Goal: Complete application form

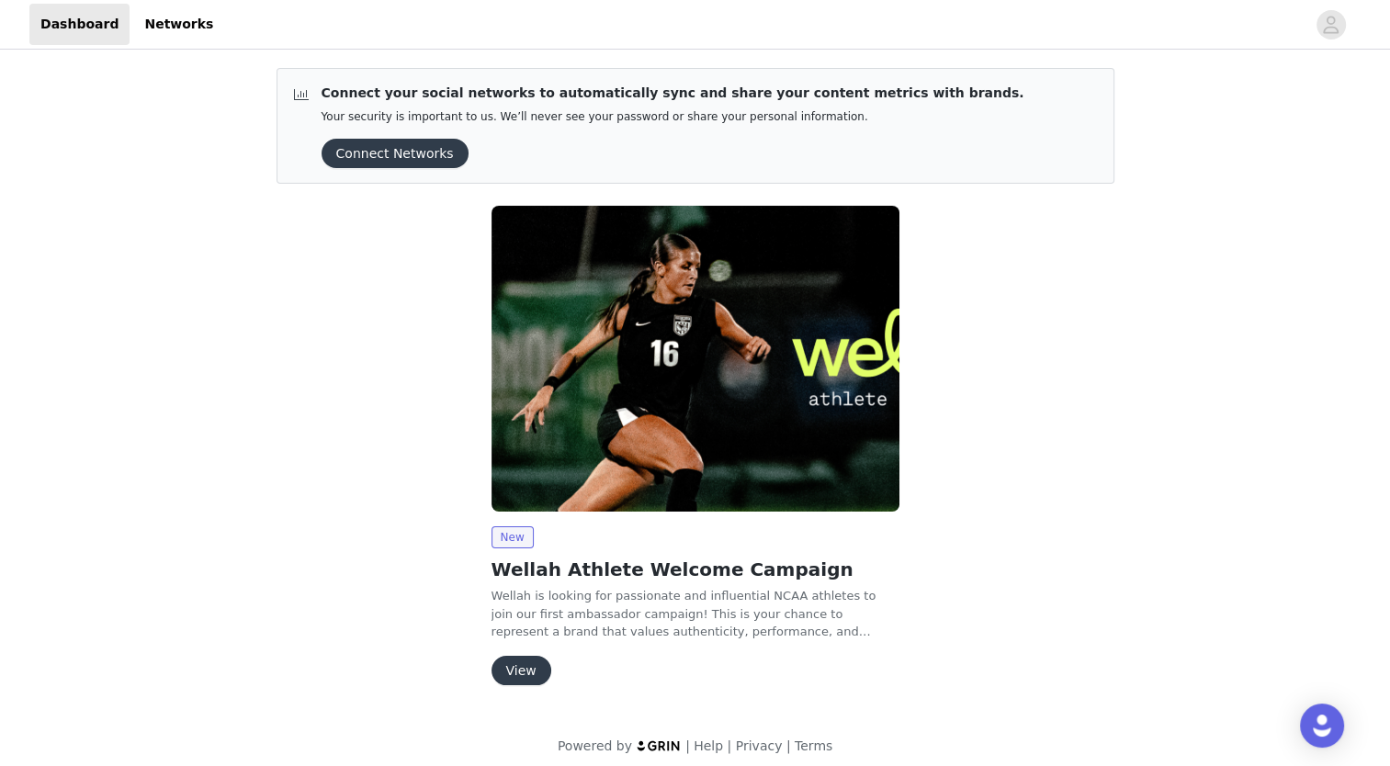
scroll to position [10, 0]
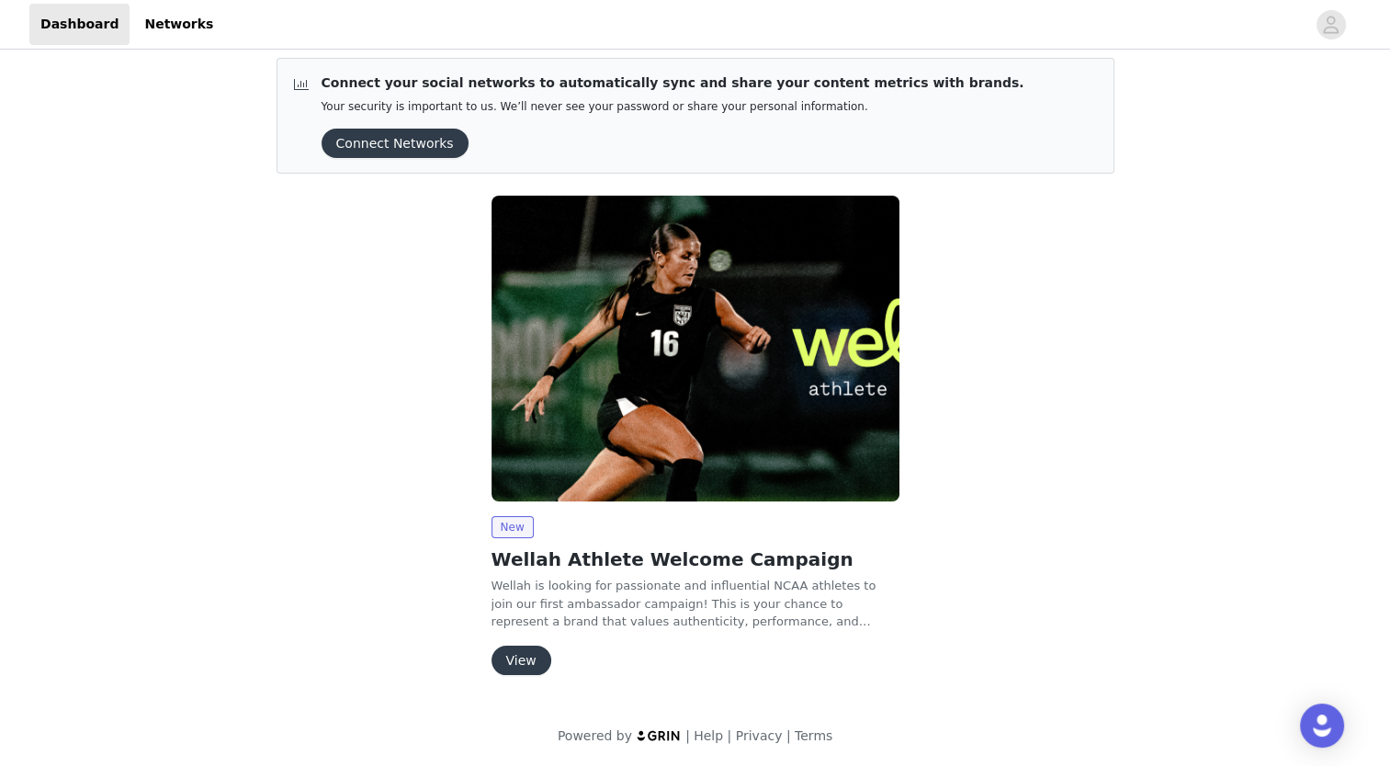
click at [519, 652] on button "View" at bounding box center [521, 660] width 60 height 29
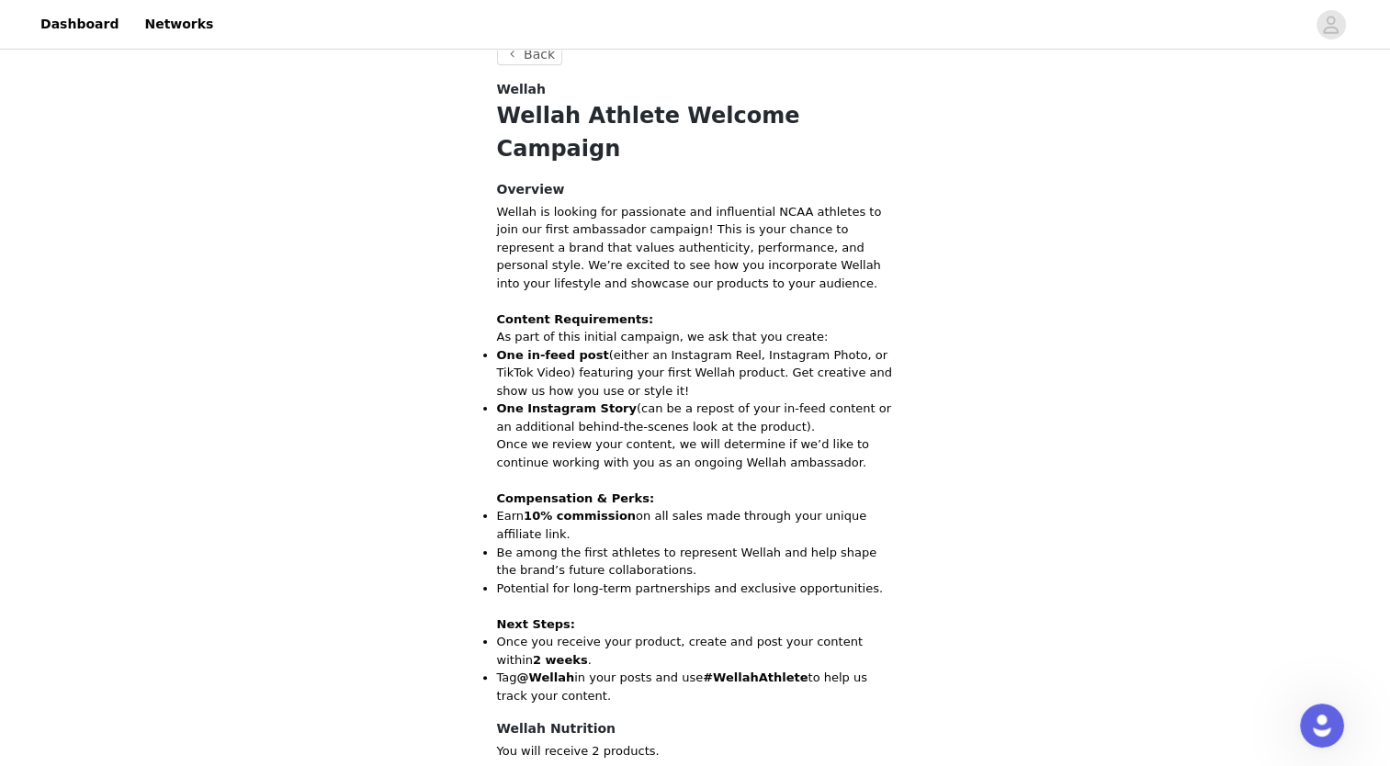
scroll to position [238, 0]
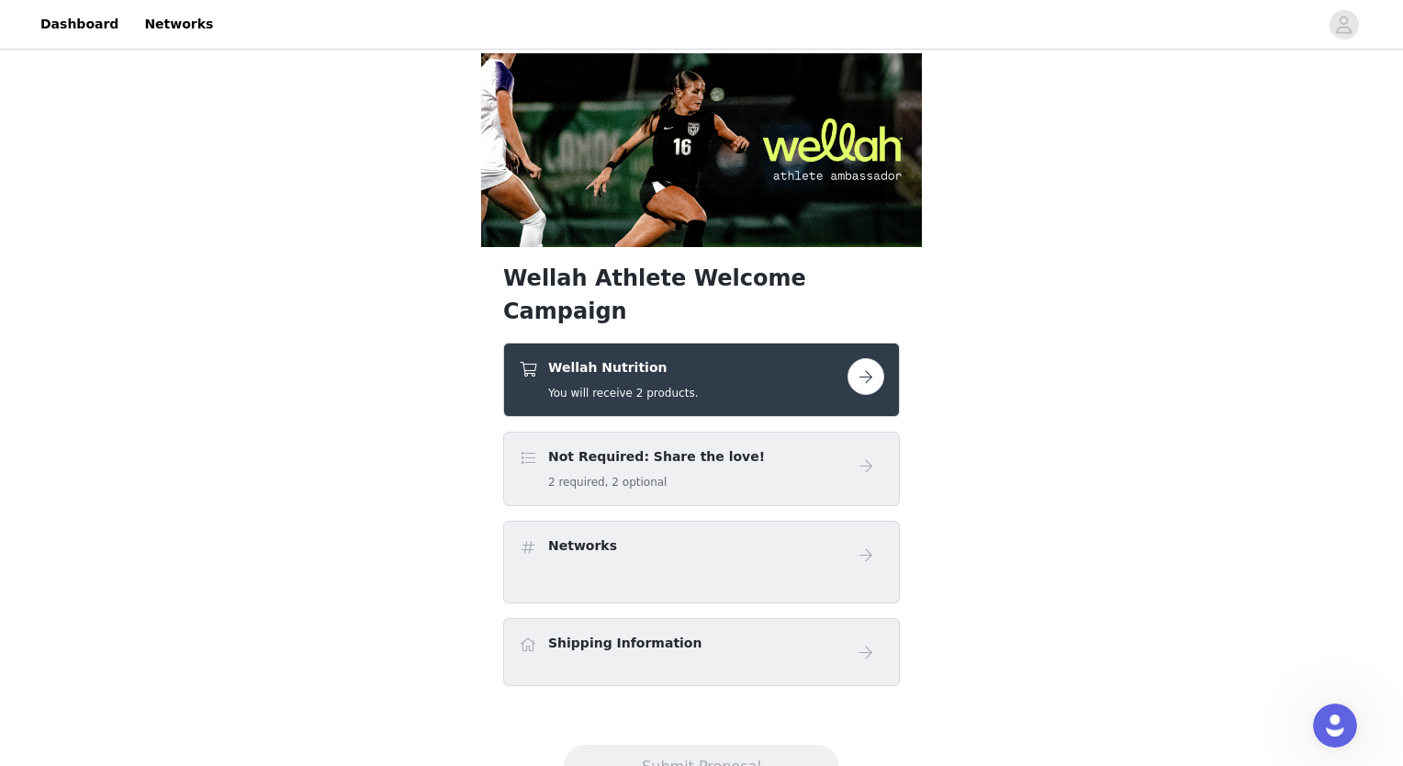
click at [669, 474] on h5 "2 required, 2 optional" at bounding box center [656, 482] width 217 height 17
click at [647, 521] on div "Networks" at bounding box center [701, 562] width 397 height 83
click at [866, 358] on button "button" at bounding box center [866, 376] width 37 height 37
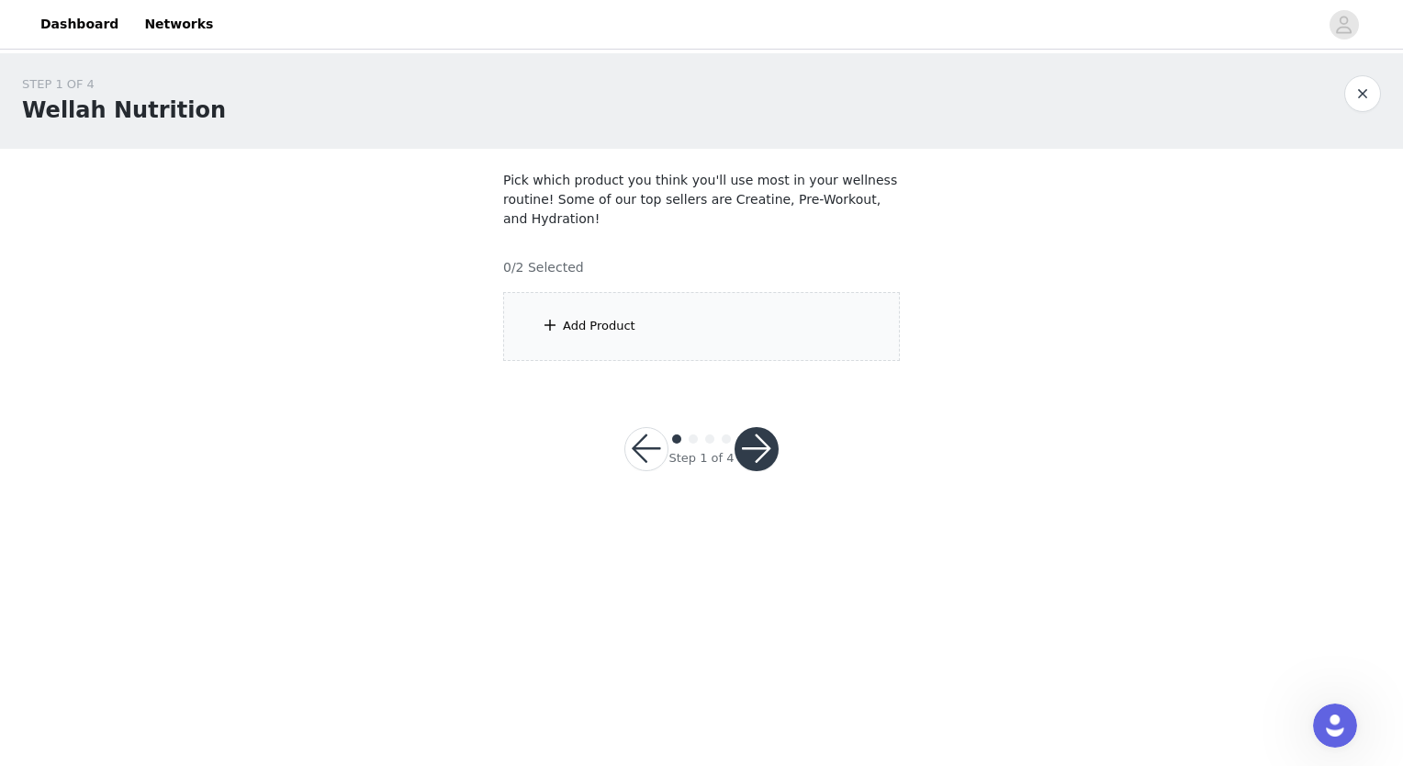
click at [722, 319] on div "Add Product" at bounding box center [701, 326] width 397 height 69
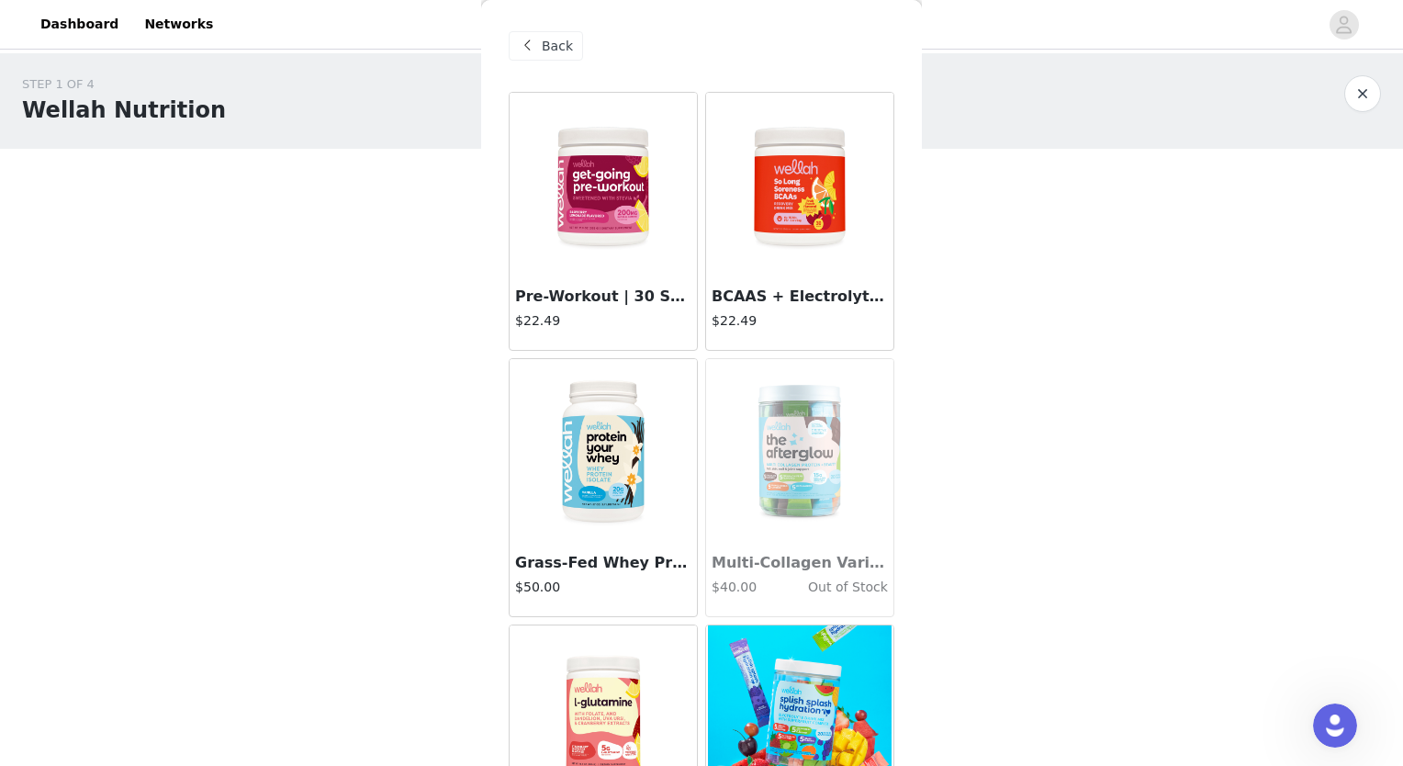
click at [592, 310] on div "Pre-Workout | 30 Servings $22.49" at bounding box center [603, 312] width 187 height 73
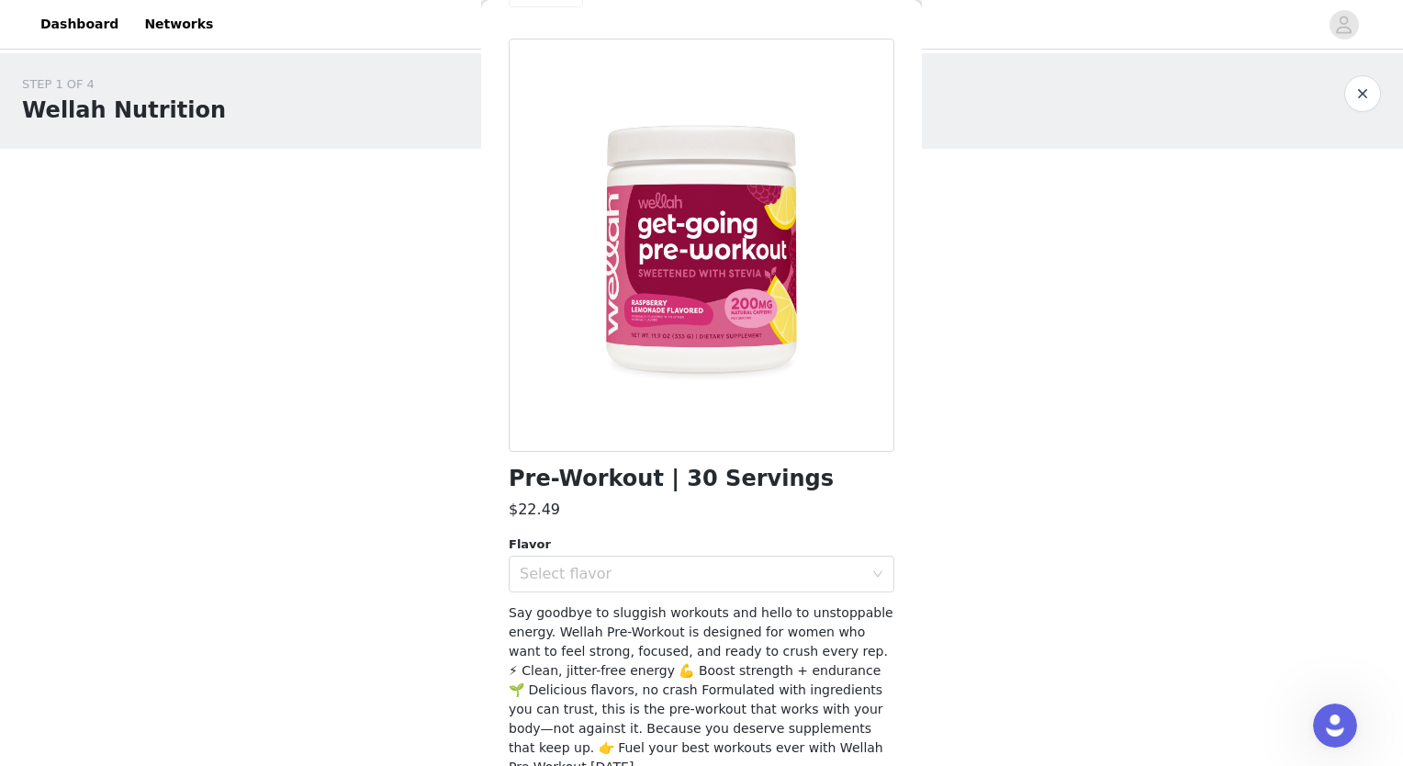
scroll to position [121, 0]
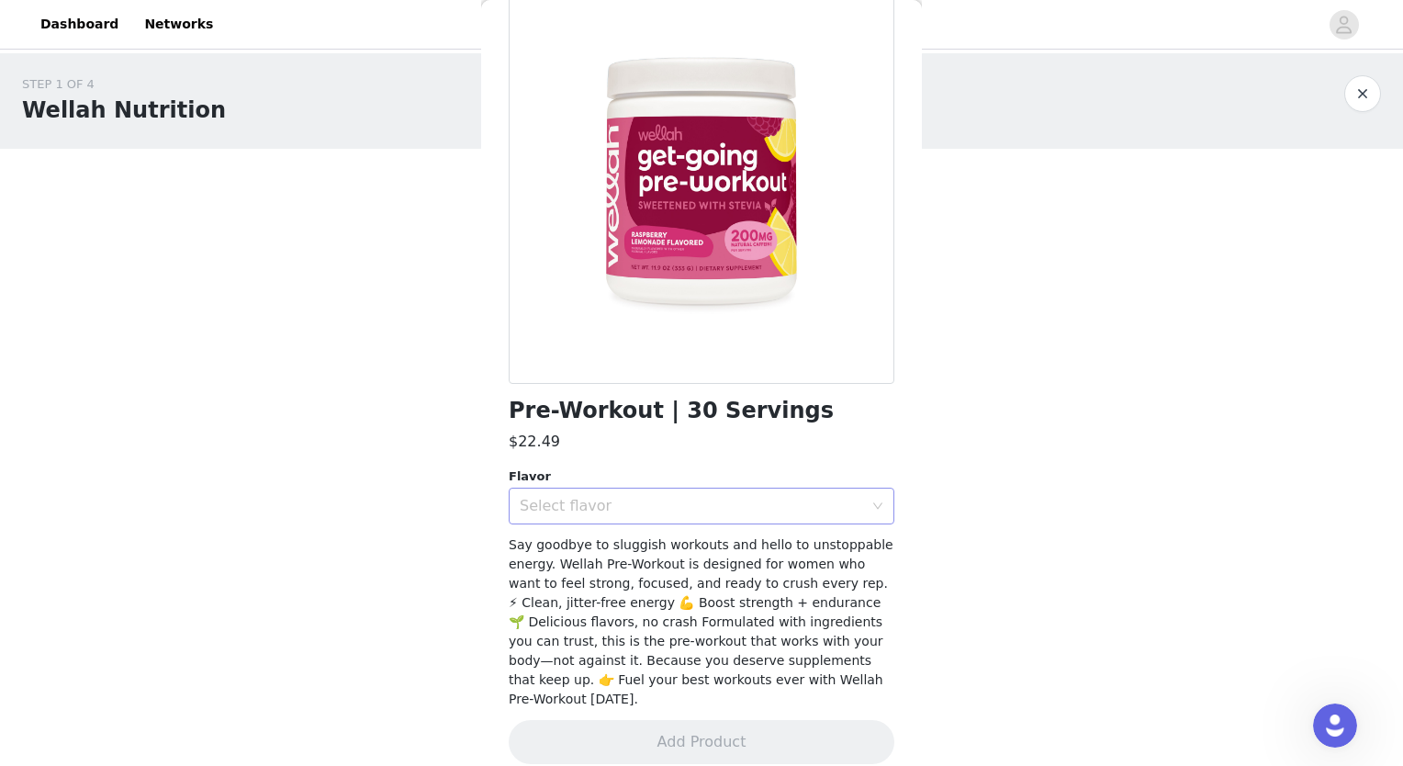
click at [648, 510] on div "Select flavor" at bounding box center [692, 506] width 344 height 18
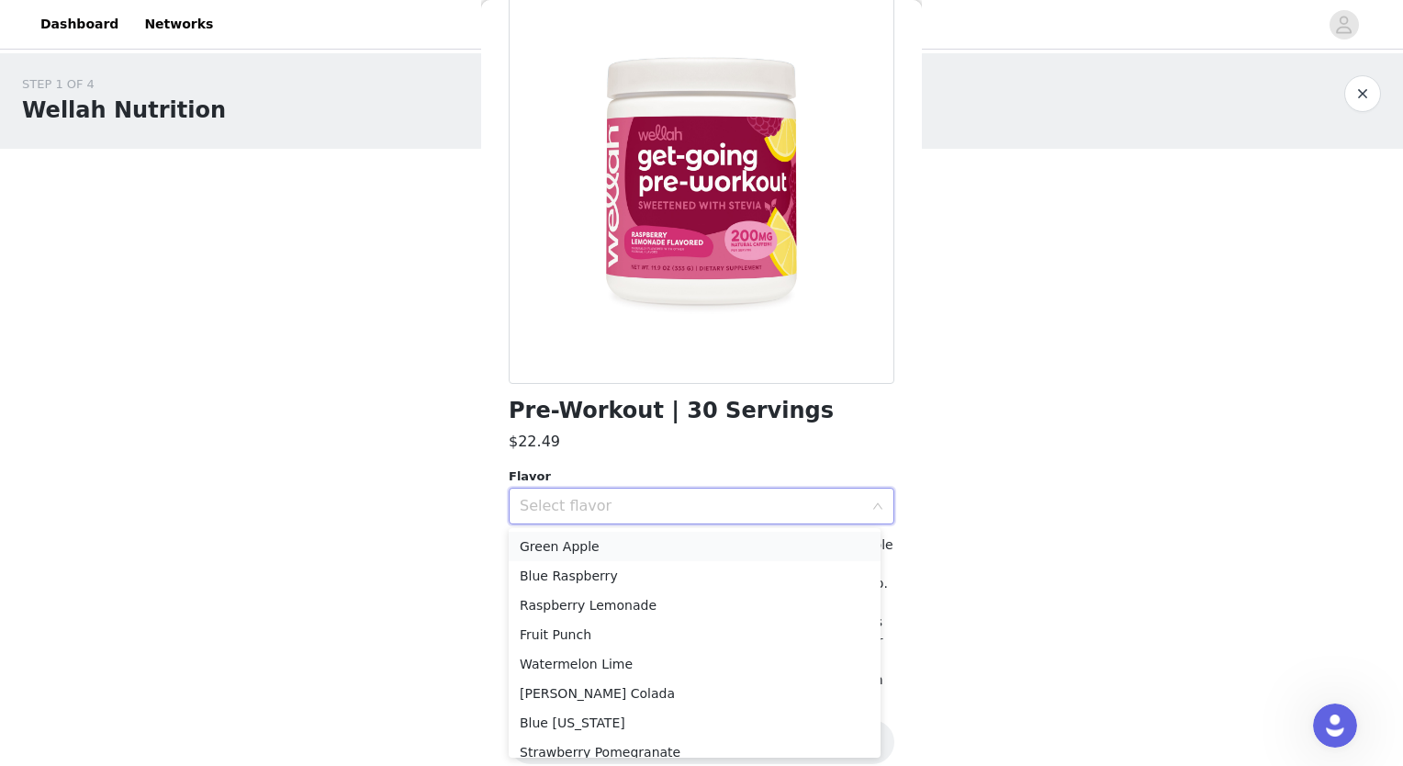
scroll to position [12, 0]
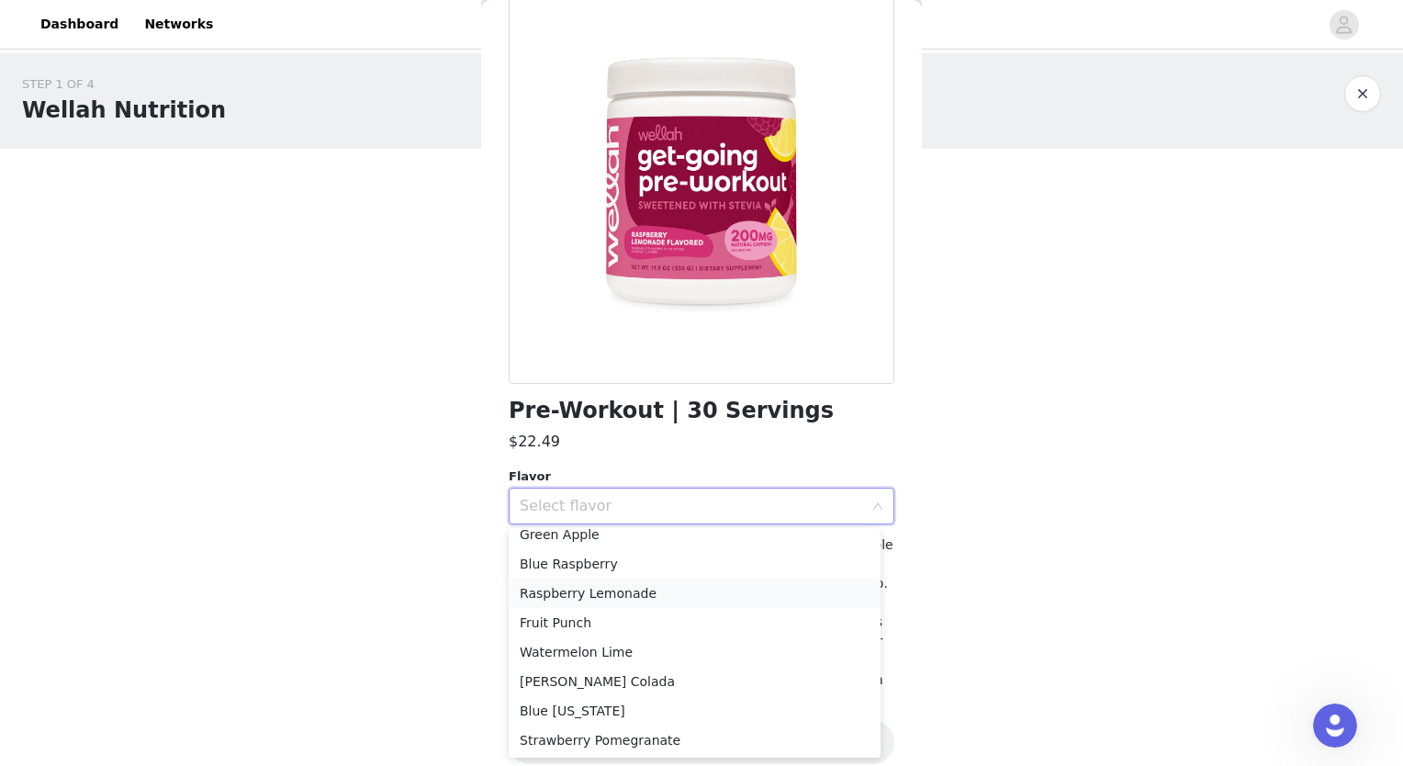
click at [635, 596] on li "Raspberry Lemonade" at bounding box center [695, 593] width 372 height 29
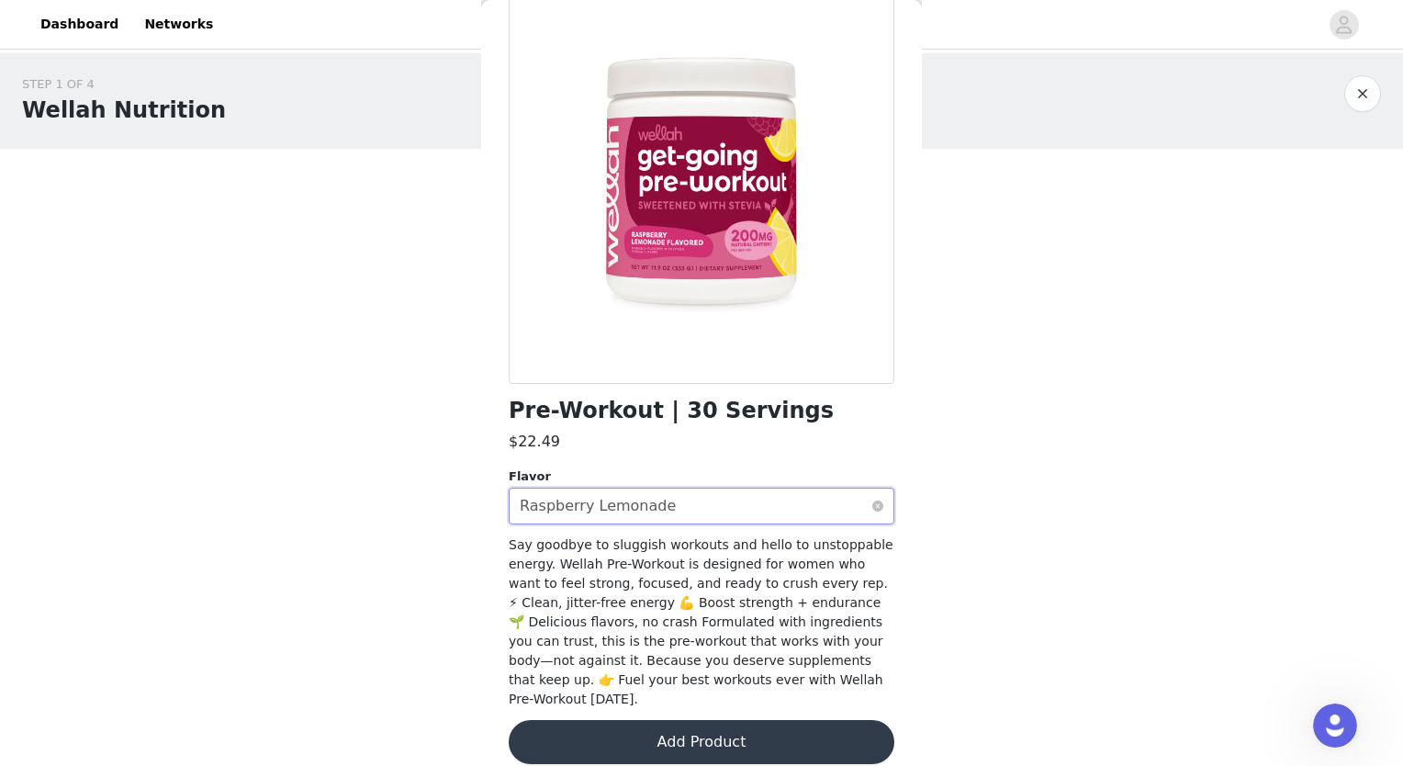
click at [677, 513] on div "Select flavor Raspberry Lemonade" at bounding box center [696, 506] width 352 height 35
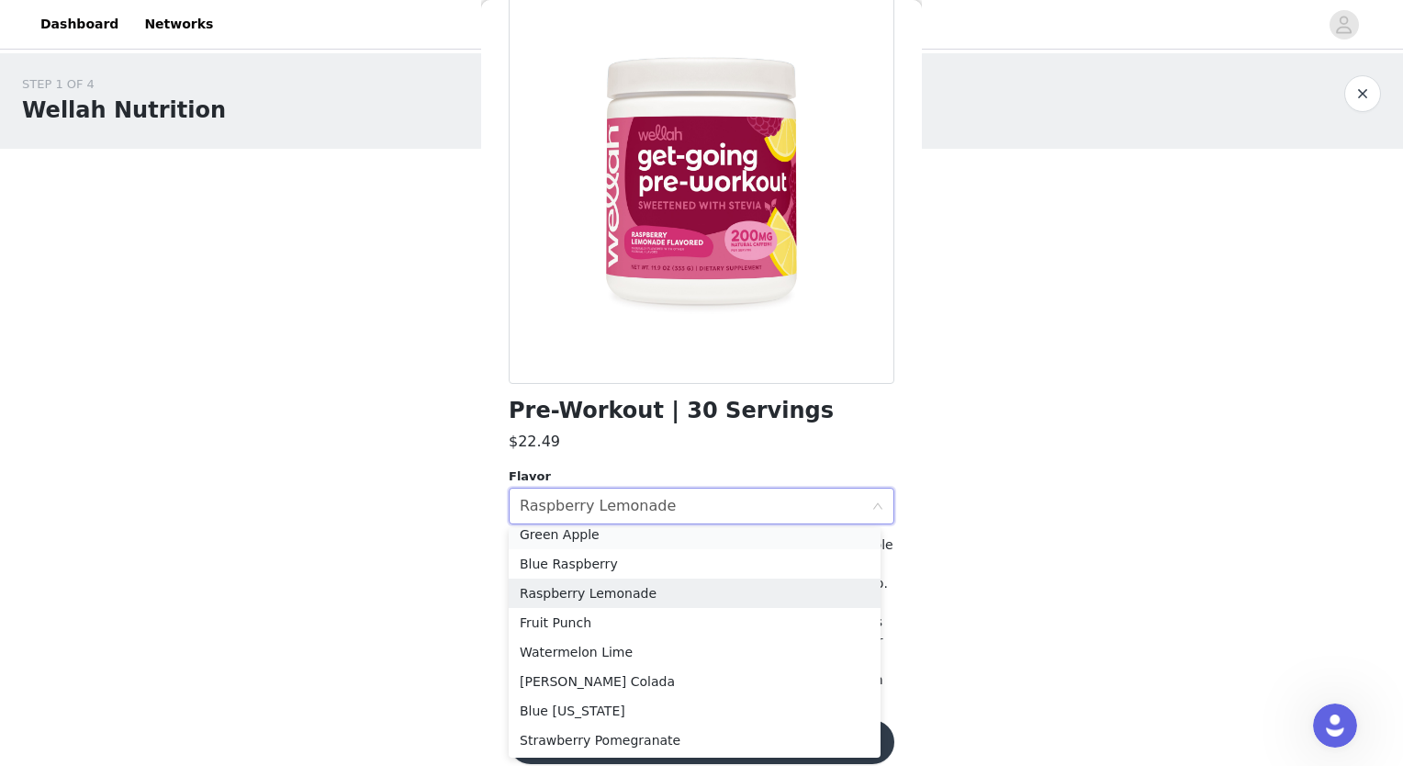
scroll to position [4, 0]
click at [974, 575] on body "Dashboard Networks STEP 1 OF 4 Wellah Nutrition Pick which product you think yo…" at bounding box center [701, 383] width 1403 height 766
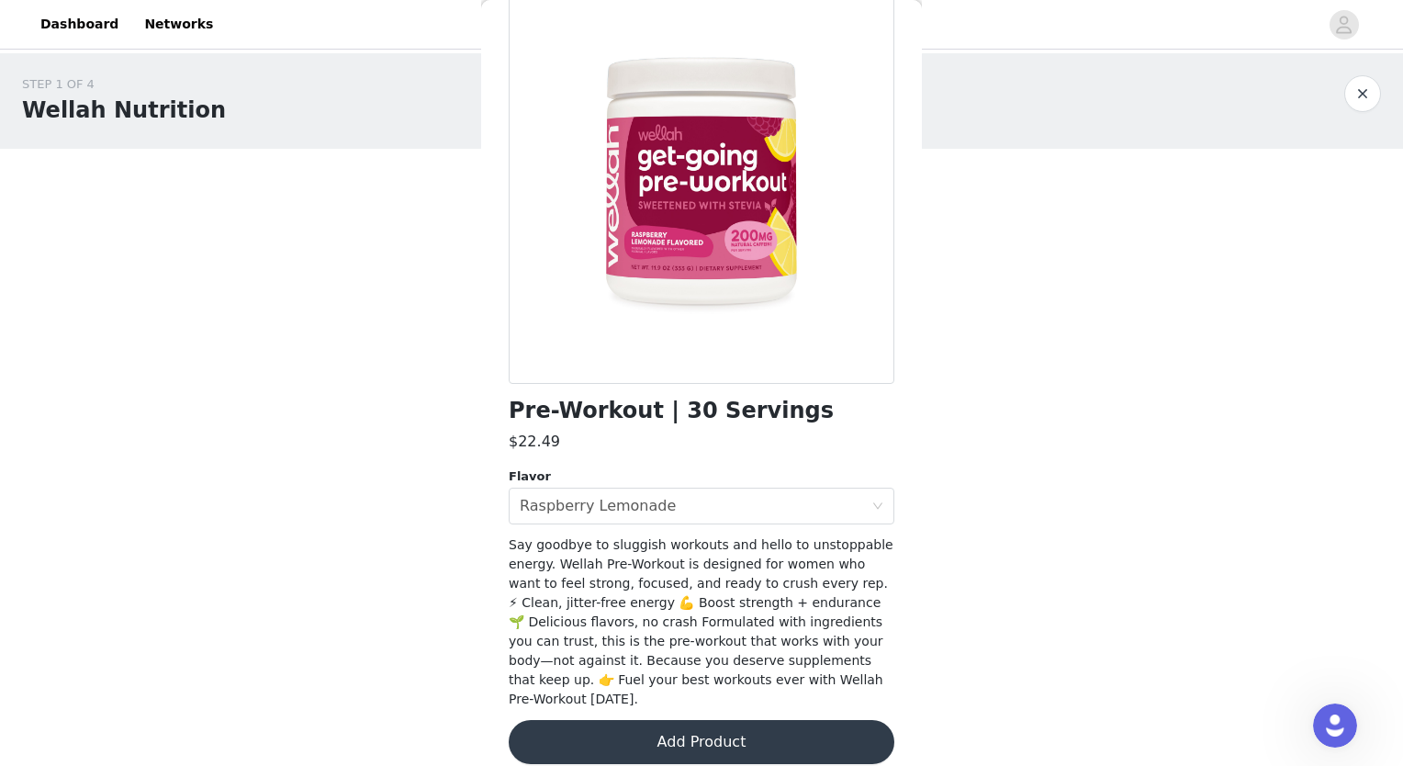
click at [796, 725] on button "Add Product" at bounding box center [702, 742] width 386 height 44
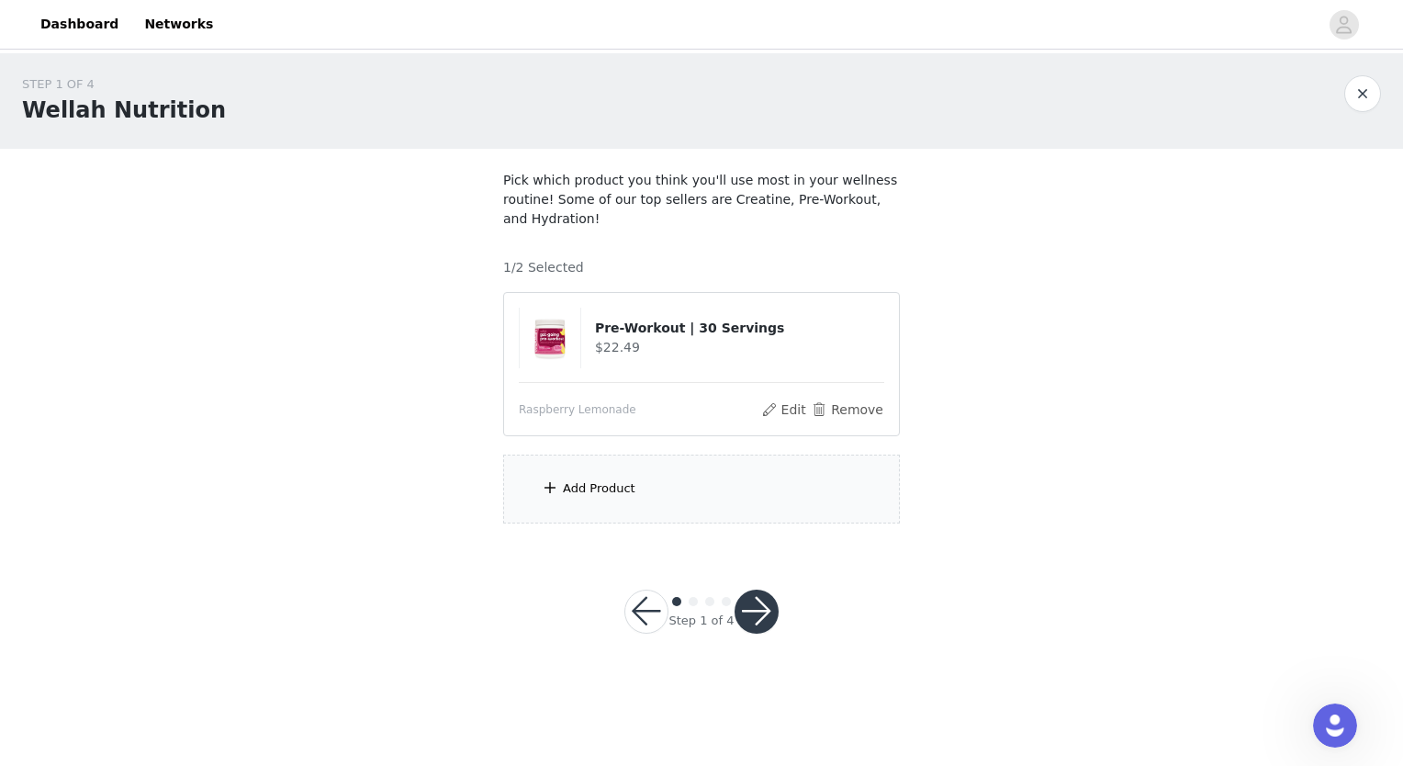
click at [636, 468] on div "Add Product" at bounding box center [701, 489] width 397 height 69
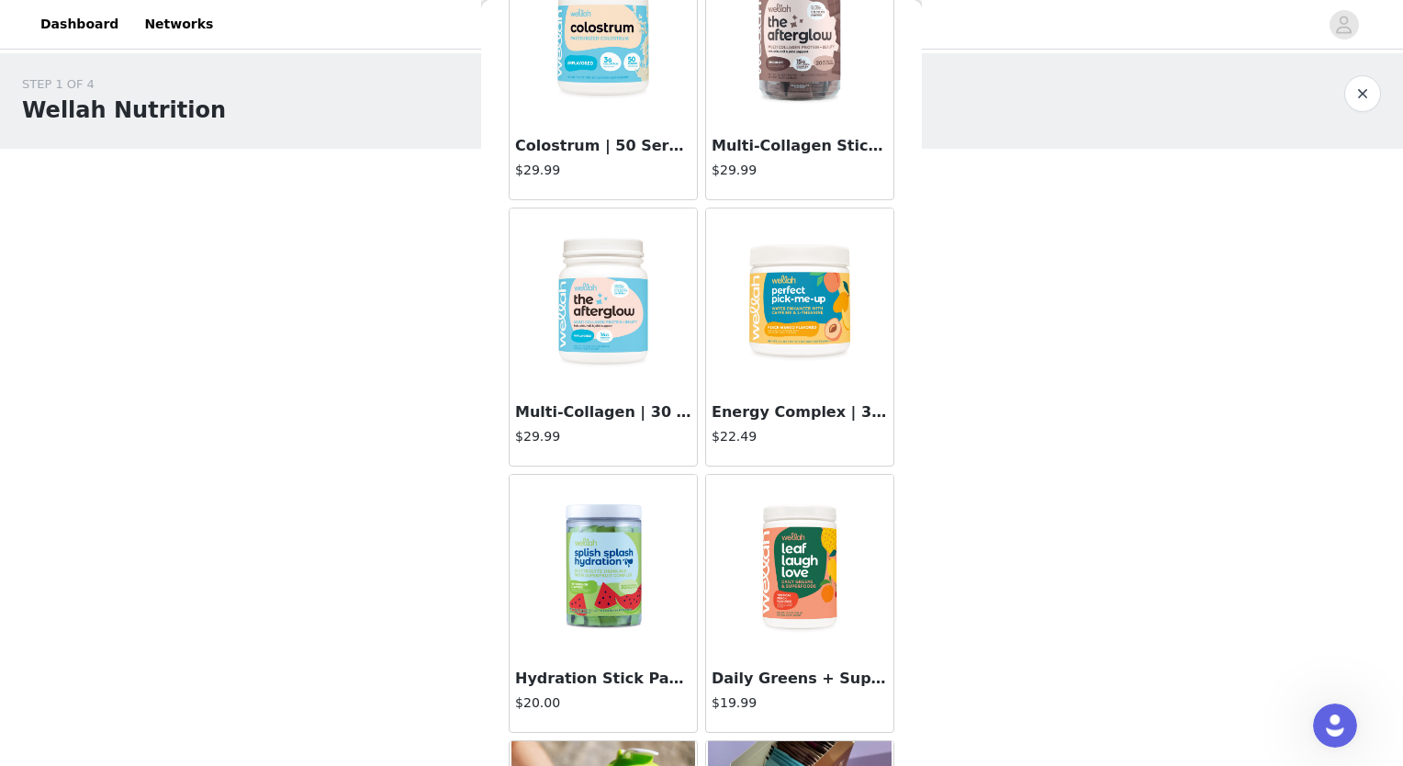
scroll to position [1216, 0]
click at [769, 401] on h3 "Energy Complex | 30 Servings" at bounding box center [800, 412] width 176 height 22
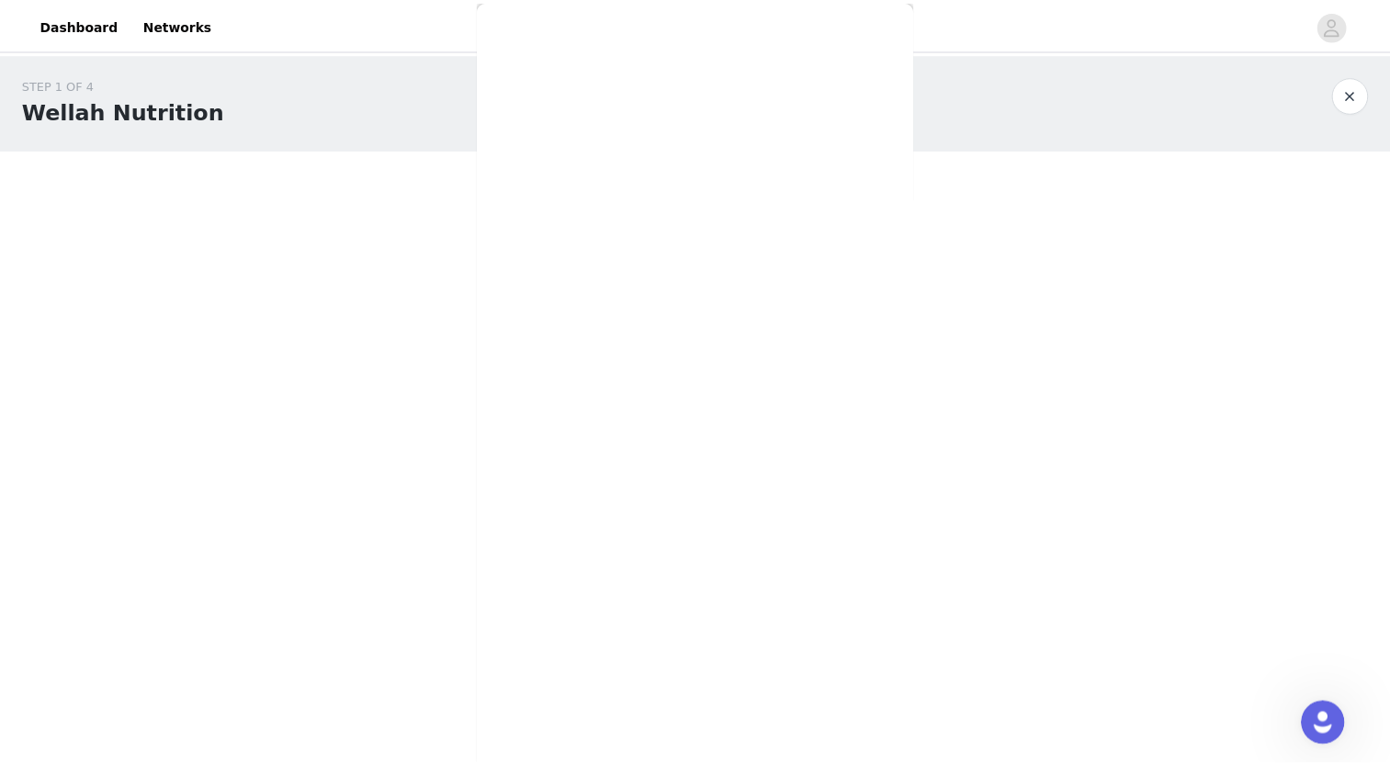
scroll to position [179, 0]
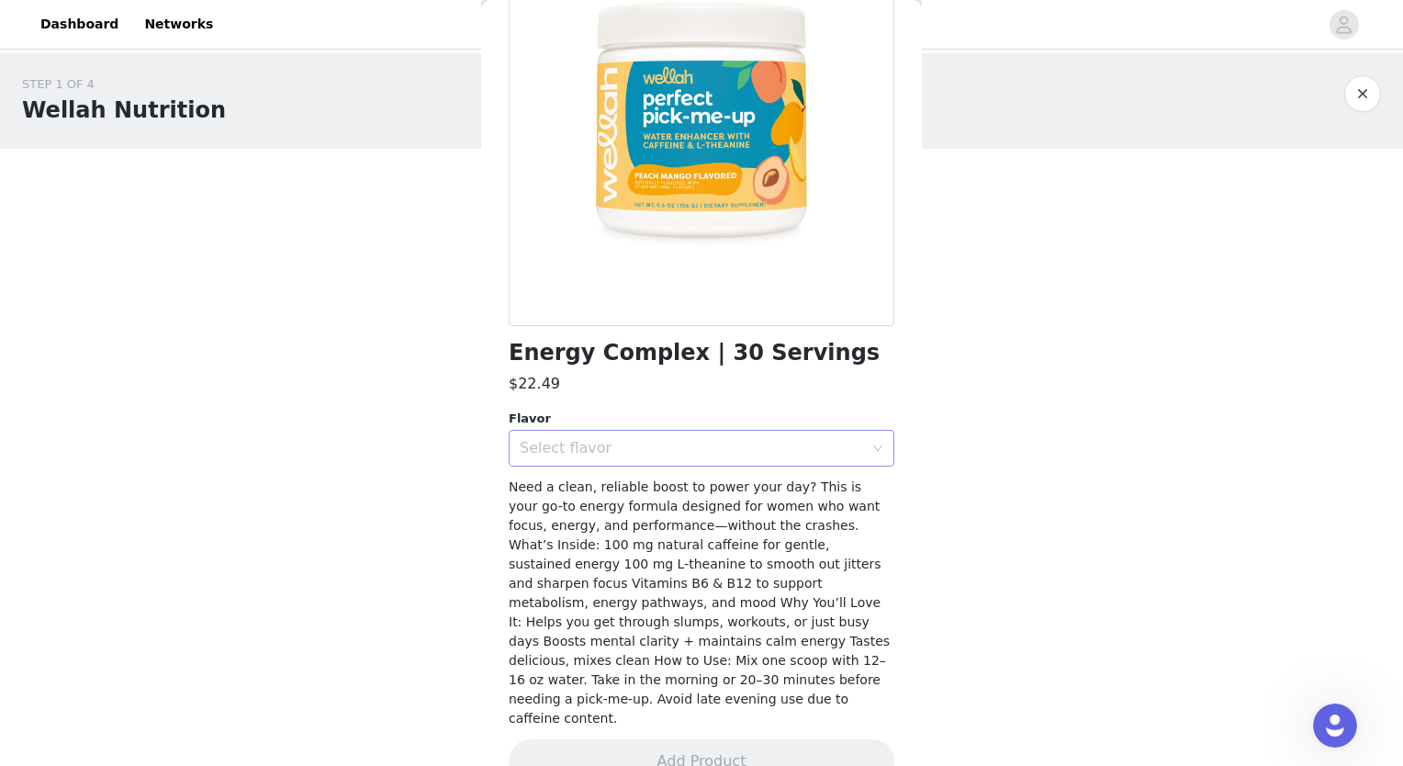
click at [746, 454] on div "Select flavor" at bounding box center [692, 448] width 344 height 18
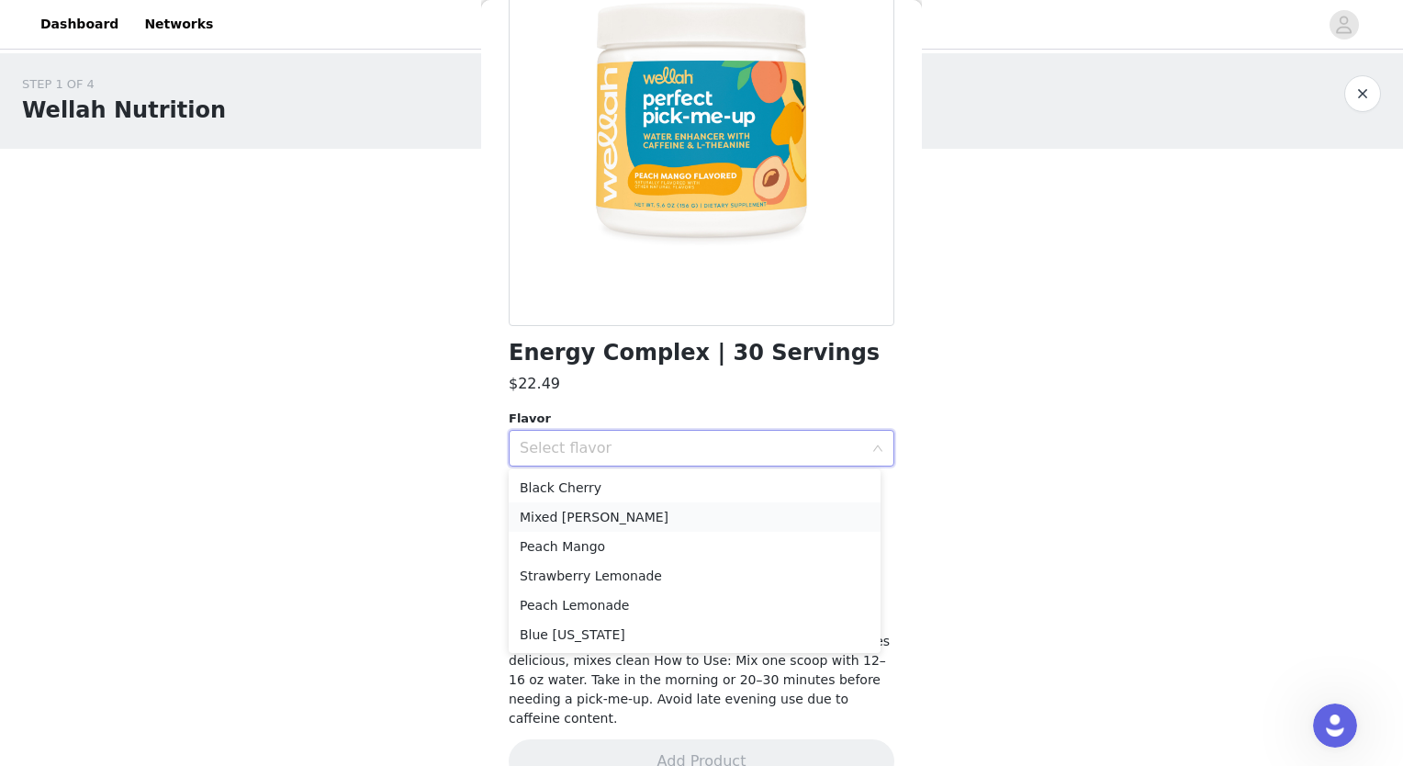
click at [730, 511] on li "Mixed Berry" at bounding box center [695, 516] width 372 height 29
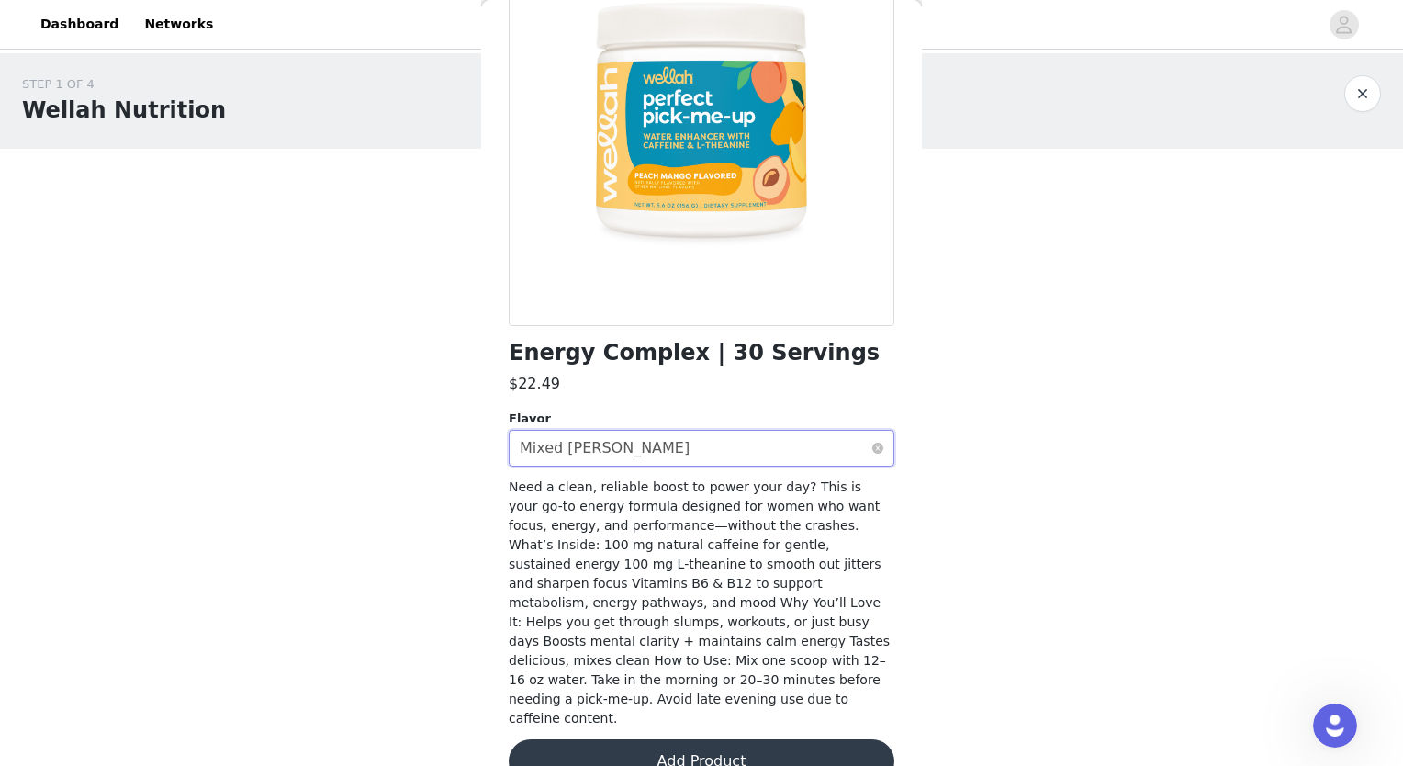
click at [730, 439] on div "Select flavor Mixed Berry" at bounding box center [696, 448] width 352 height 35
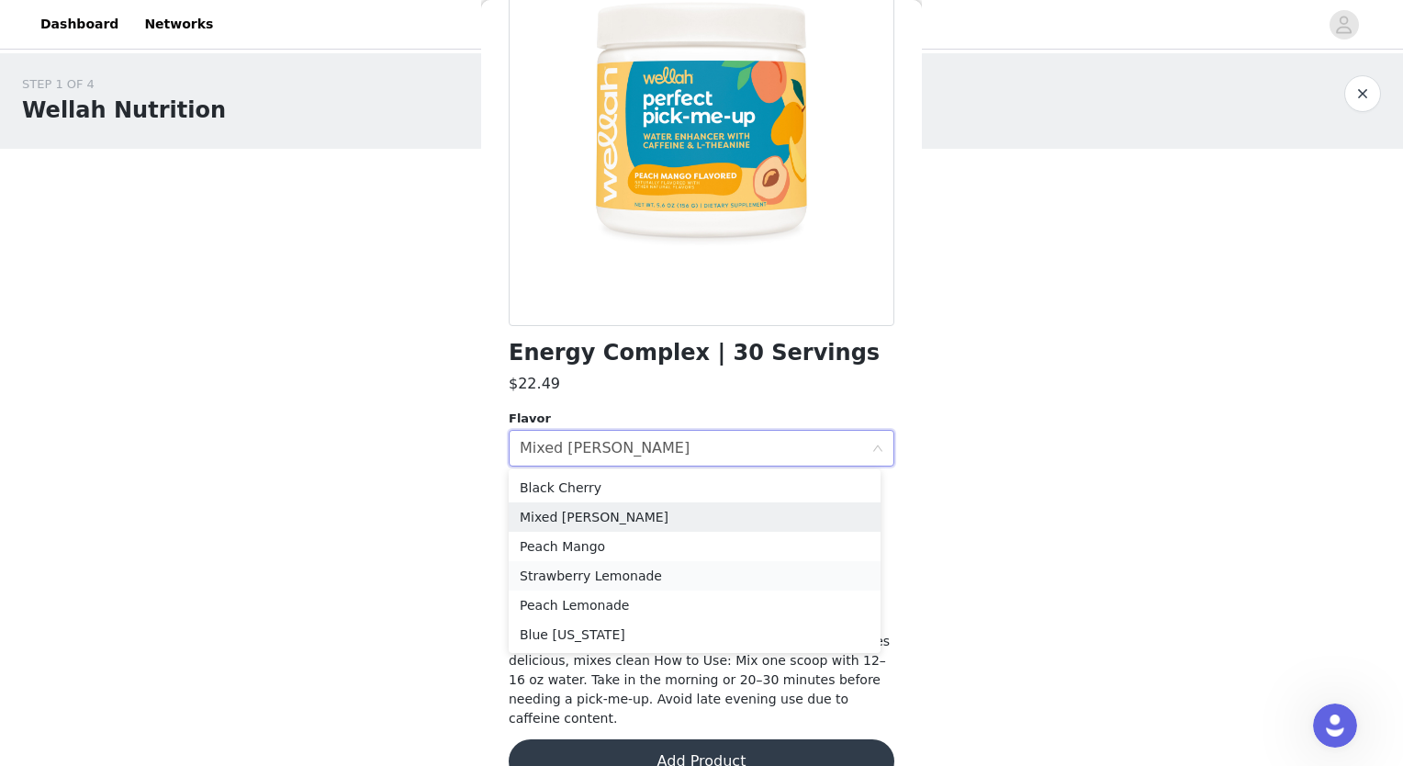
click at [694, 571] on li "Strawberry Lemonade" at bounding box center [695, 575] width 372 height 29
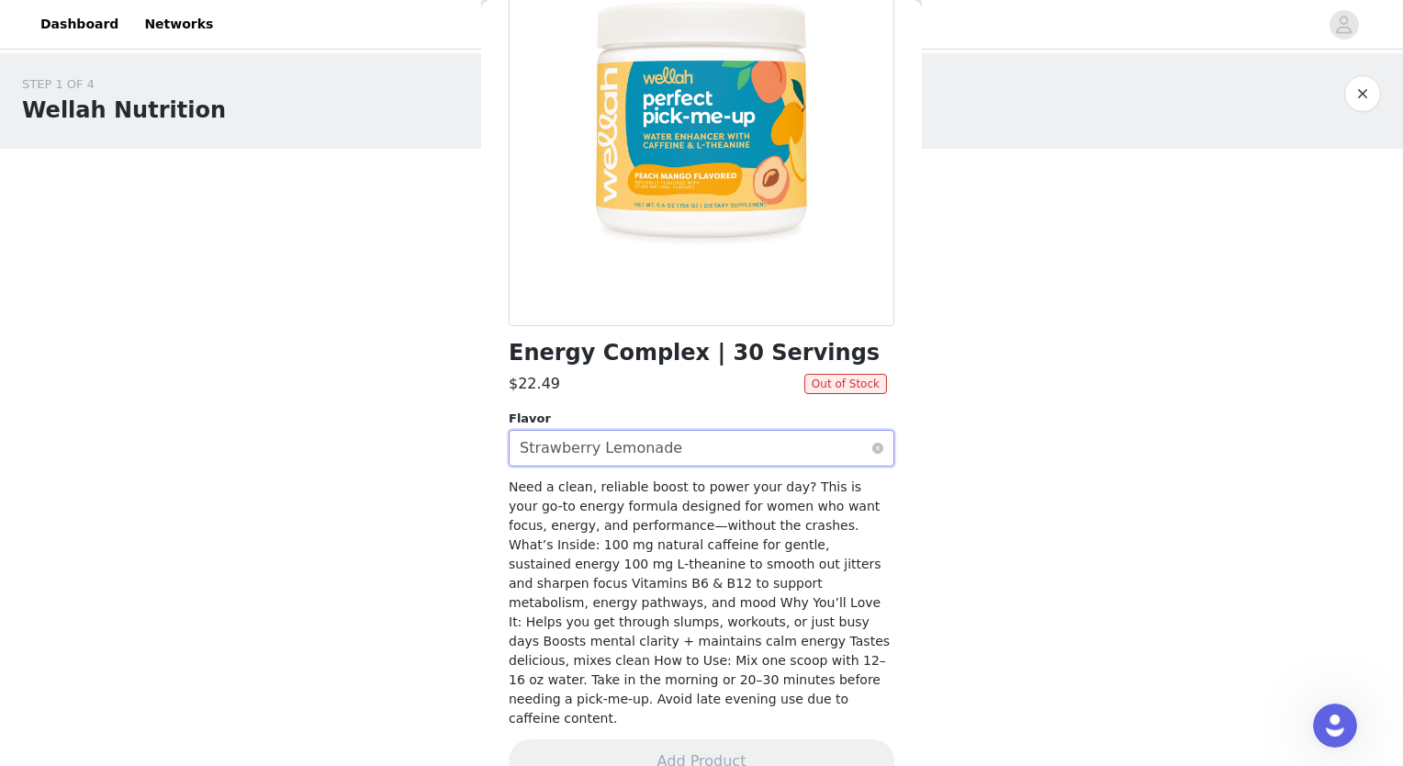
click at [715, 440] on div "Select flavor Strawberry Lemonade" at bounding box center [696, 448] width 352 height 35
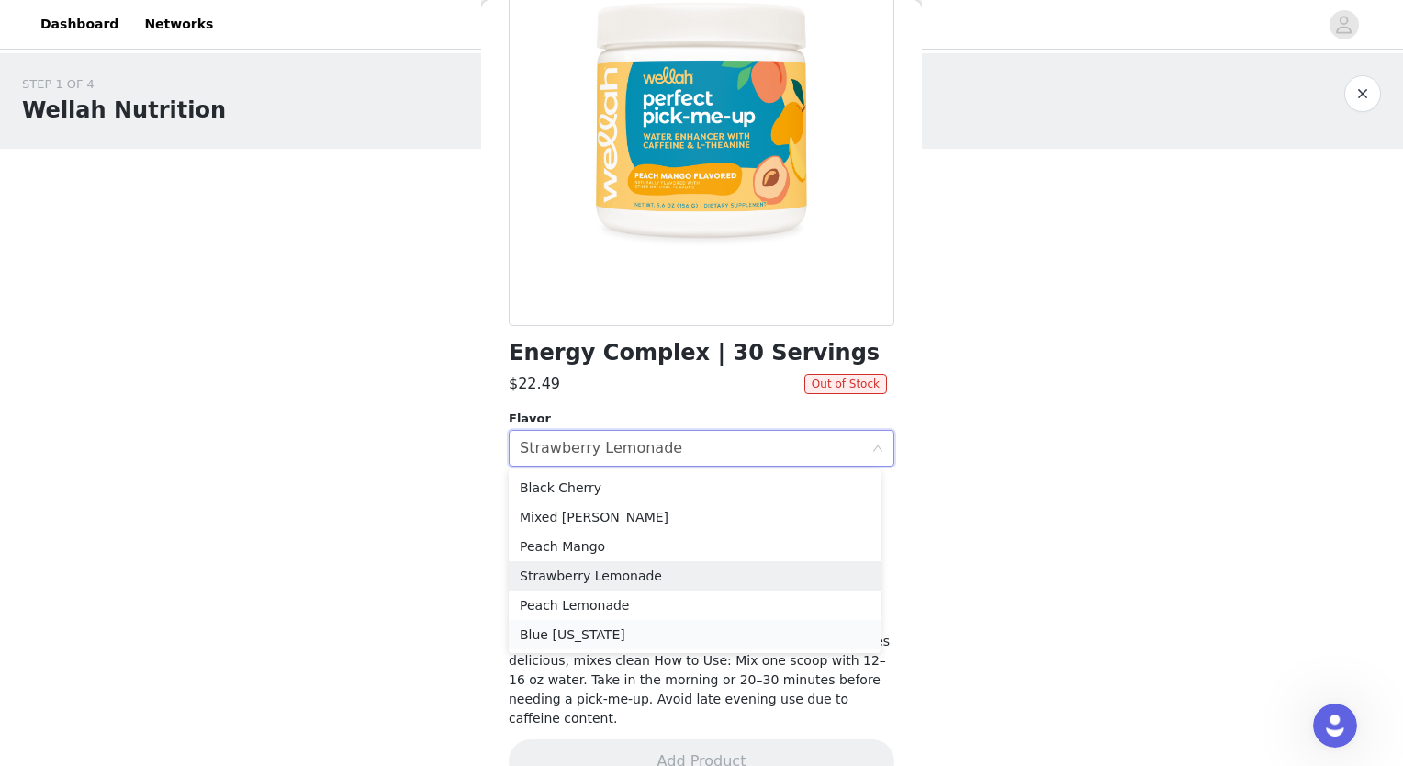
click at [682, 630] on li "Blue Hawaii" at bounding box center [695, 634] width 372 height 29
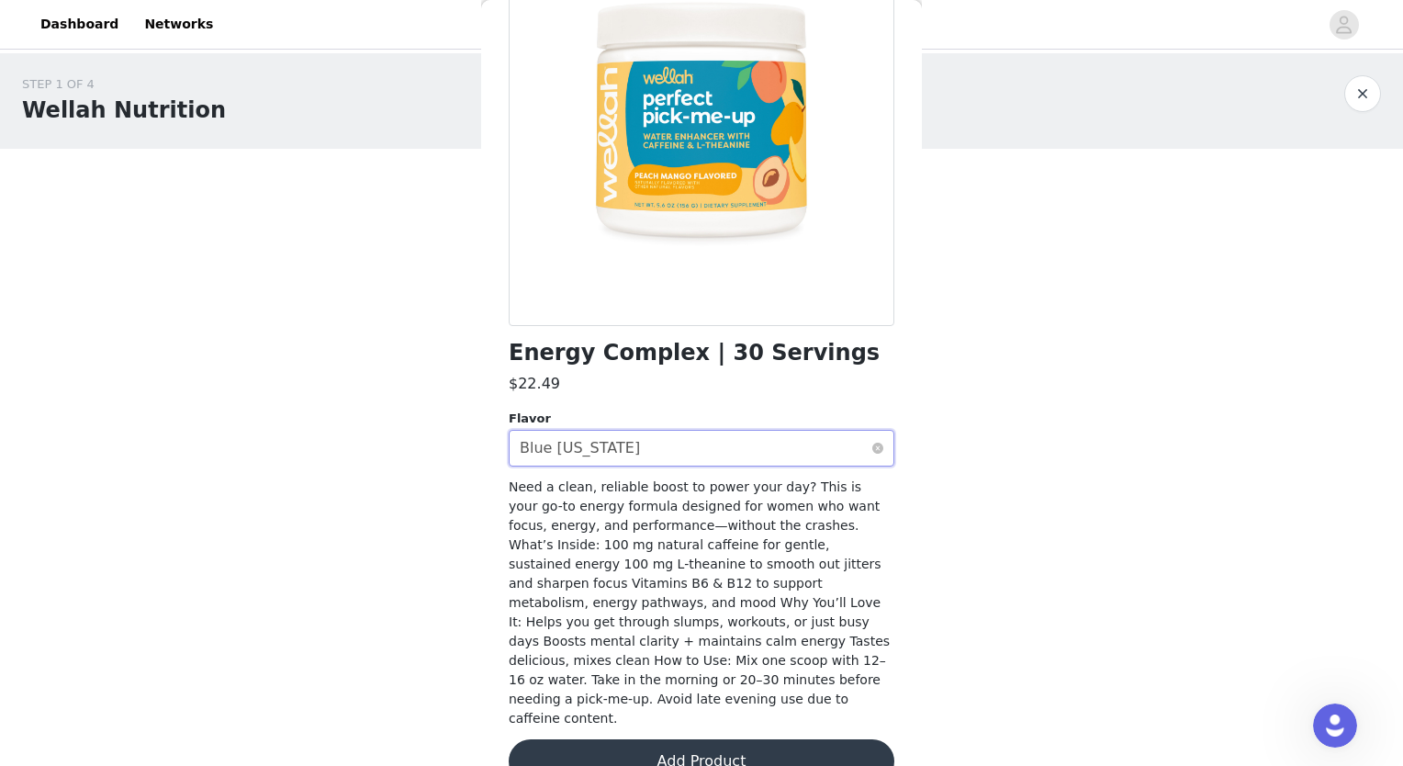
click at [699, 461] on div "Select flavor Blue Hawaii" at bounding box center [696, 448] width 352 height 35
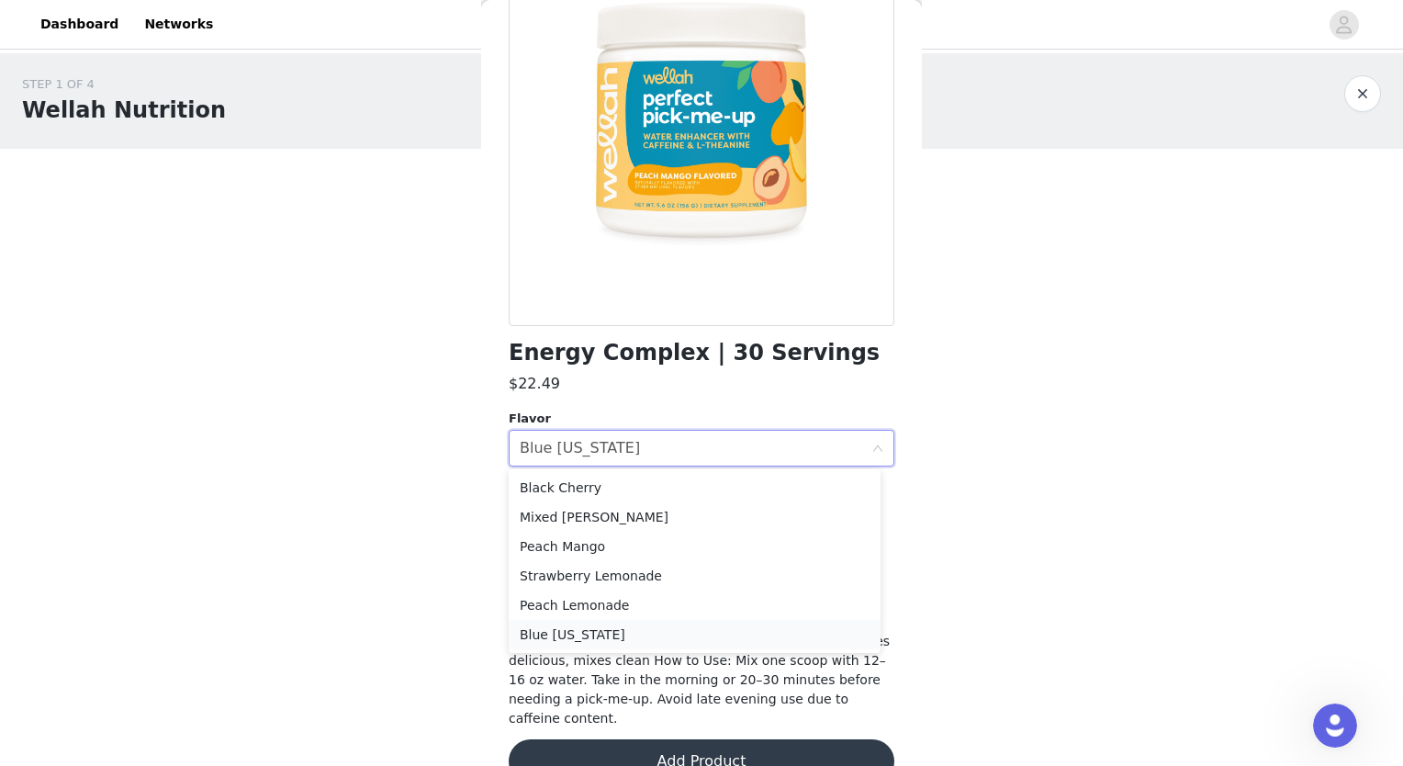
click at [670, 638] on li "Blue Hawaii" at bounding box center [695, 634] width 372 height 29
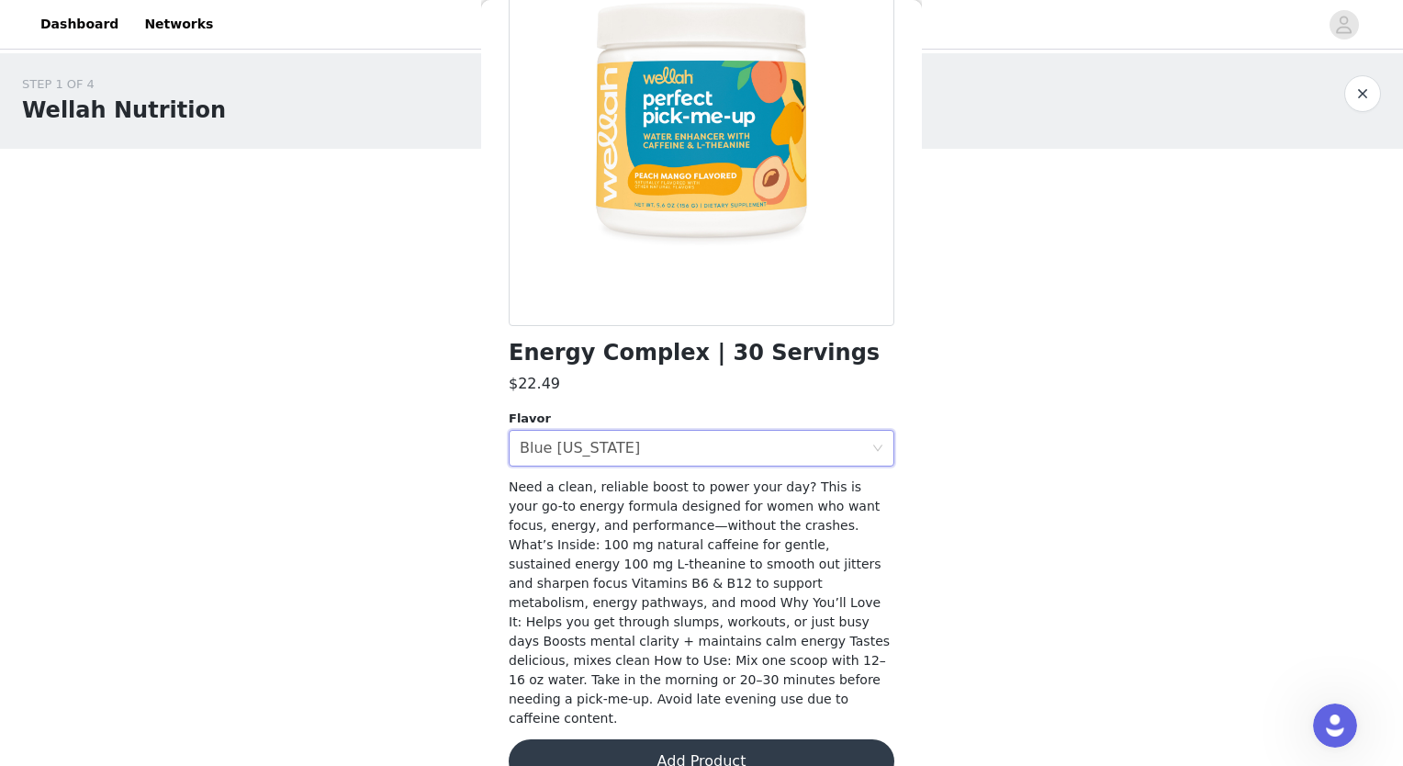
click at [663, 739] on button "Add Product" at bounding box center [702, 761] width 386 height 44
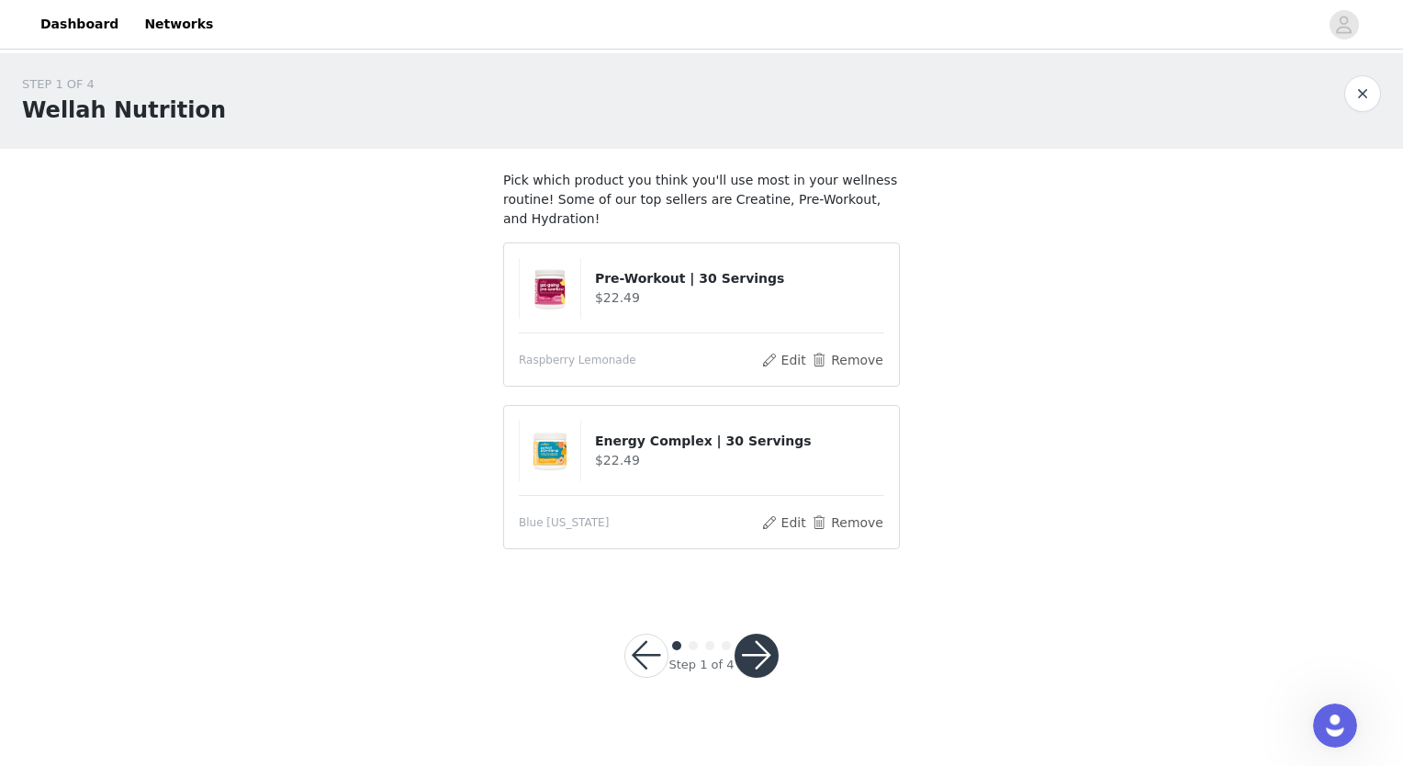
click at [746, 636] on button "button" at bounding box center [757, 656] width 44 height 44
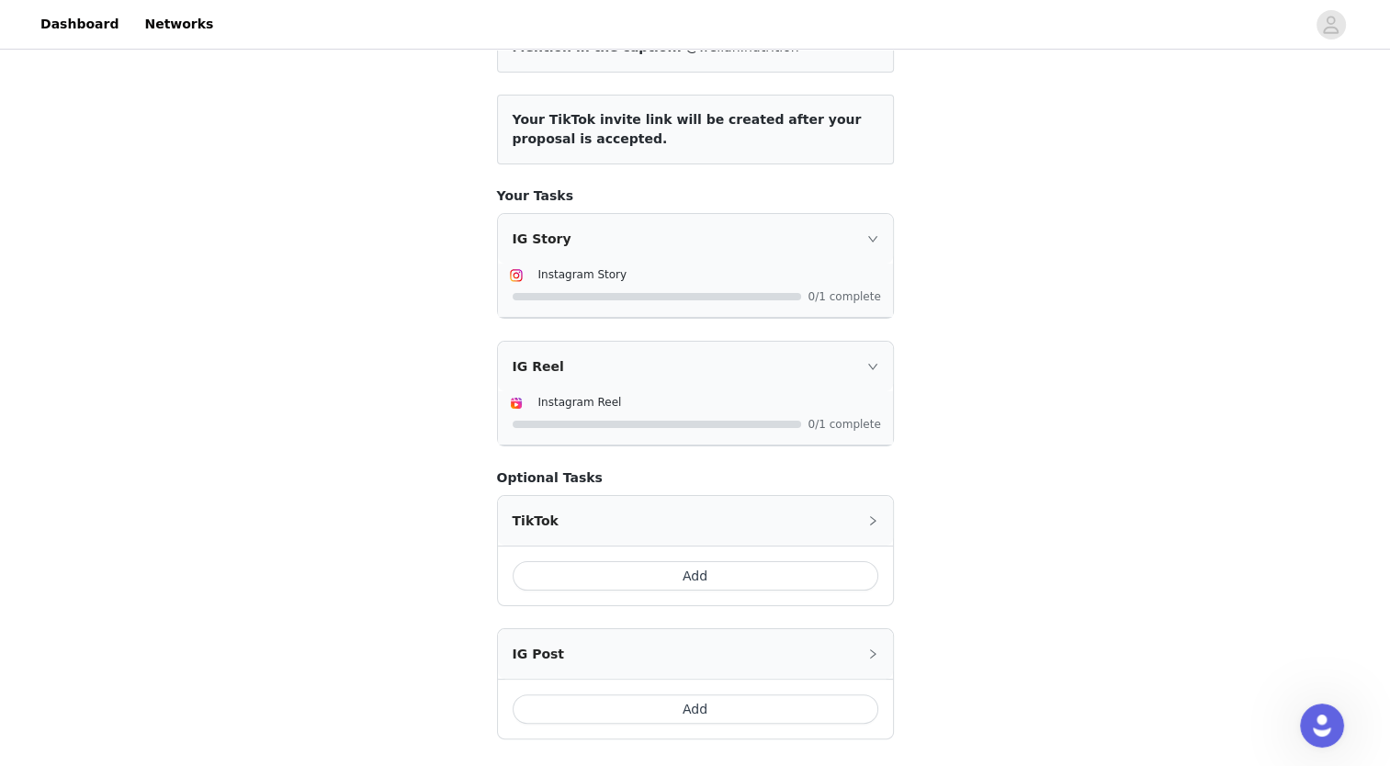
scroll to position [195, 0]
click at [698, 362] on div "IG Reel" at bounding box center [695, 367] width 395 height 50
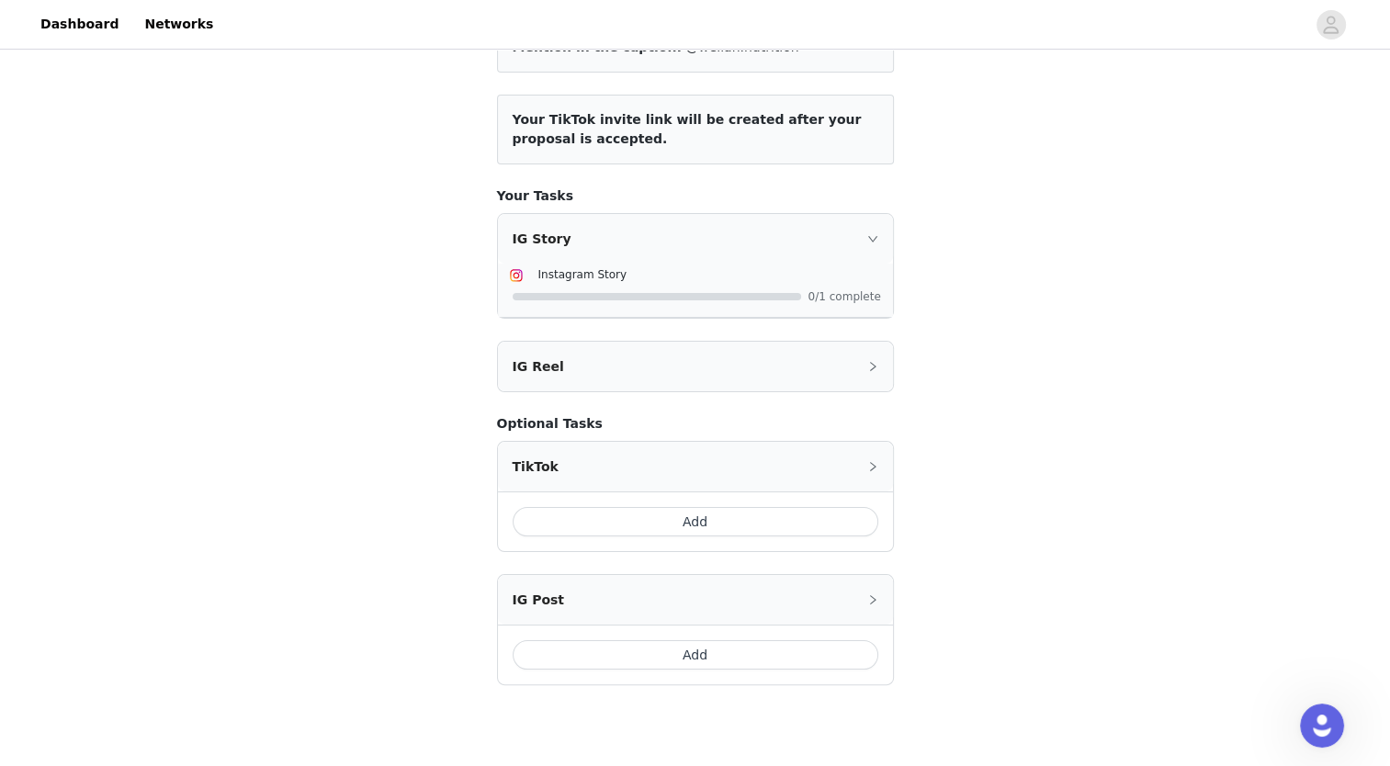
drag, startPoint x: 698, startPoint y: 362, endPoint x: 649, endPoint y: 358, distance: 48.8
click at [649, 358] on div "IG Reel" at bounding box center [695, 367] width 395 height 50
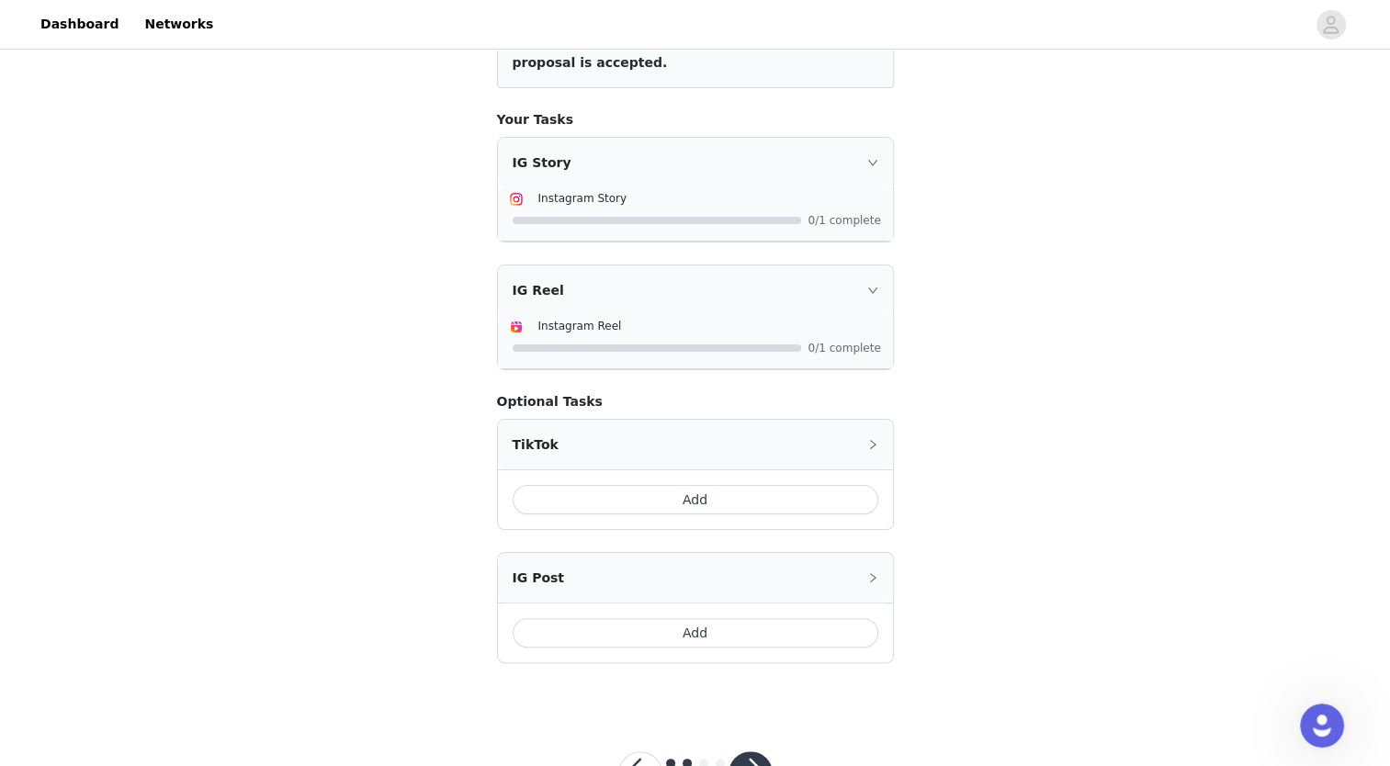
scroll to position [272, 0]
drag, startPoint x: 636, startPoint y: 446, endPoint x: 636, endPoint y: 306, distance: 140.5
click at [636, 306] on div "Include the following in your post Hashtag in the captions: #wellahathlete Ment…" at bounding box center [695, 280] width 397 height 763
drag, startPoint x: 636, startPoint y: 306, endPoint x: 694, endPoint y: 388, distance: 100.2
click at [694, 388] on div "Include the following in your post Hashtag in the captions: #wellahathlete Ment…" at bounding box center [695, 280] width 397 height 763
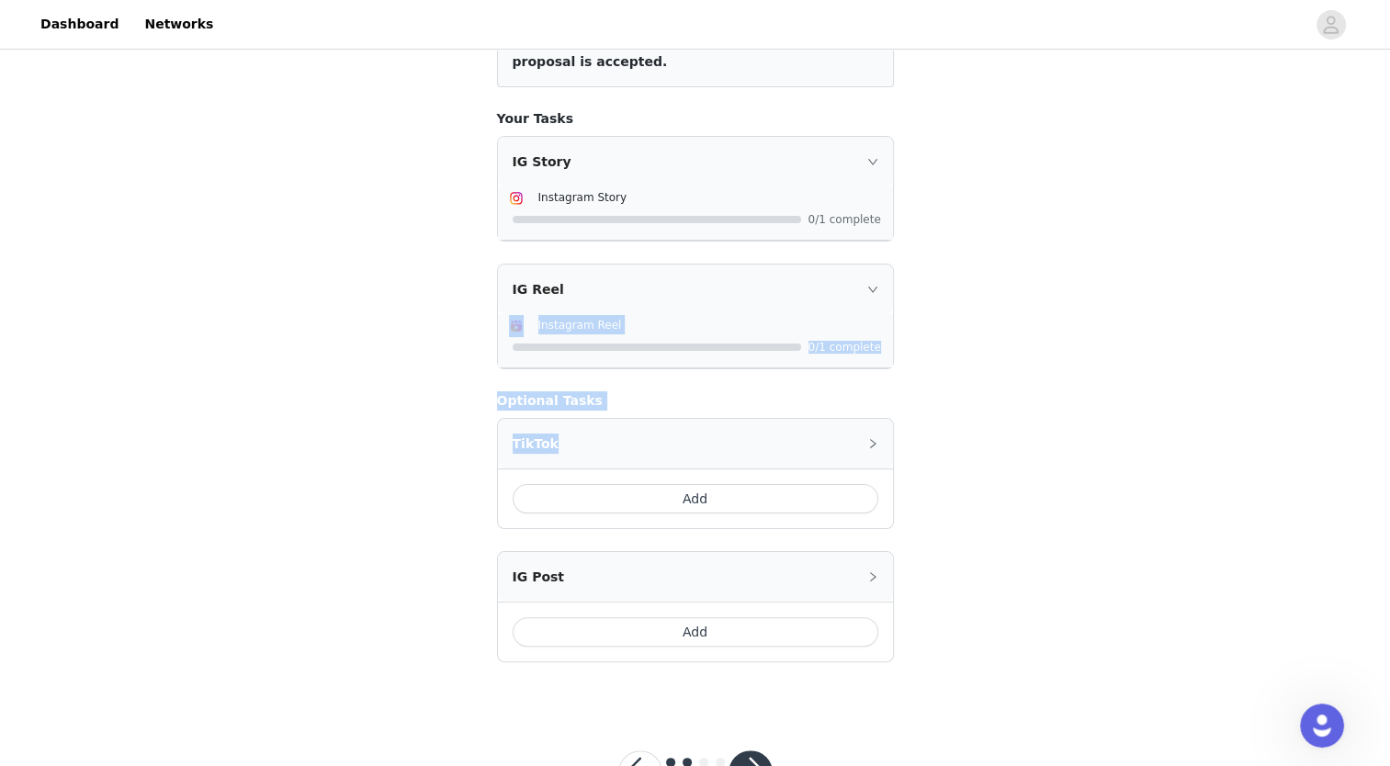
click at [694, 391] on h4 "Optional Tasks" at bounding box center [695, 400] width 397 height 19
click at [698, 494] on button "Add" at bounding box center [696, 498] width 366 height 29
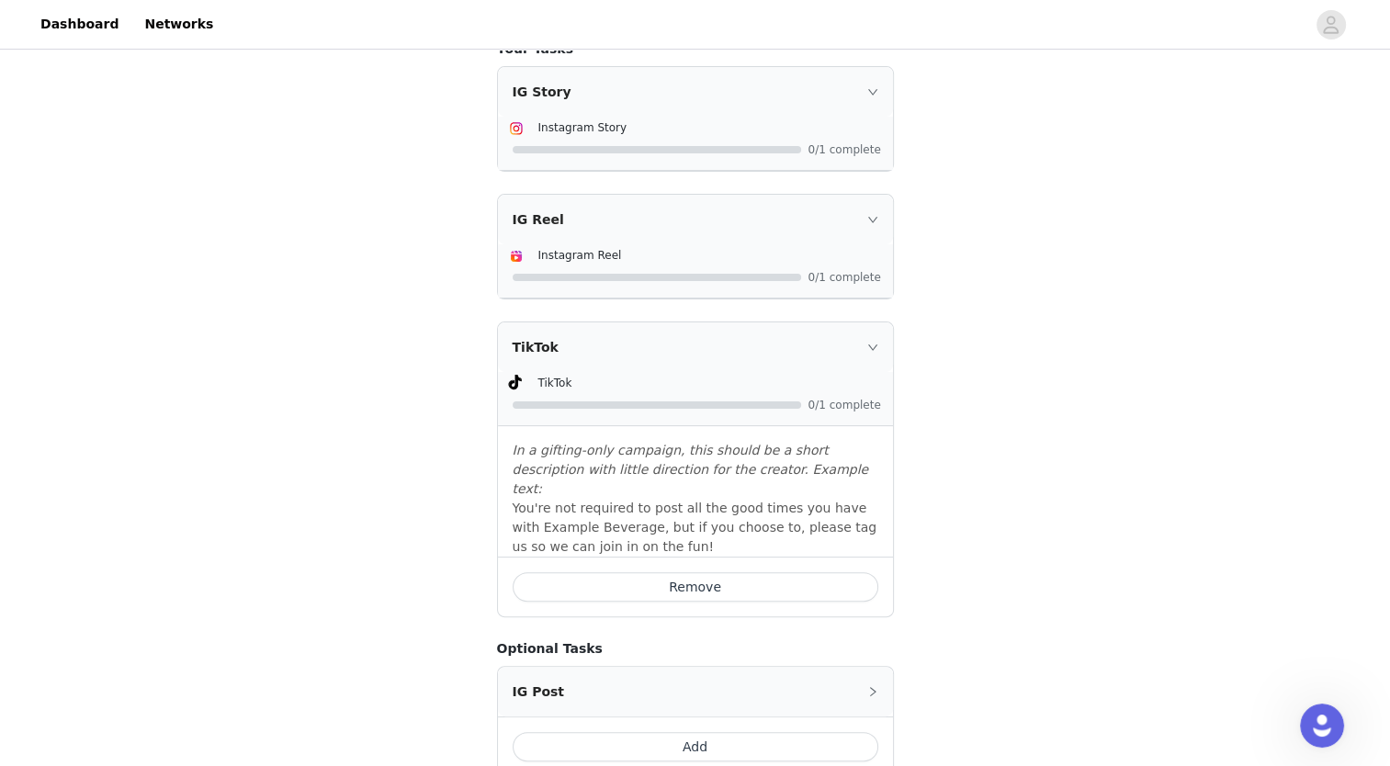
scroll to position [342, 0]
click at [870, 207] on div "IG Reel" at bounding box center [695, 220] width 395 height 50
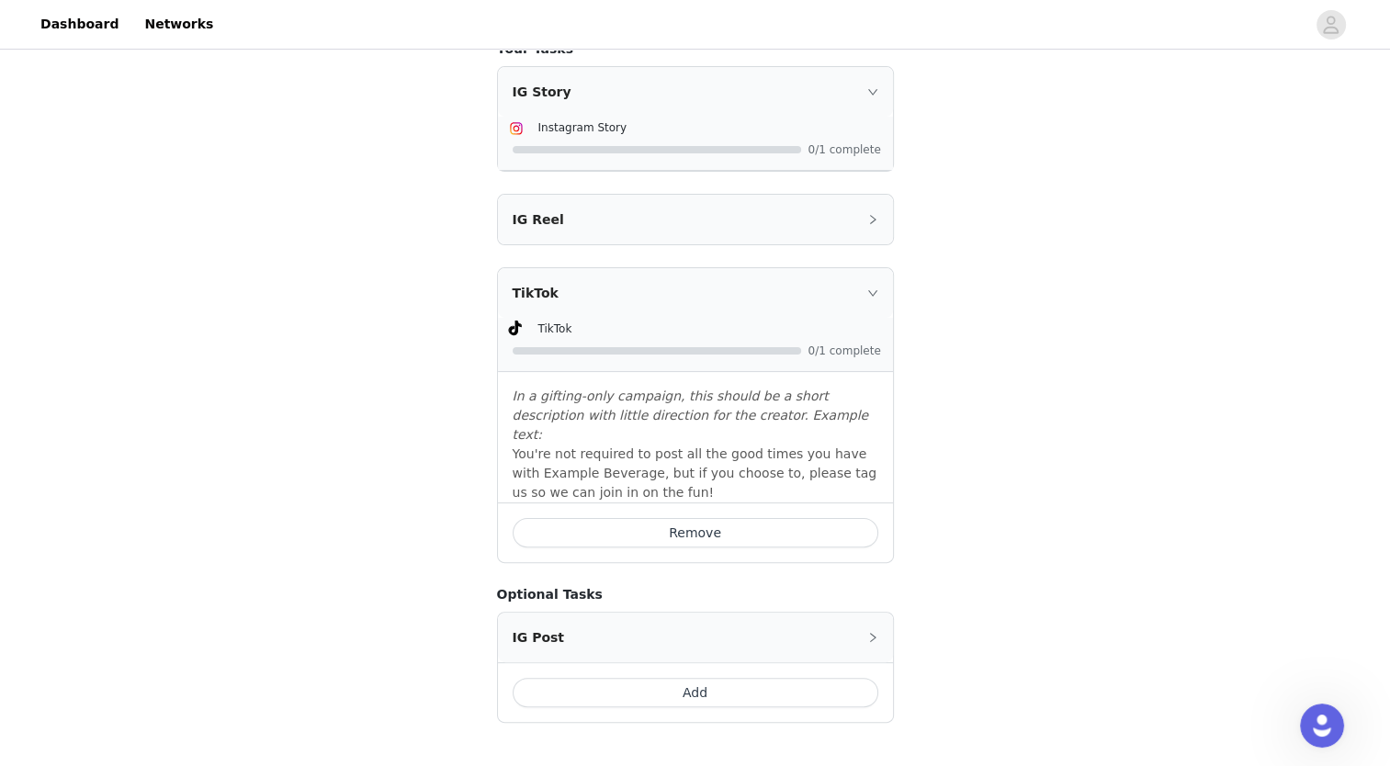
click at [788, 241] on div "IG Reel Instagram Reel 0/1 complete" at bounding box center [695, 219] width 397 height 51
drag, startPoint x: 778, startPoint y: 227, endPoint x: 773, endPoint y: 330, distance: 103.0
click at [773, 330] on div "IG Story Instagram Story 0/1 complete IG Reel Instagram Reel 0/1 complete TikTo…" at bounding box center [695, 314] width 397 height 497
drag, startPoint x: 773, startPoint y: 330, endPoint x: 954, endPoint y: 439, distance: 211.4
click at [954, 439] on div "STEP 2 OF 4 Not Required: Share the love! Include the following in your post Ha…" at bounding box center [695, 239] width 1390 height 1055
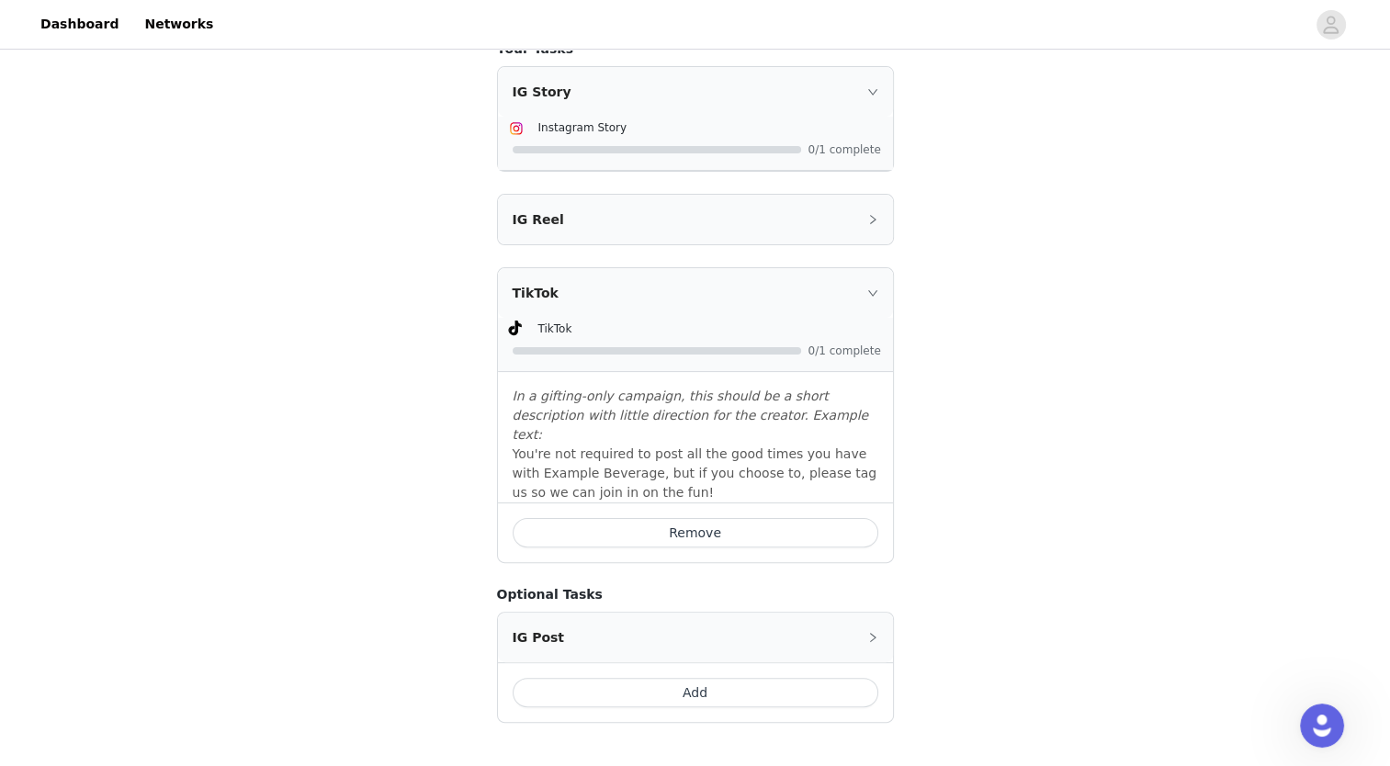
click at [751, 231] on div "IG Reel" at bounding box center [695, 220] width 395 height 50
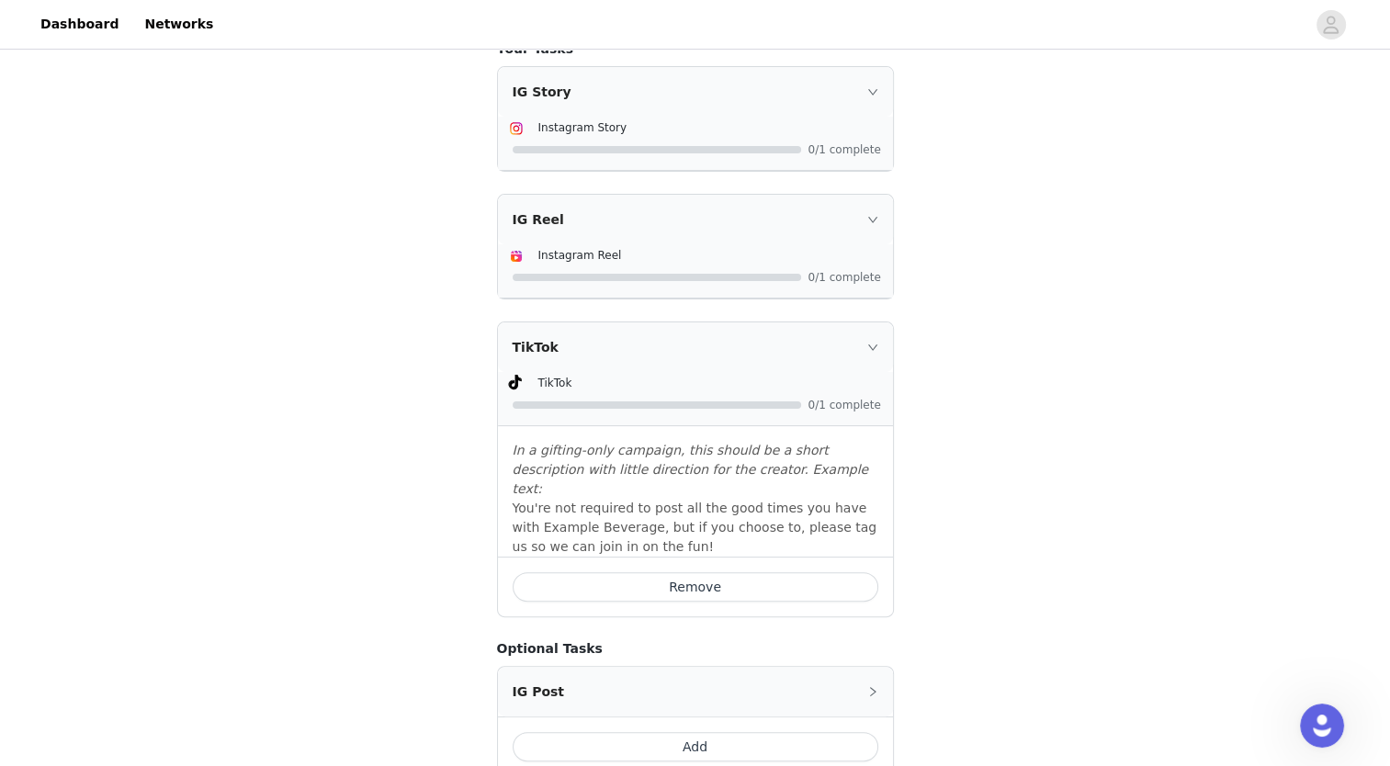
click at [767, 572] on button "Remove" at bounding box center [696, 586] width 366 height 29
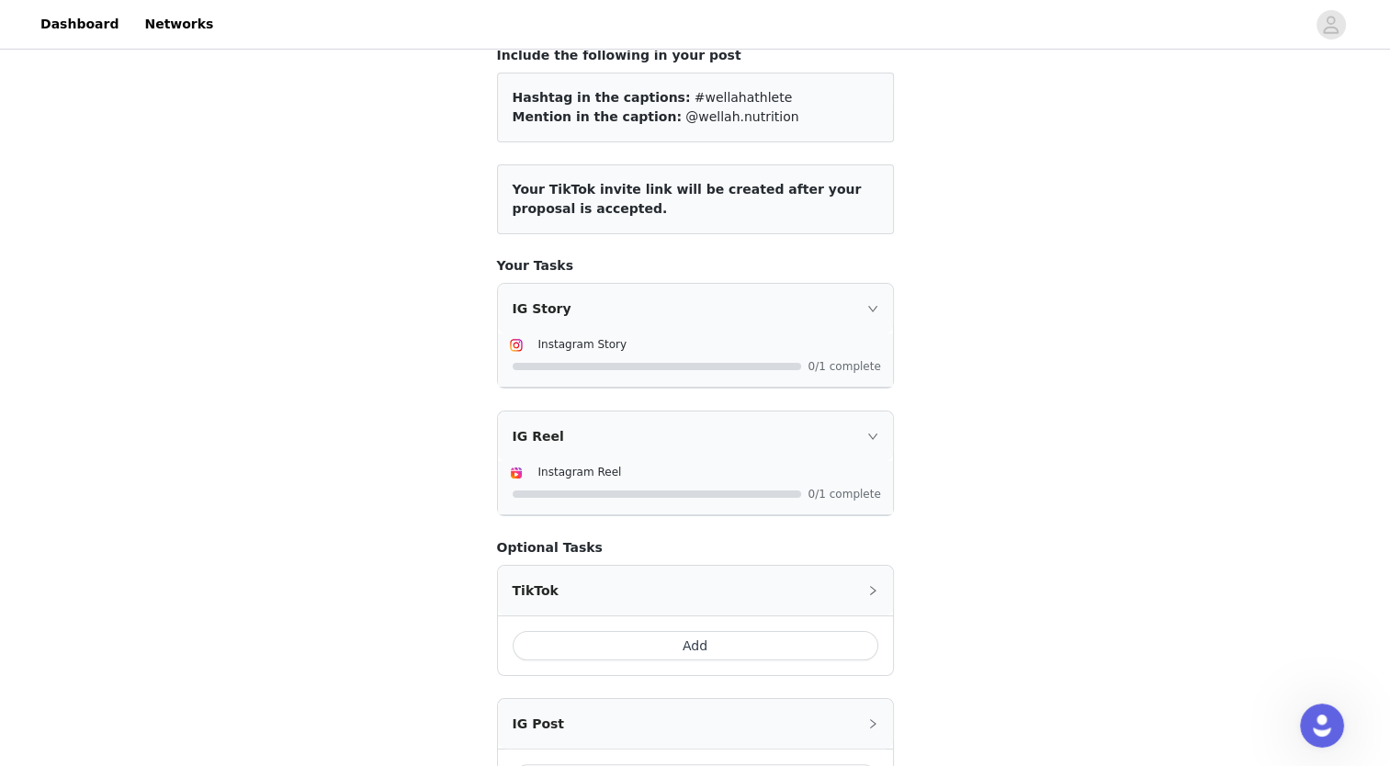
scroll to position [340, 0]
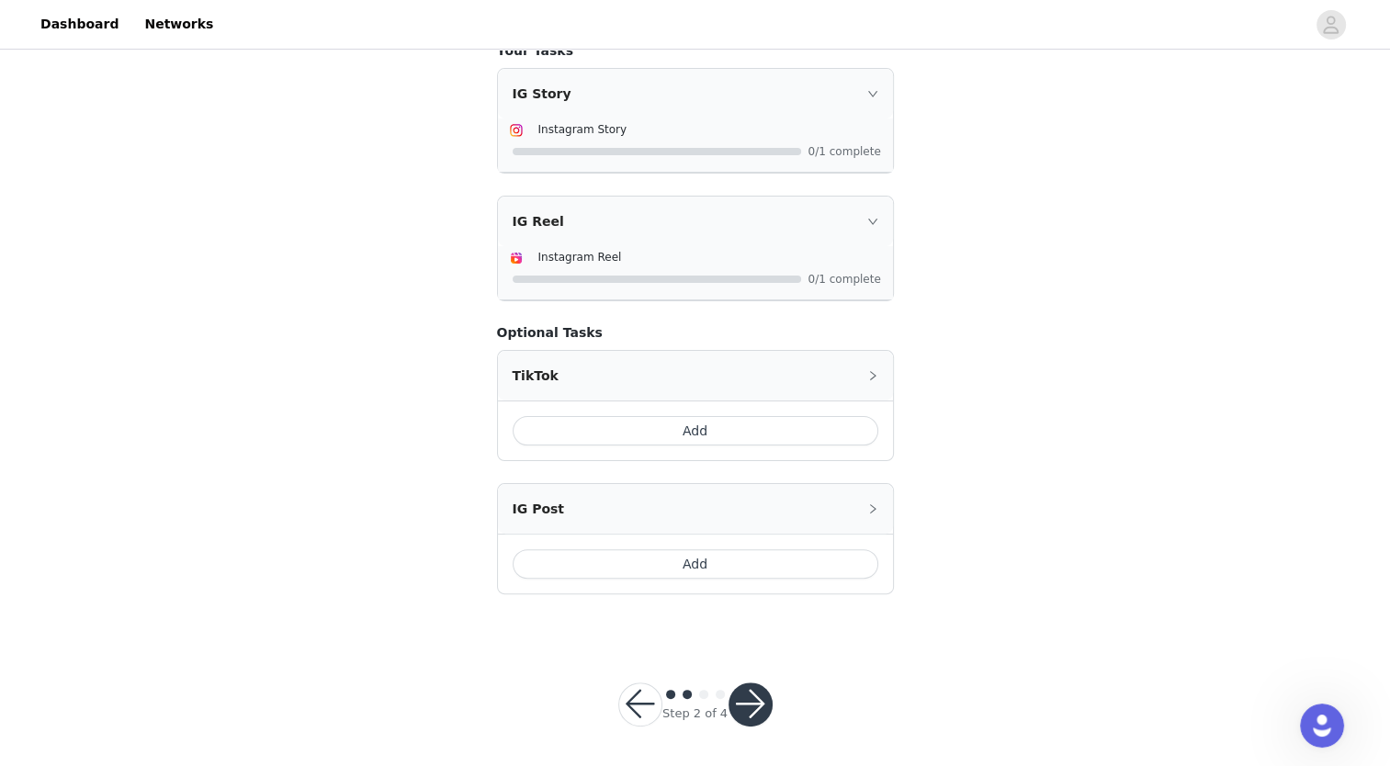
click at [751, 689] on button "button" at bounding box center [750, 704] width 44 height 44
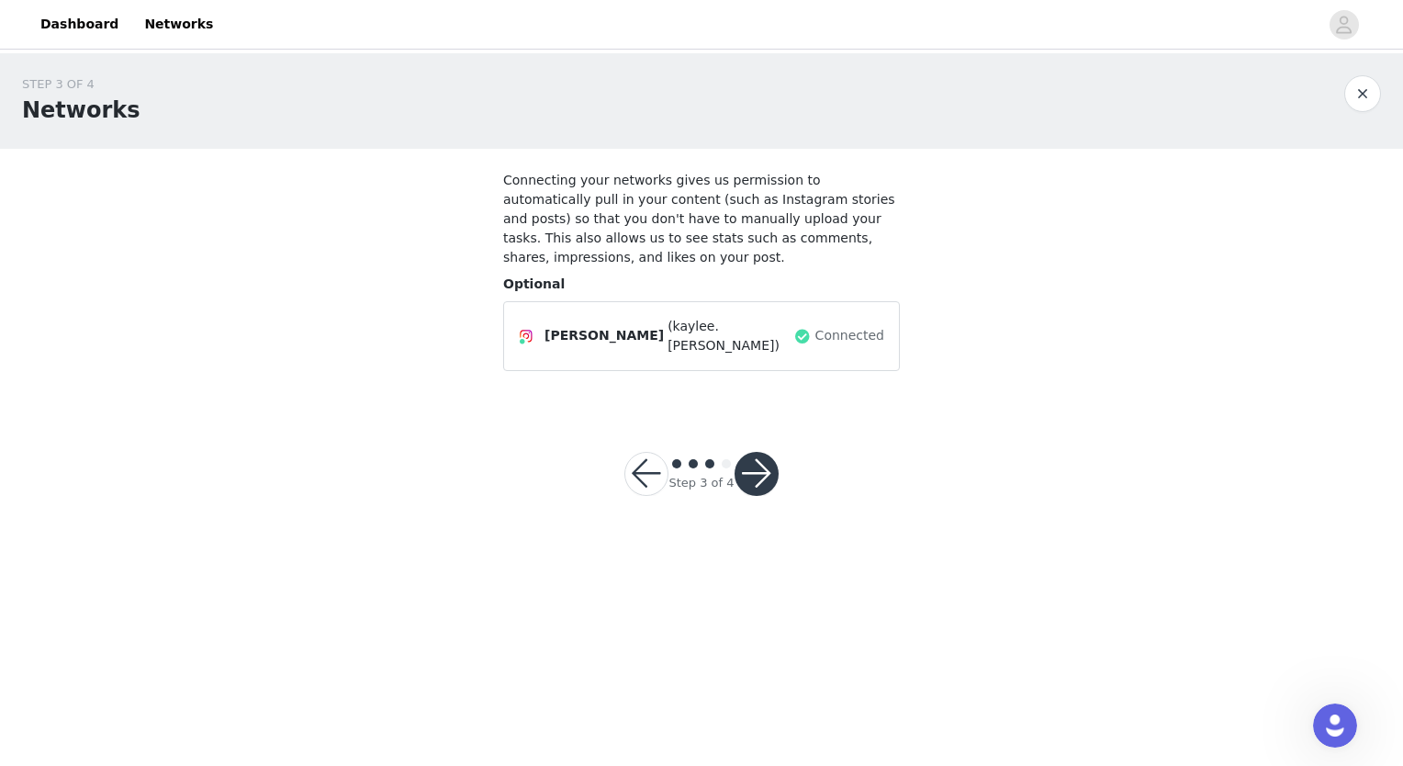
click at [757, 452] on button "button" at bounding box center [757, 474] width 44 height 44
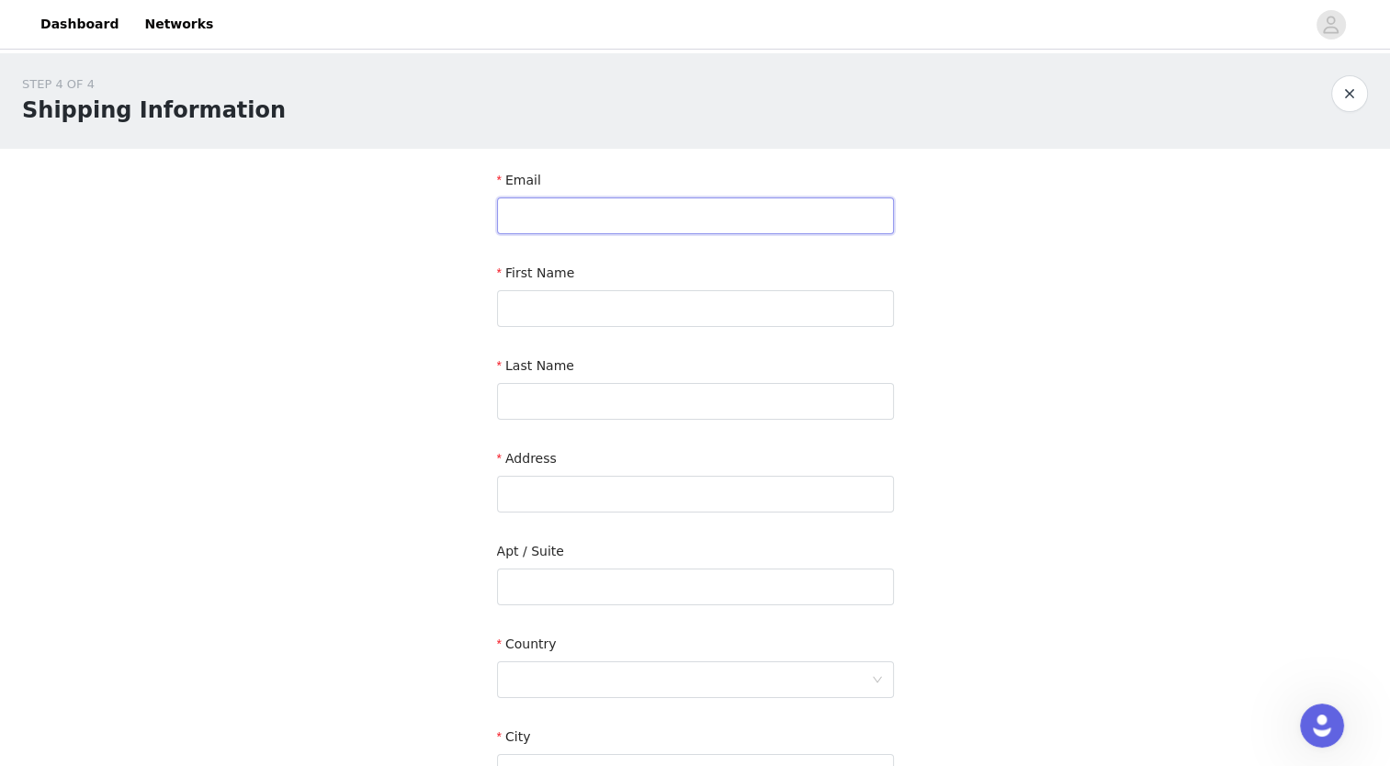
click at [736, 224] on input "text" at bounding box center [695, 215] width 397 height 37
type input "kayleesalyer9@gmail.com"
type input "Kaylee"
type input "Salyer"
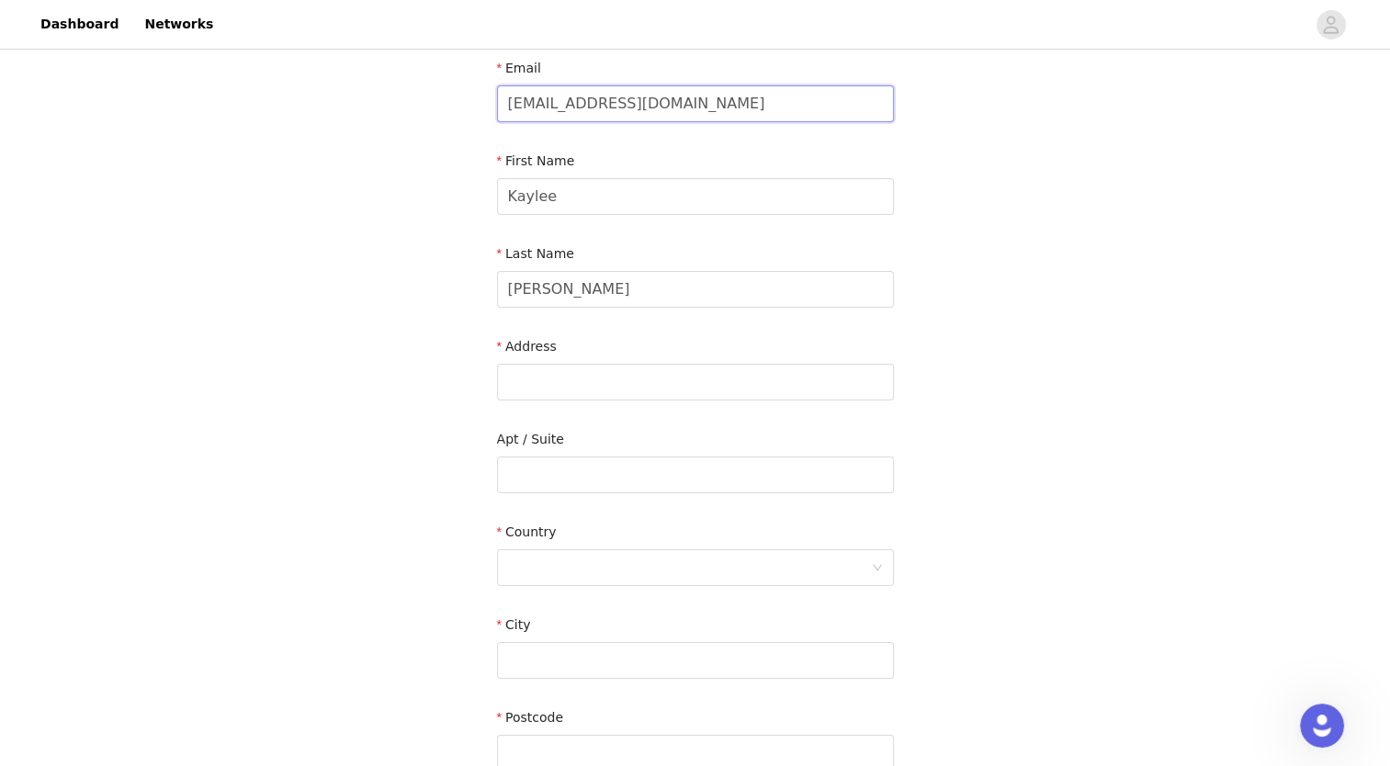
scroll to position [114, 0]
click at [655, 380] on input "text" at bounding box center [695, 380] width 397 height 37
type input "1506 Knollwood Ave"
click at [610, 473] on input "text" at bounding box center [695, 473] width 397 height 37
type input "3B"
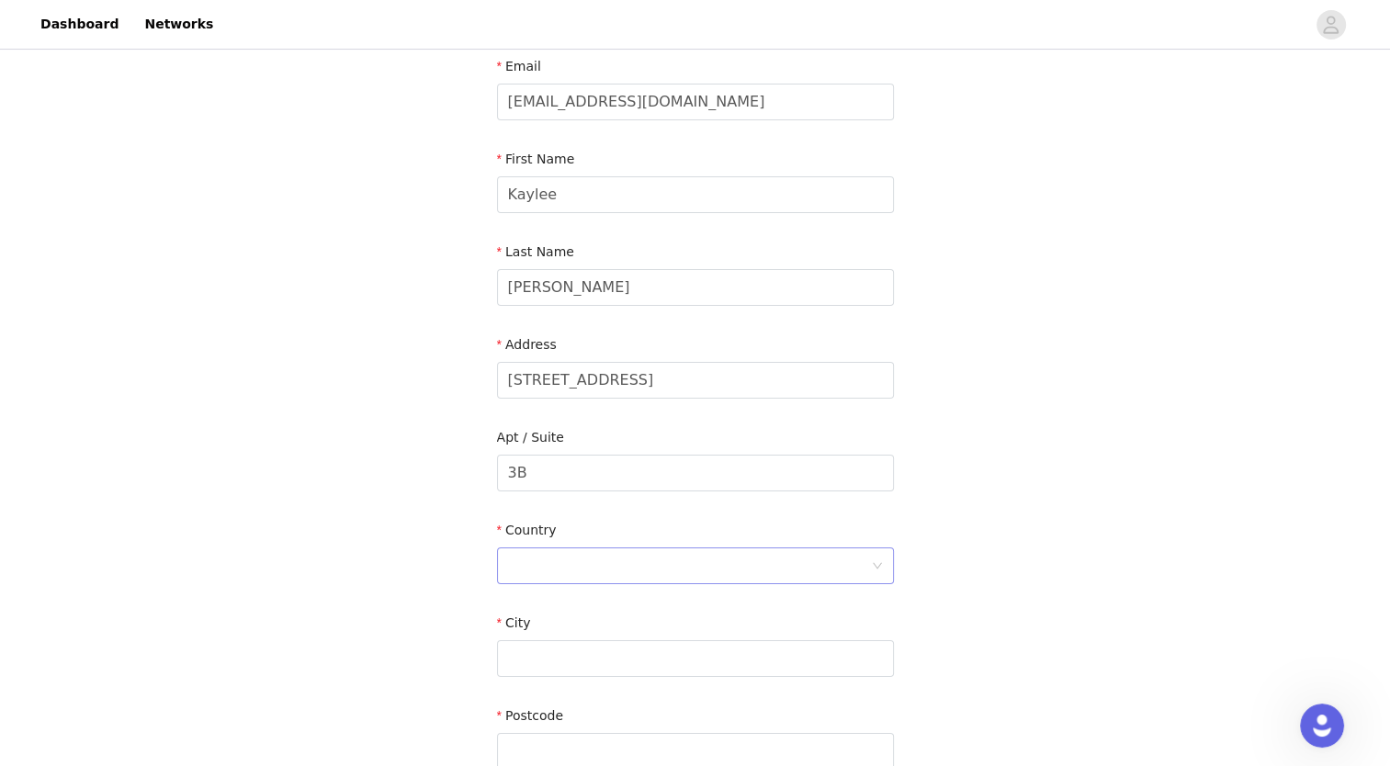
click at [555, 564] on div at bounding box center [689, 565] width 363 height 35
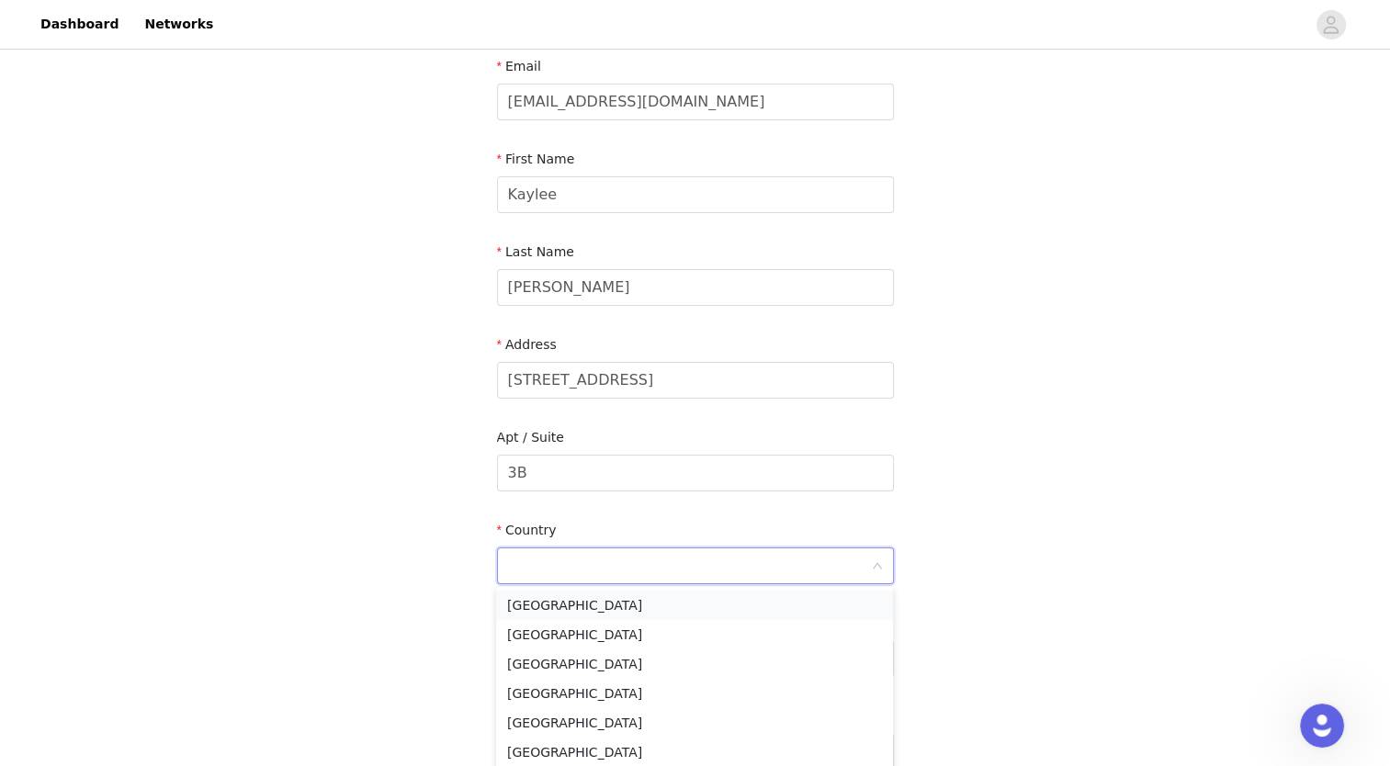
click at [553, 610] on li "United States" at bounding box center [694, 605] width 397 height 29
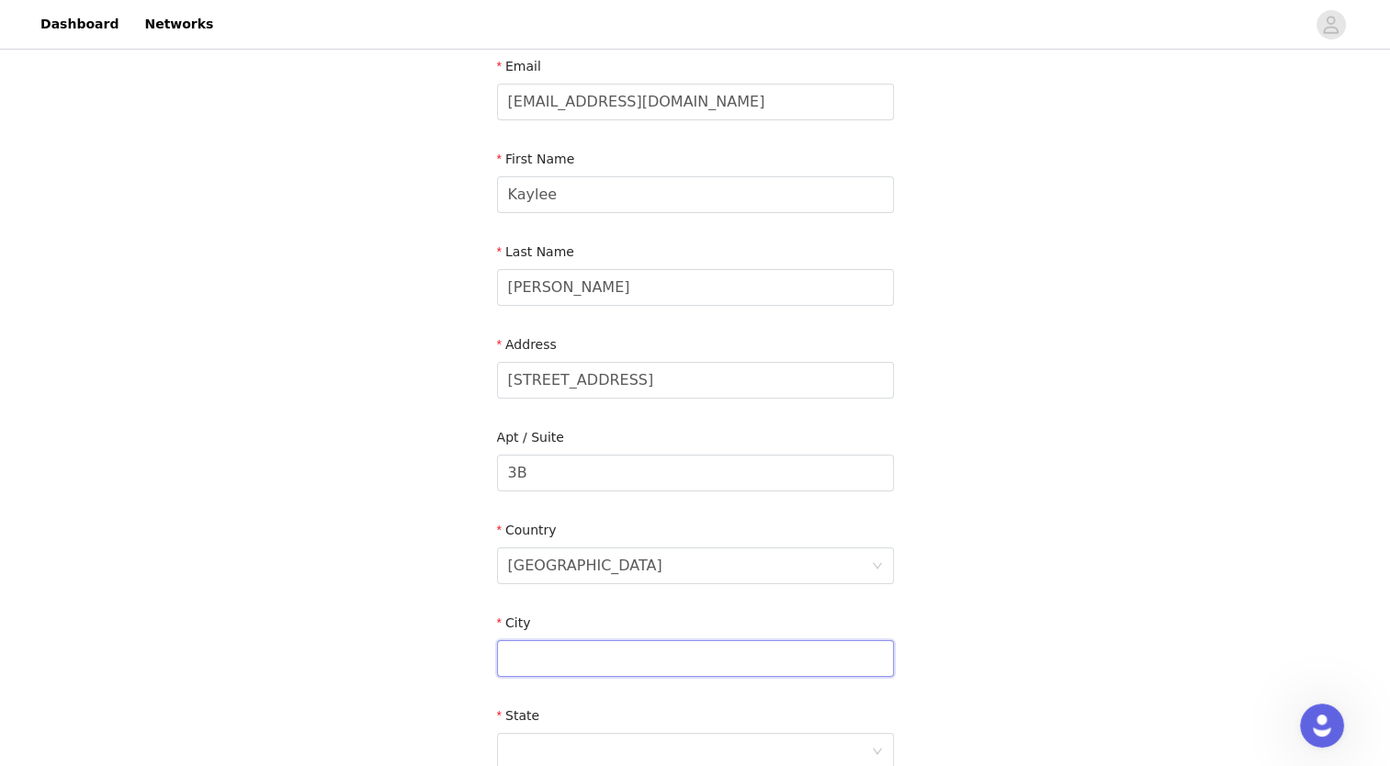
click at [551, 649] on input "text" at bounding box center [695, 658] width 397 height 37
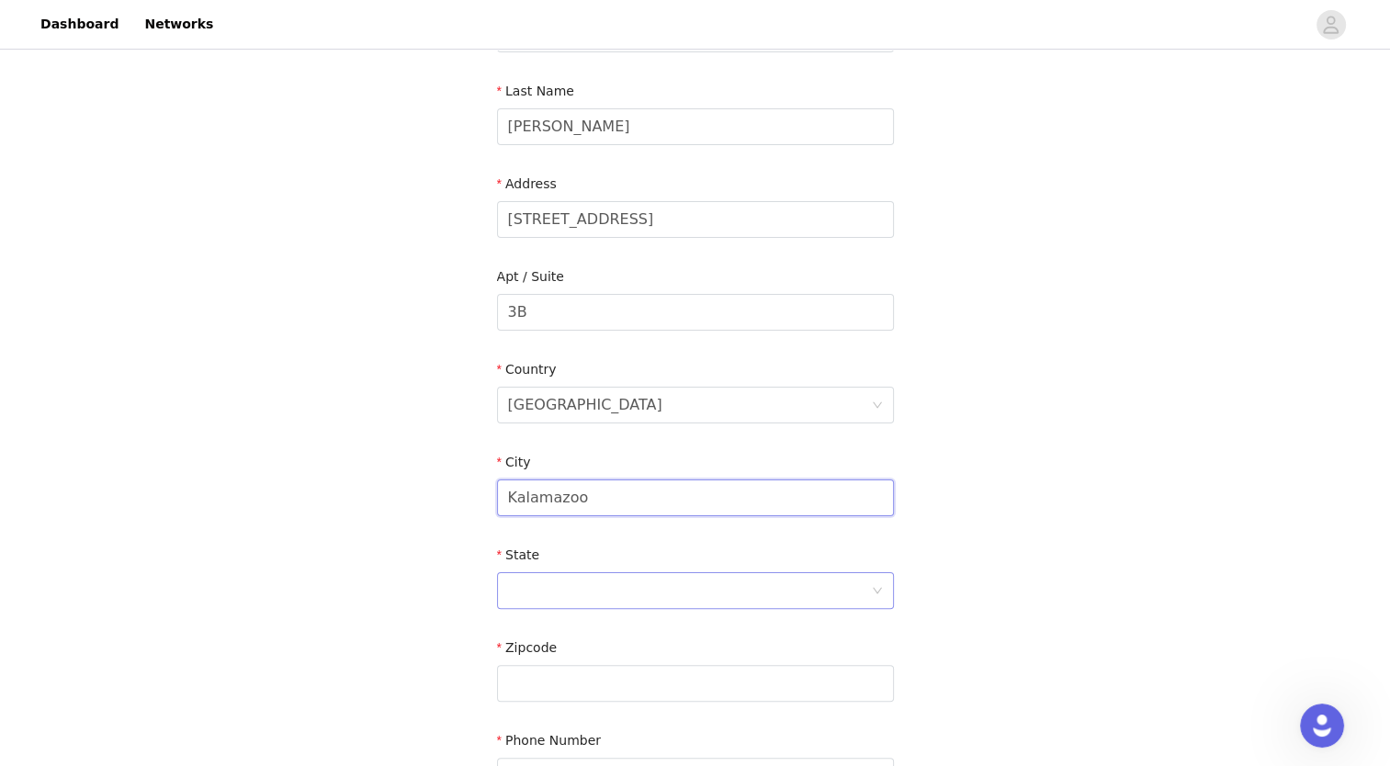
type input "Kalamazoo"
click at [521, 600] on div at bounding box center [689, 590] width 363 height 35
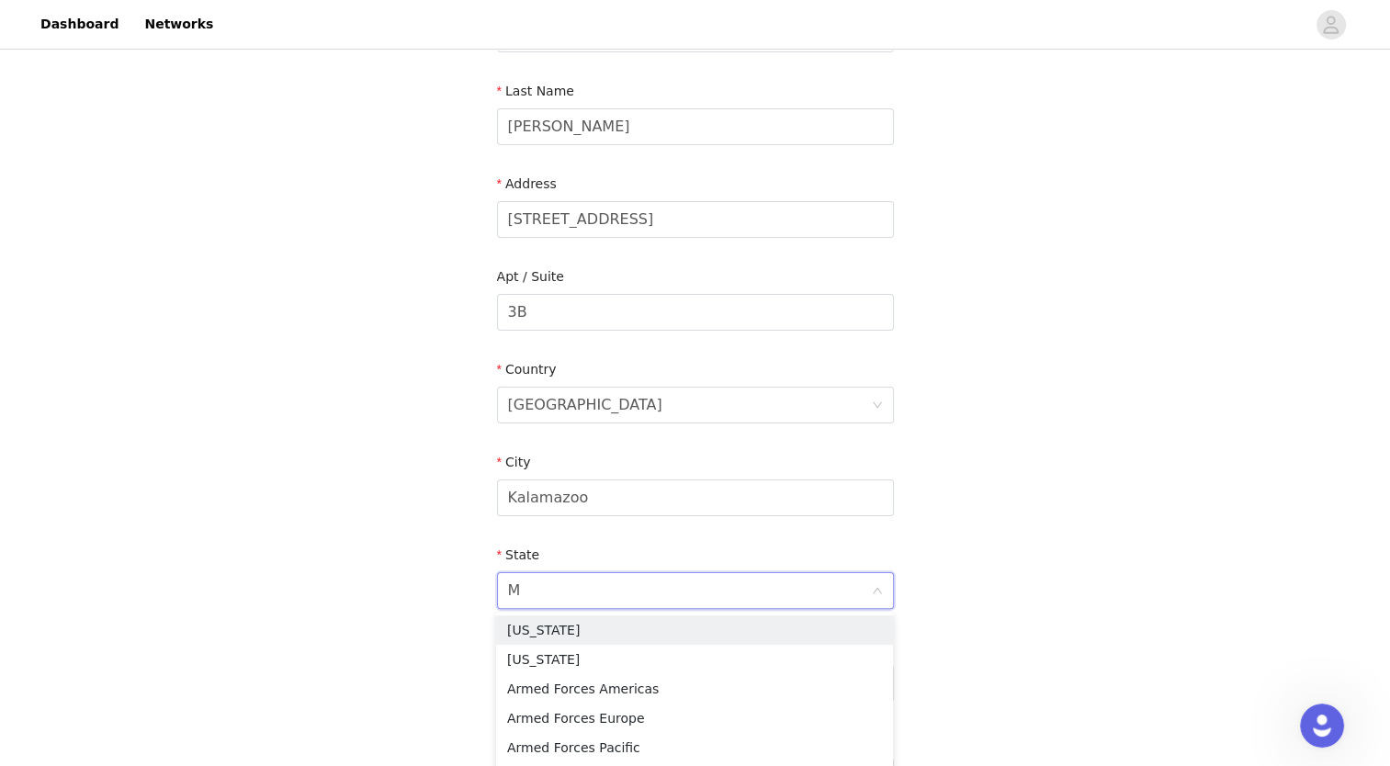
type input "Mi"
click at [526, 668] on li "Michigan" at bounding box center [694, 659] width 397 height 29
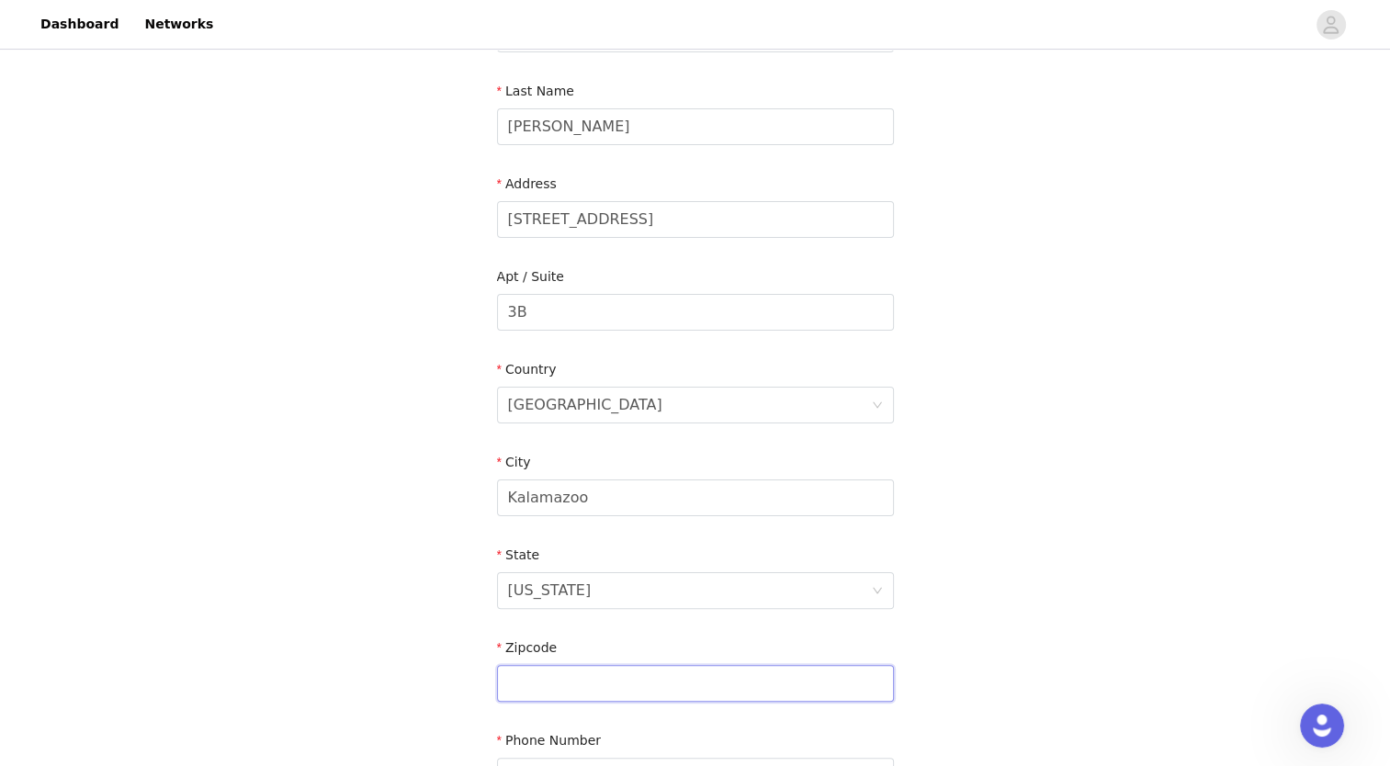
click at [538, 678] on input "text" at bounding box center [695, 683] width 397 height 37
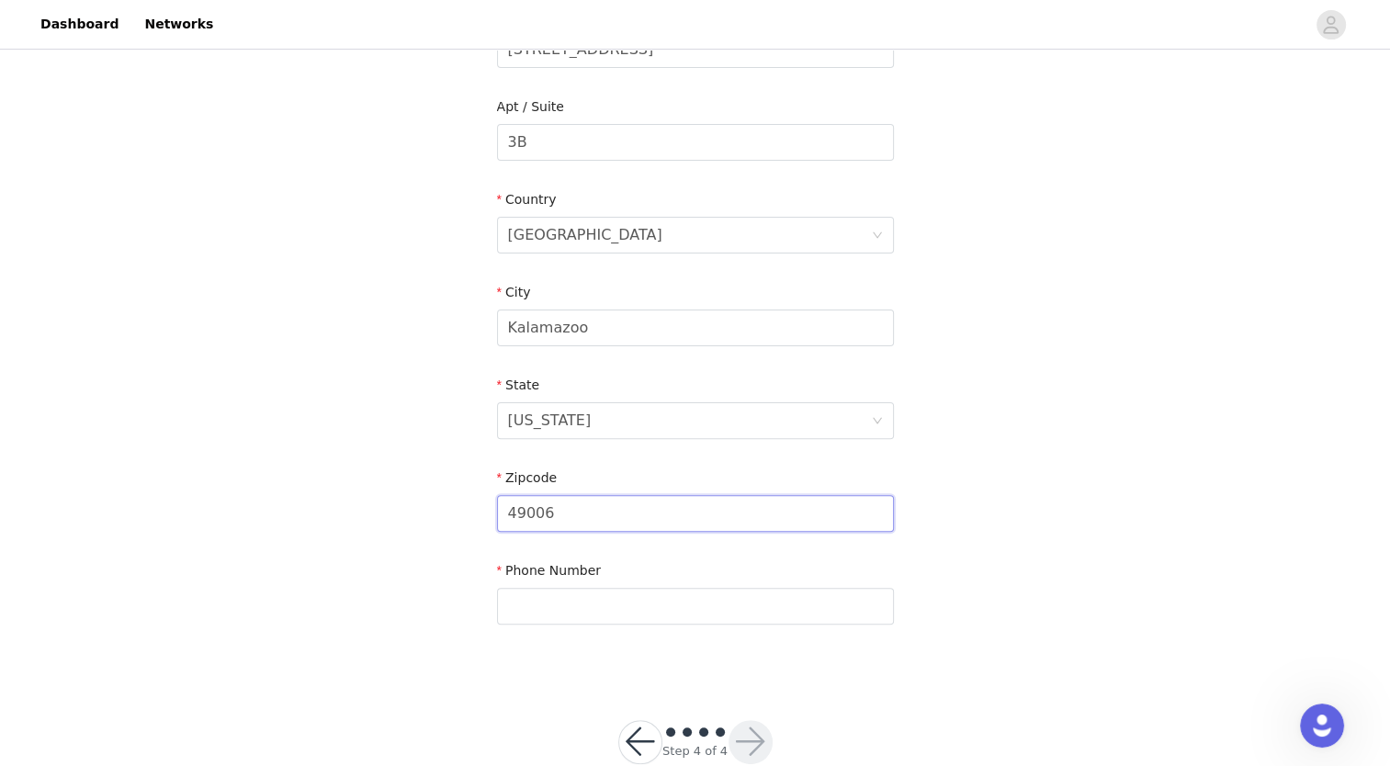
scroll to position [451, 0]
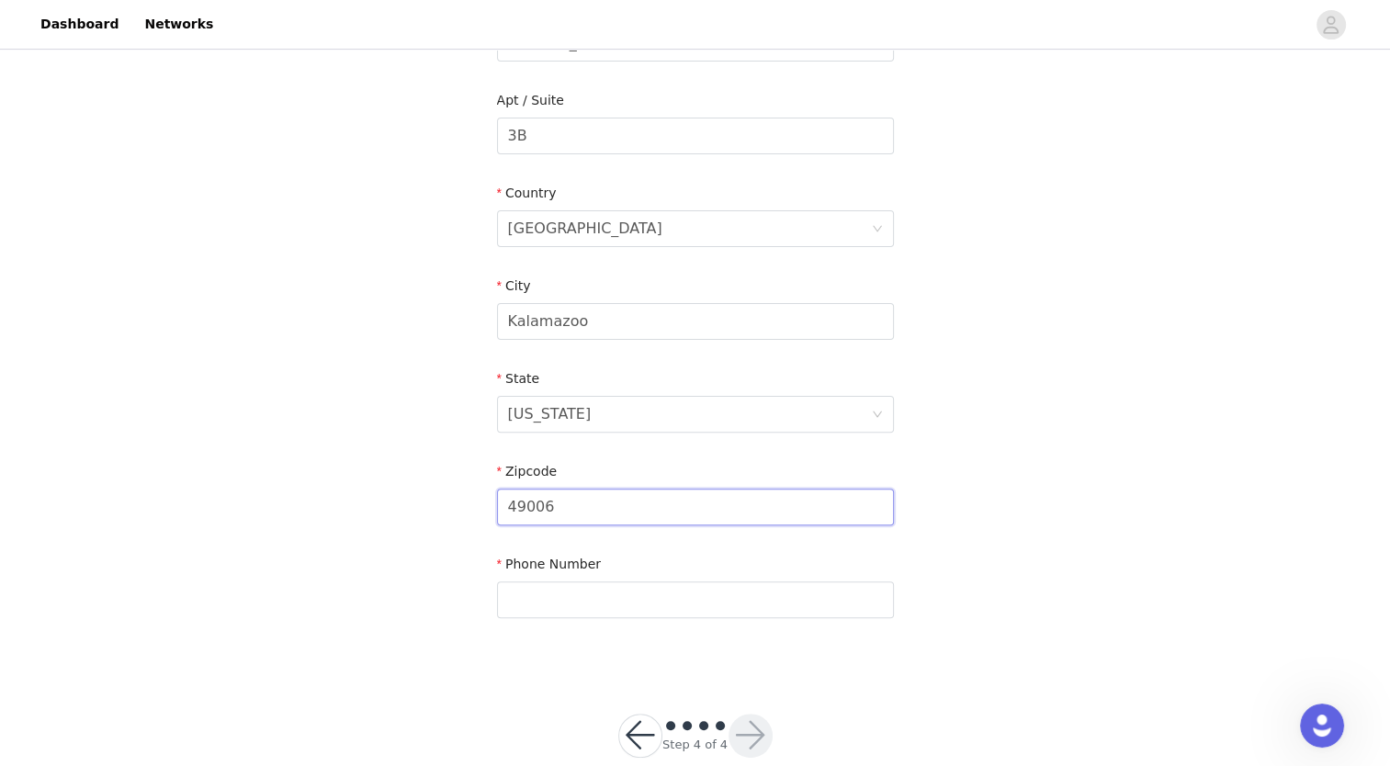
type input "49006"
click at [534, 617] on div "Phone Number" at bounding box center [695, 590] width 397 height 71
click at [534, 613] on input "text" at bounding box center [695, 599] width 397 height 37
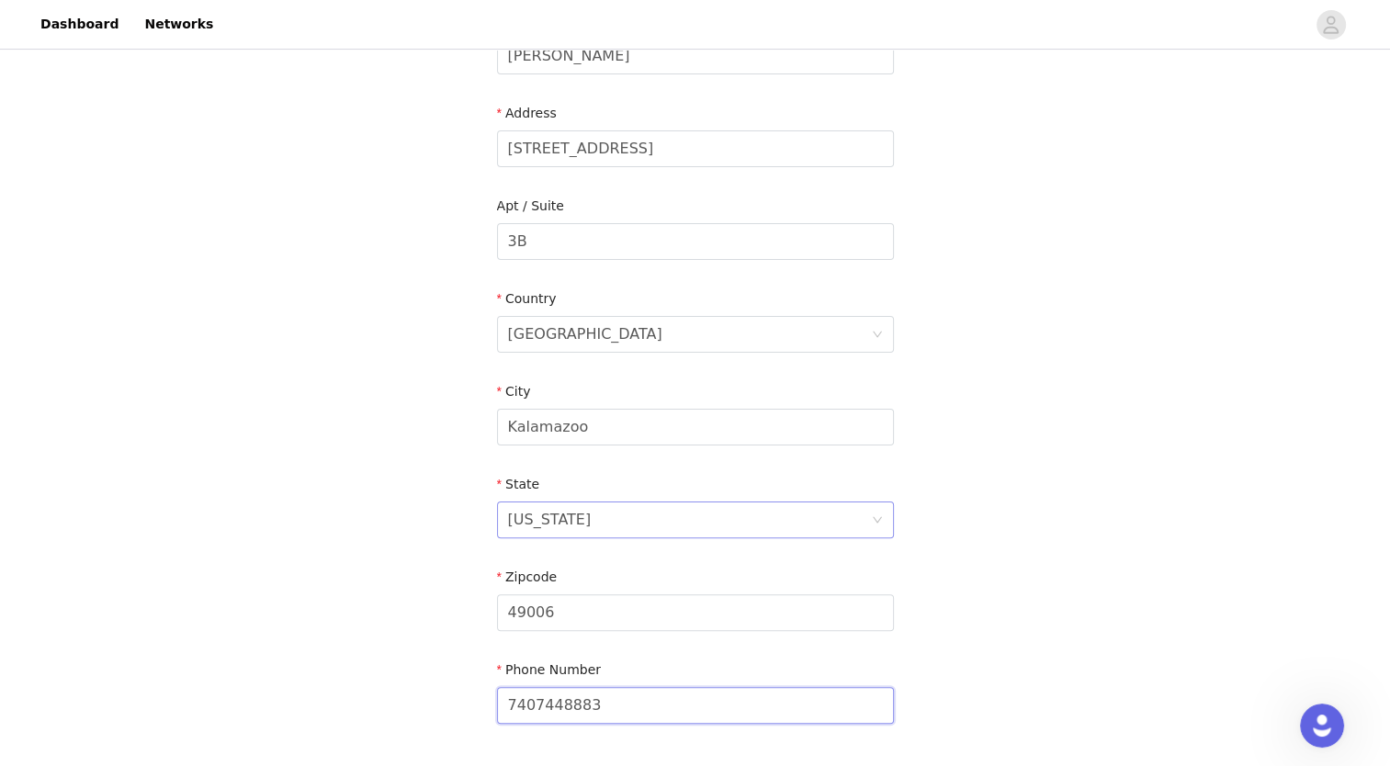
scroll to position [345, 0]
type input "7407448883"
drag, startPoint x: 665, startPoint y: 157, endPoint x: 408, endPoint y: 168, distance: 257.4
click at [408, 168] on div "STEP 4 OF 4 Shipping Information Email kayleesalyer9@gmail.com First Name Kayle…" at bounding box center [695, 241] width 1390 height 1067
click at [1083, 459] on div "STEP 4 OF 4 Shipping Information Email kayleesalyer9@gmail.com First Name Kayle…" at bounding box center [695, 241] width 1390 height 1067
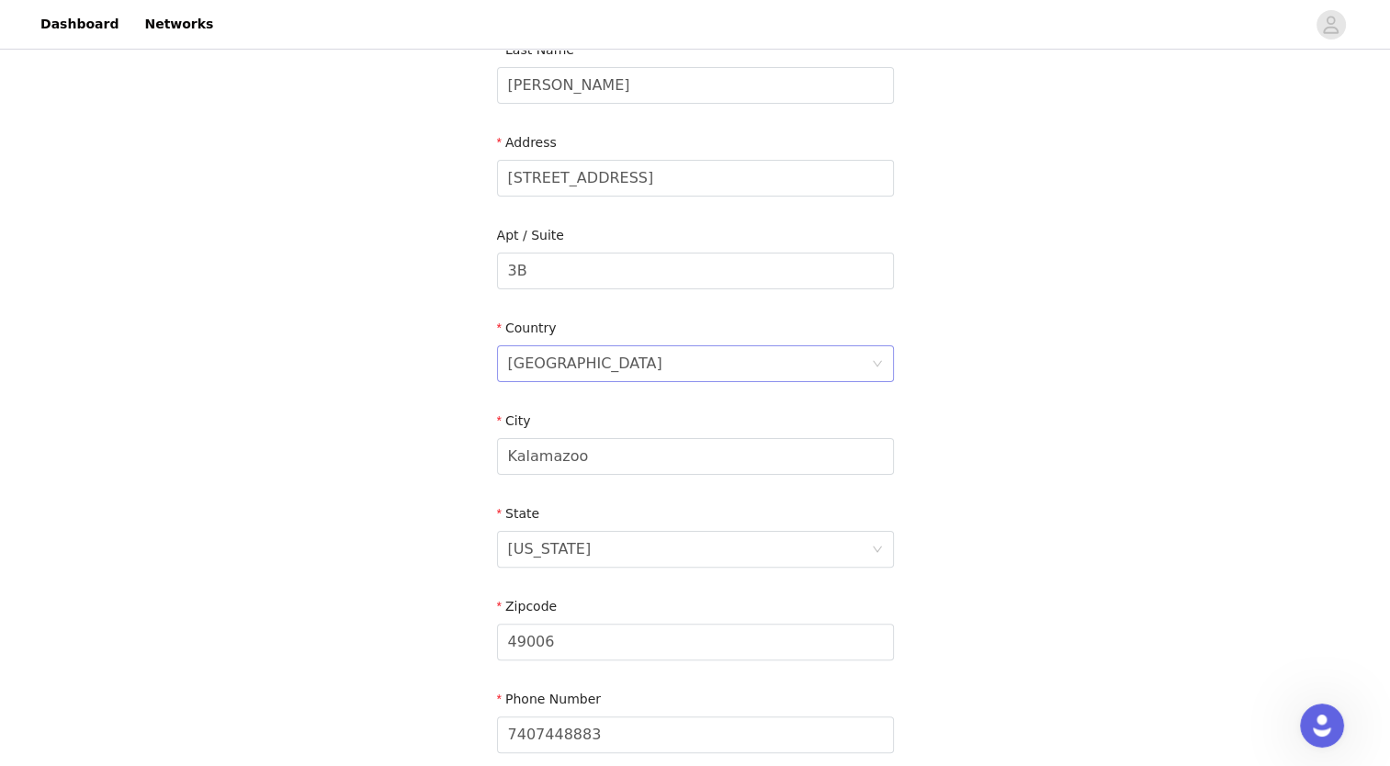
scroll to position [485, 0]
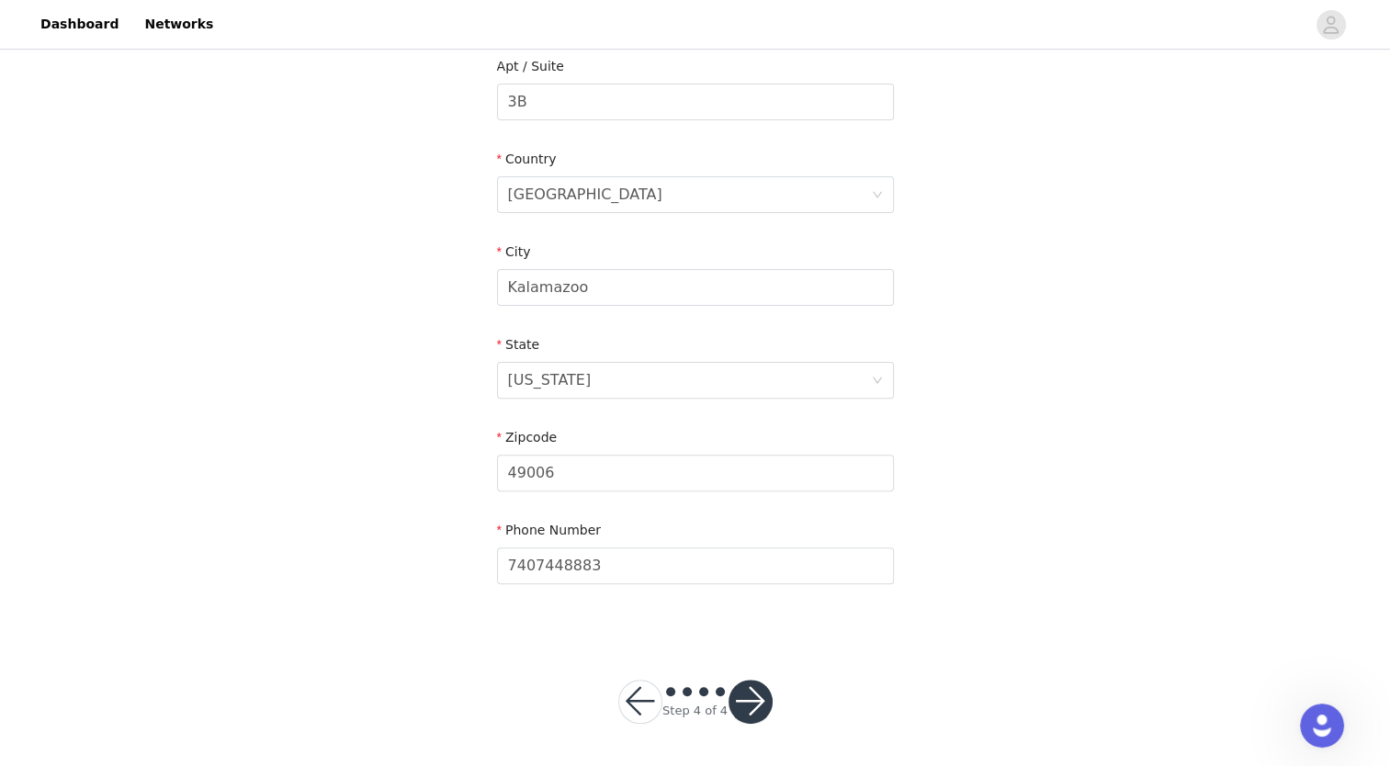
click at [757, 700] on button "button" at bounding box center [750, 702] width 44 height 44
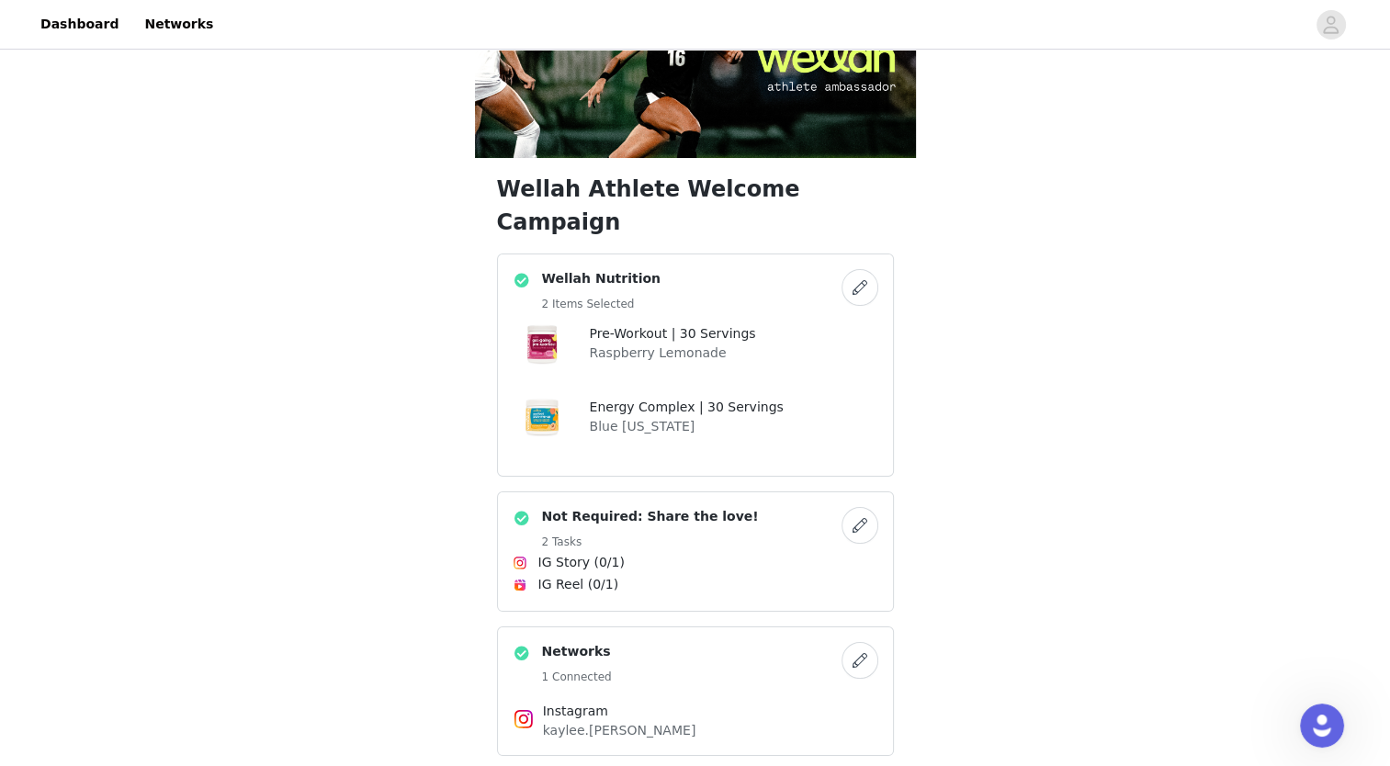
scroll to position [178, 0]
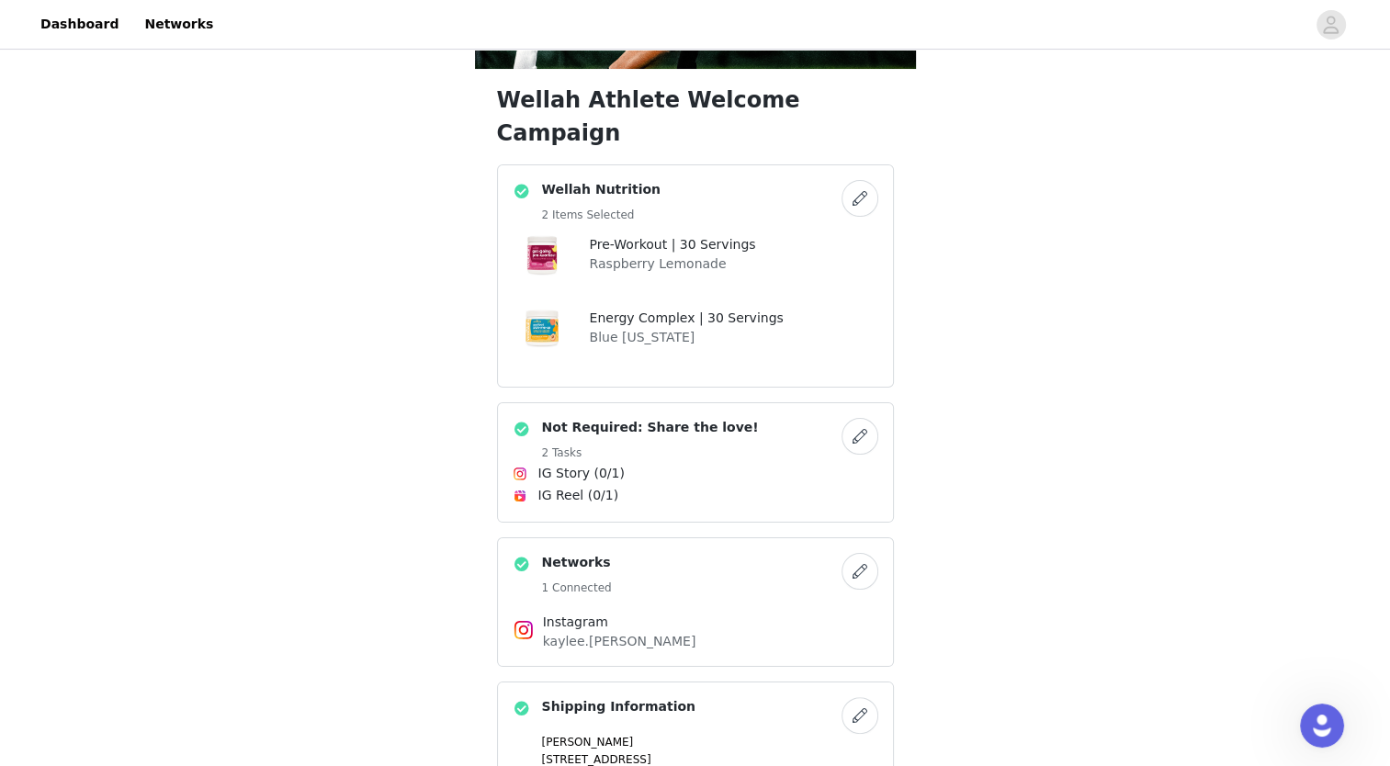
click at [864, 418] on button "button" at bounding box center [859, 436] width 37 height 37
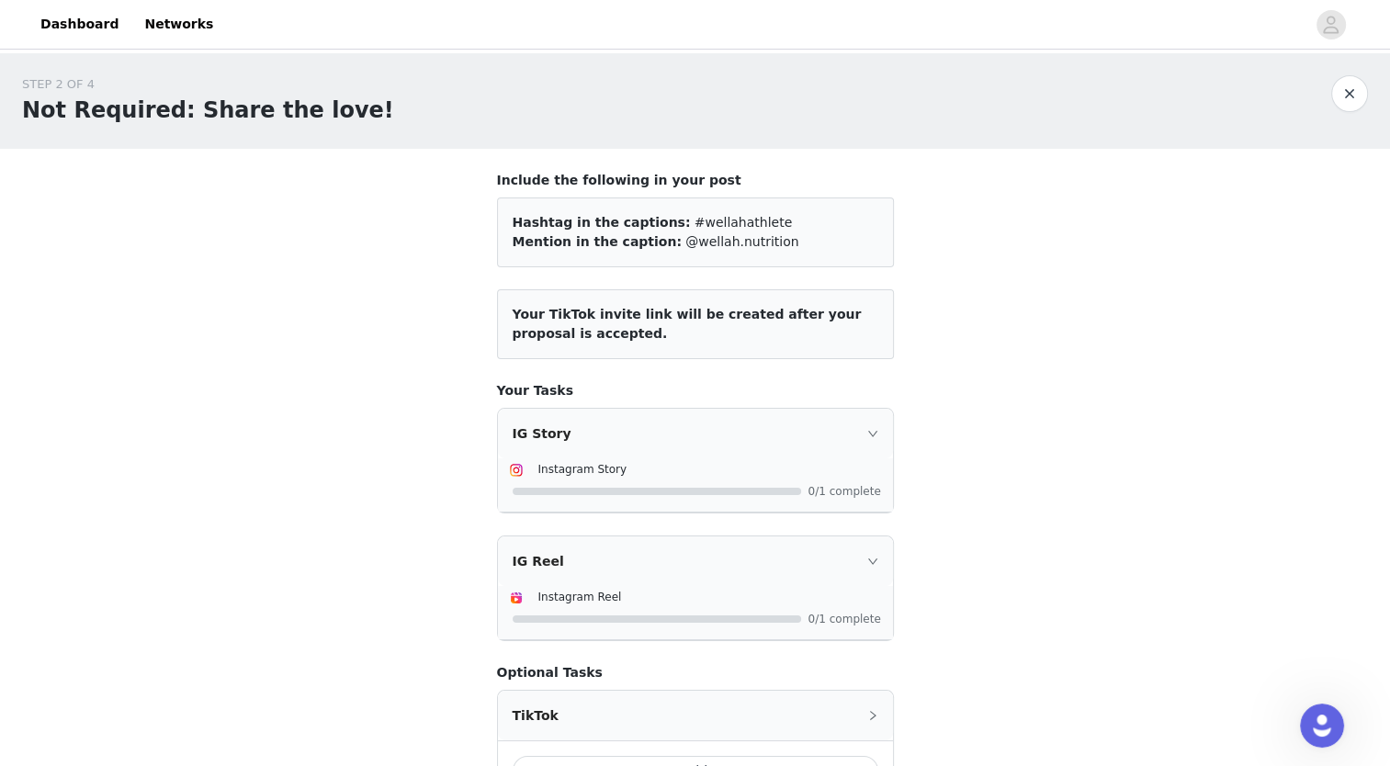
scroll to position [84, 0]
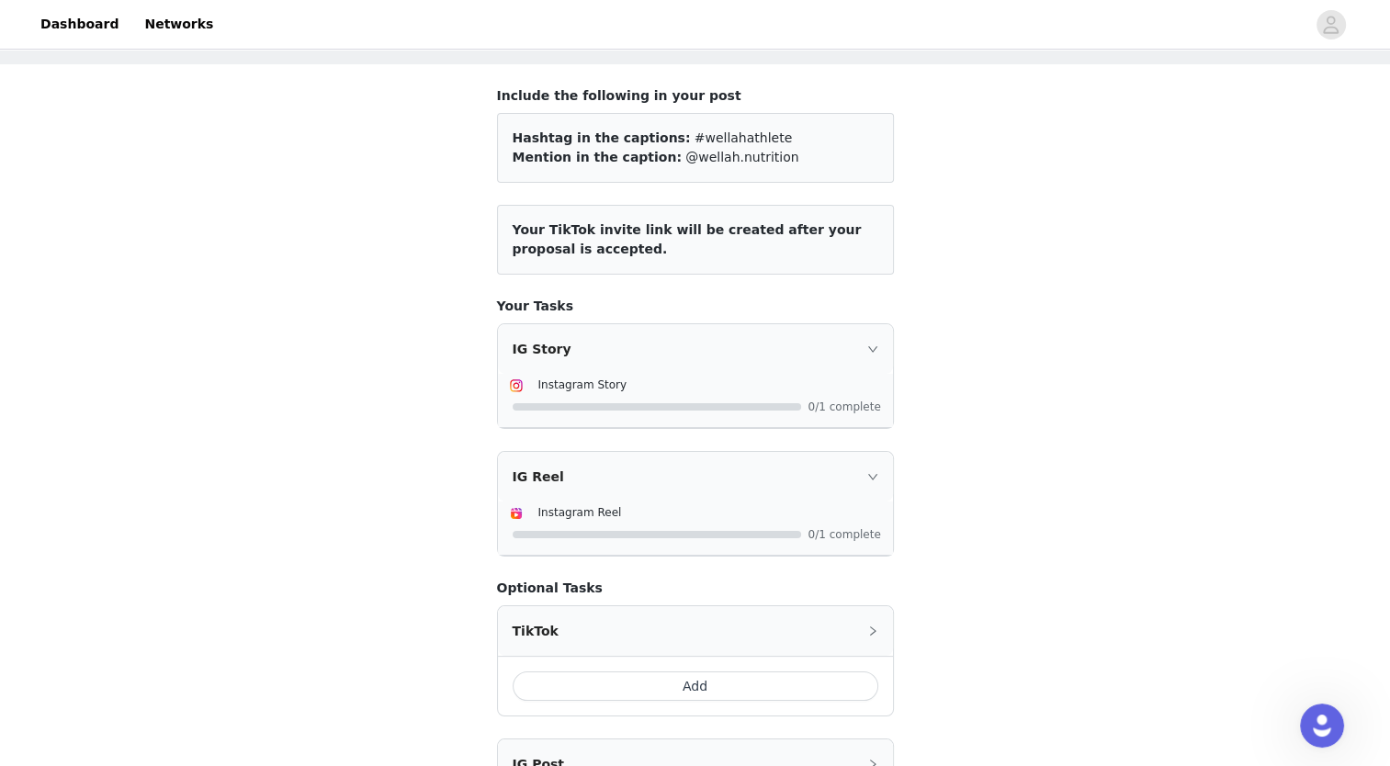
click at [616, 693] on button "Add" at bounding box center [696, 685] width 366 height 29
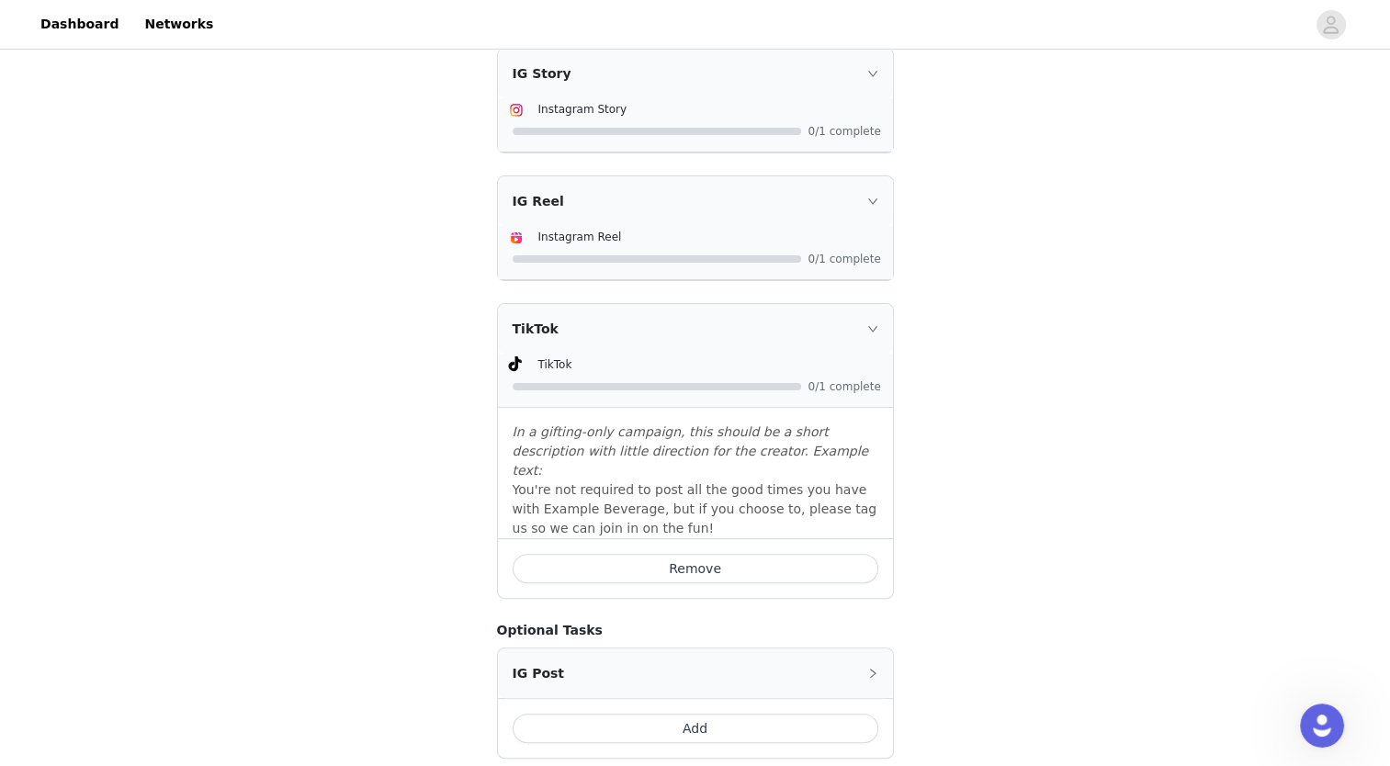
scroll to position [504, 0]
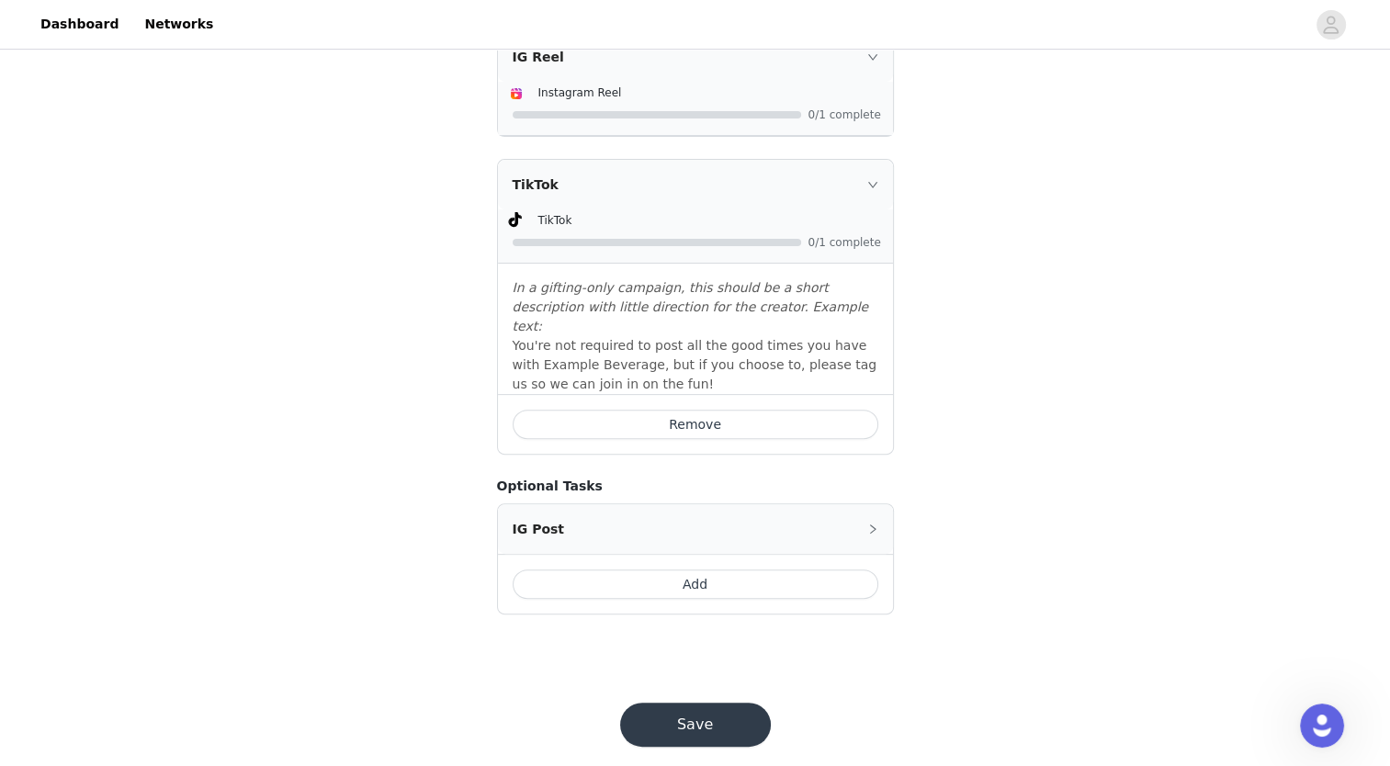
click at [723, 704] on button "Save" at bounding box center [695, 725] width 151 height 44
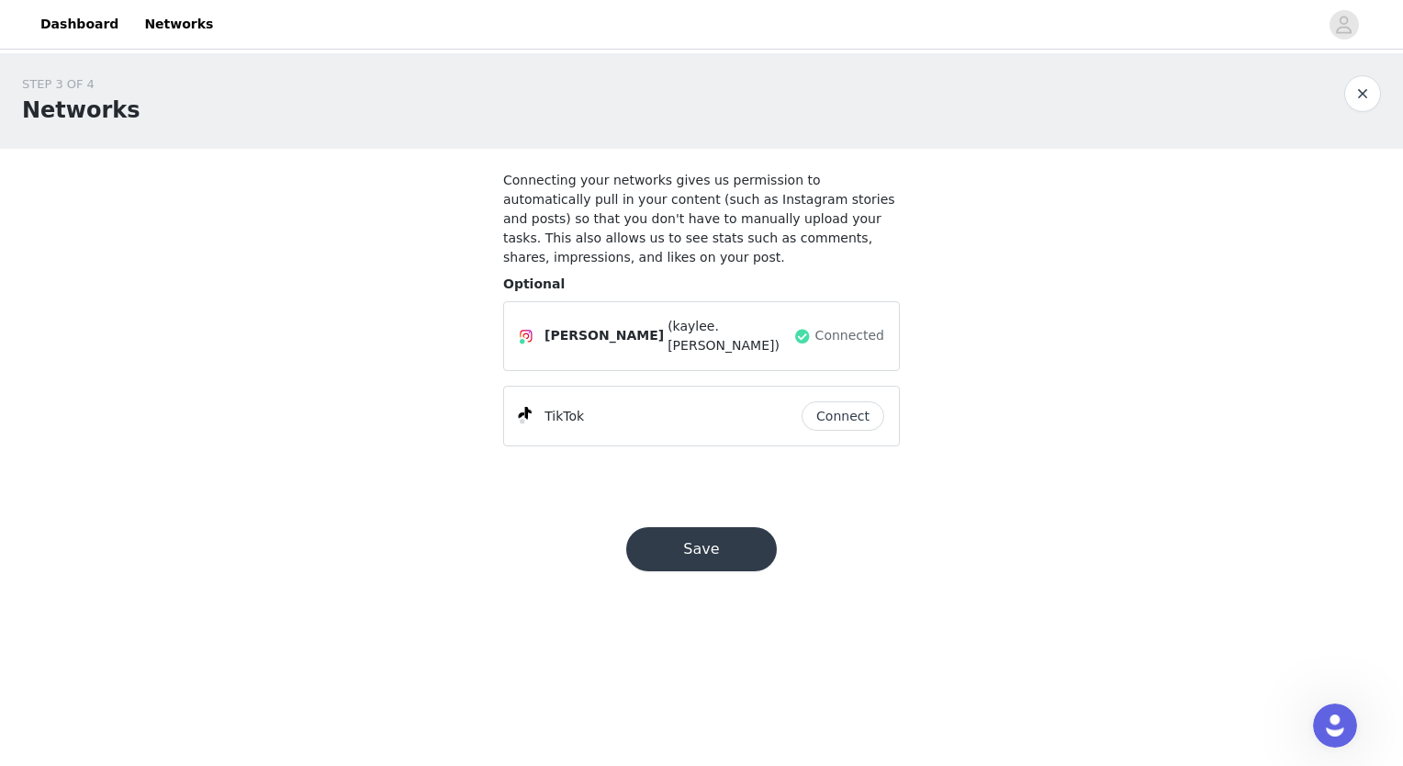
click at [714, 527] on button "Save" at bounding box center [701, 549] width 151 height 44
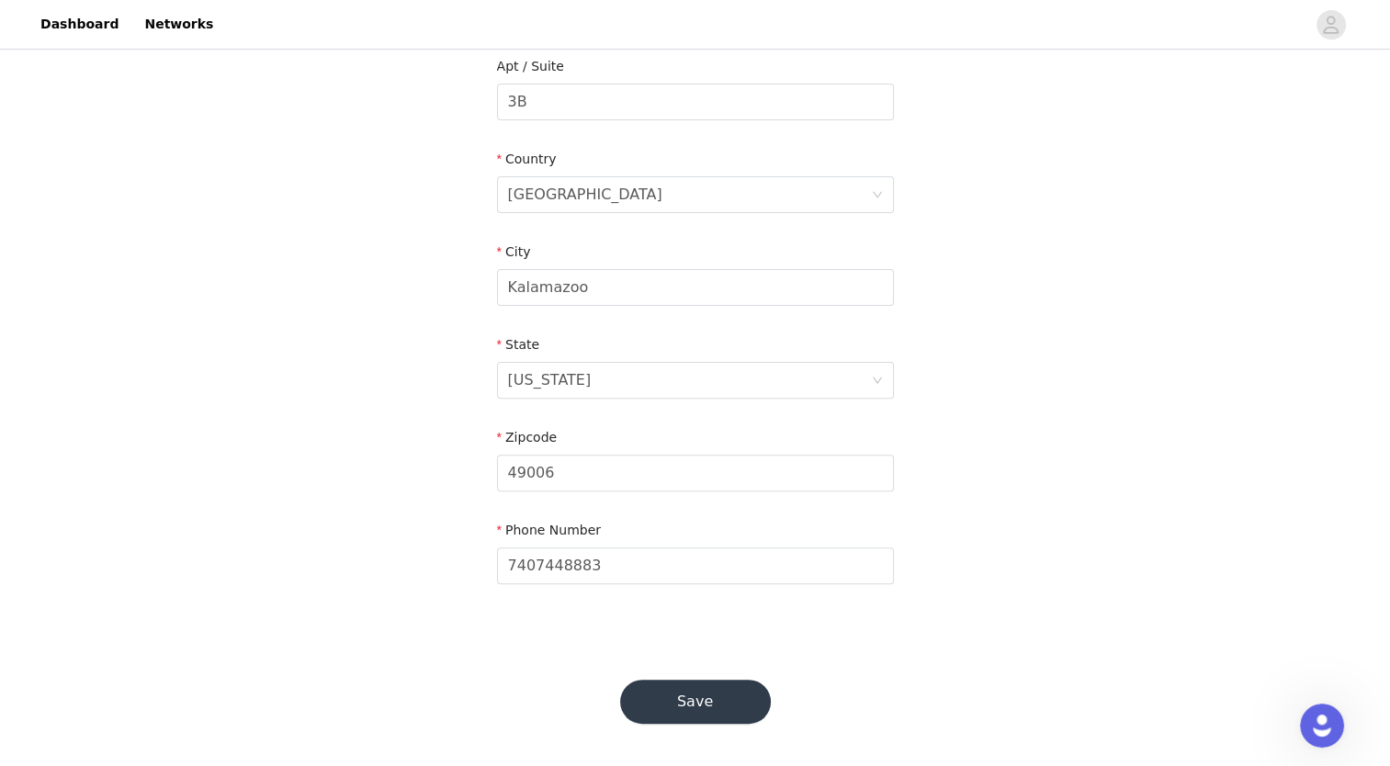
scroll to position [485, 0]
click at [669, 699] on button "Save" at bounding box center [695, 702] width 151 height 44
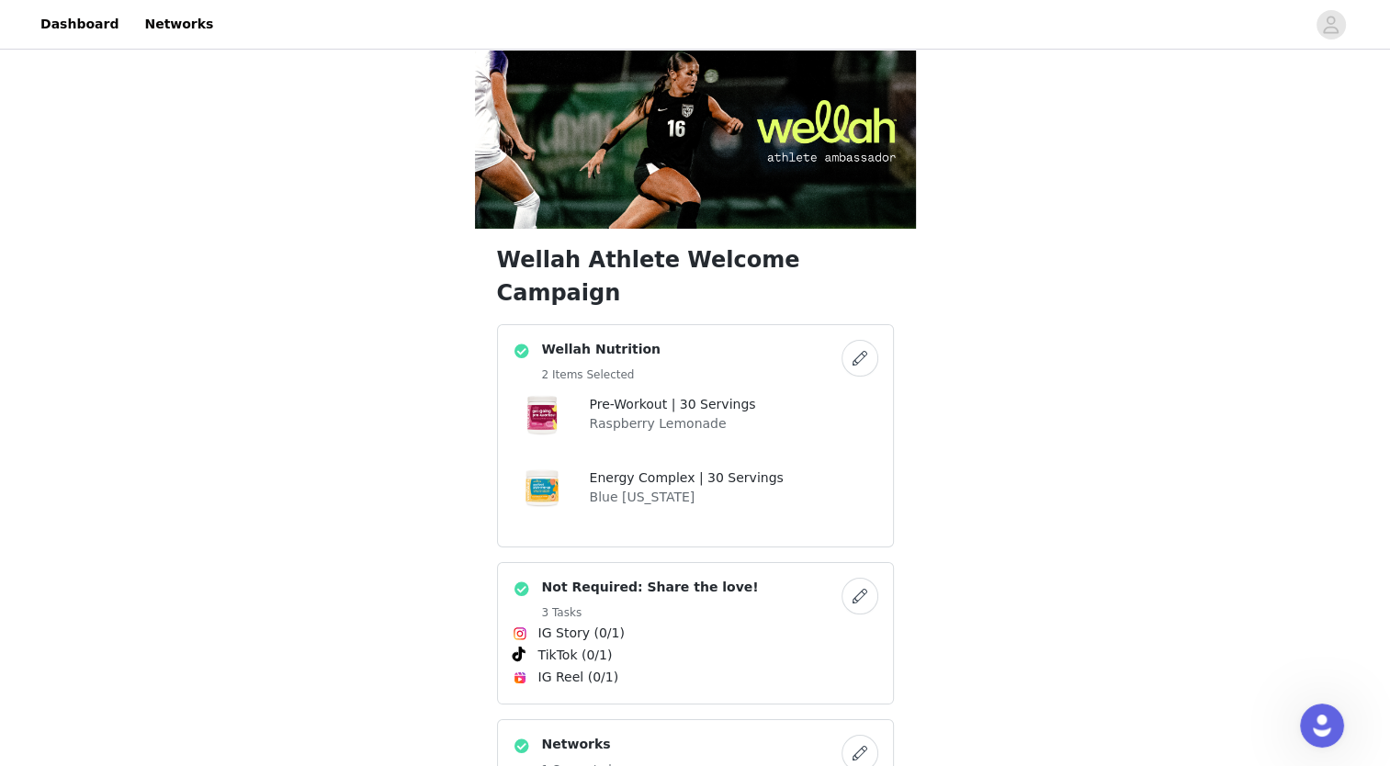
scroll to position [200, 0]
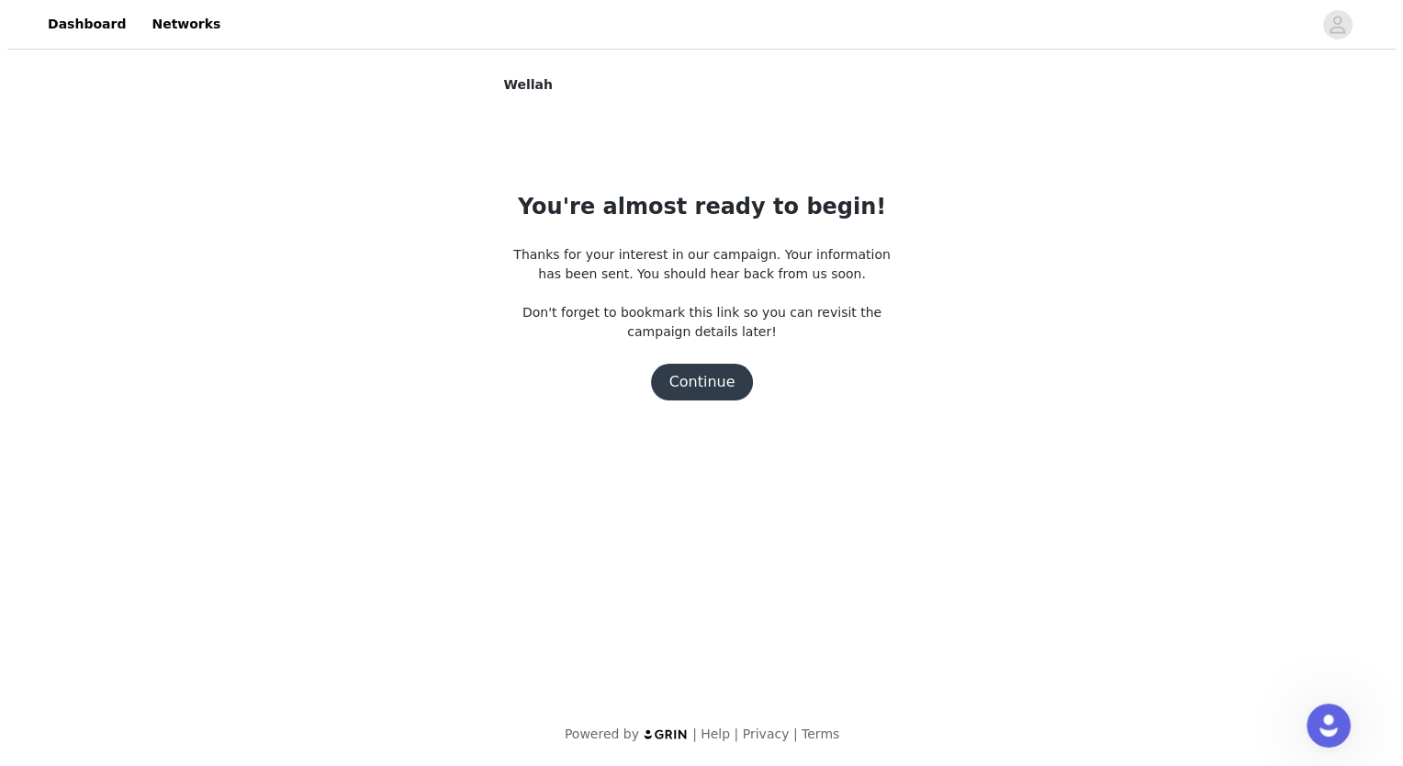
scroll to position [0, 0]
click at [698, 387] on button "Continue" at bounding box center [701, 382] width 103 height 37
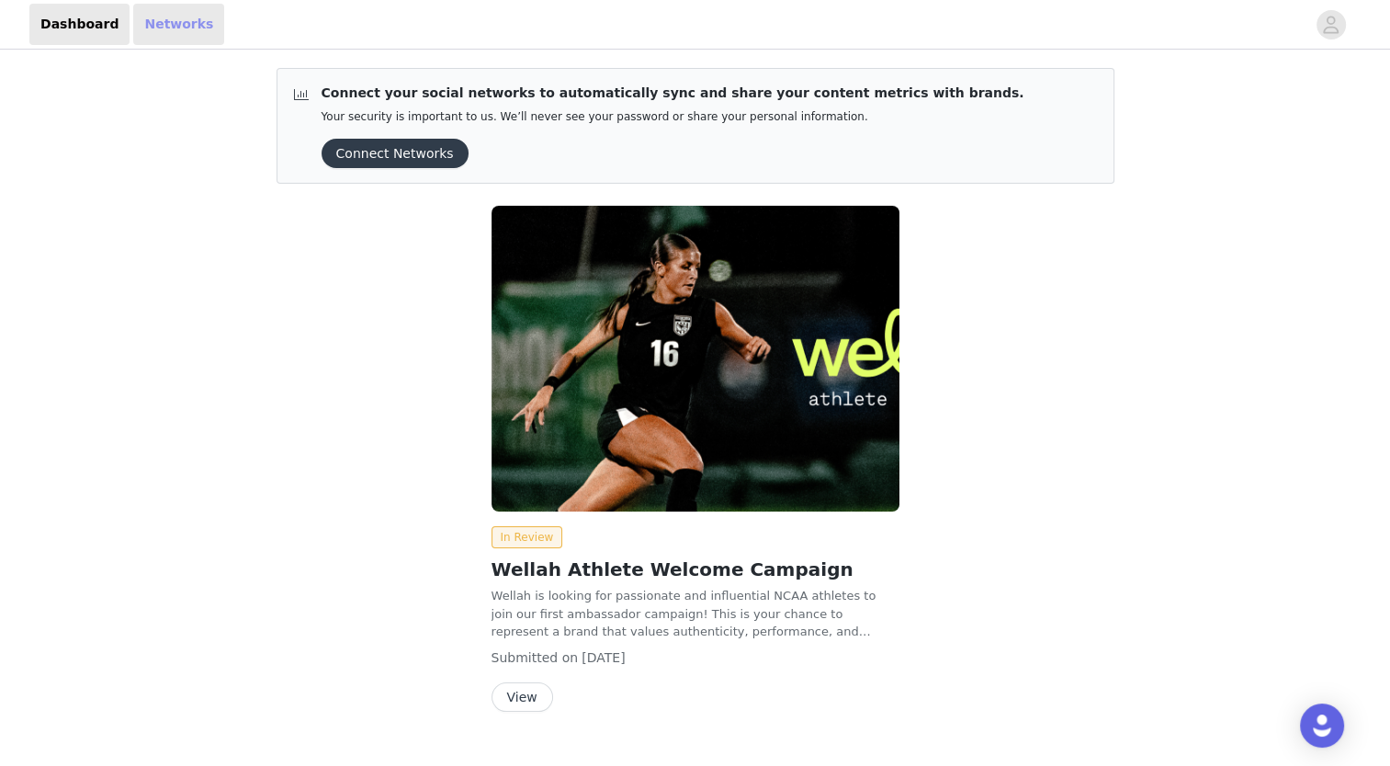
click at [164, 34] on link "Networks" at bounding box center [178, 24] width 91 height 41
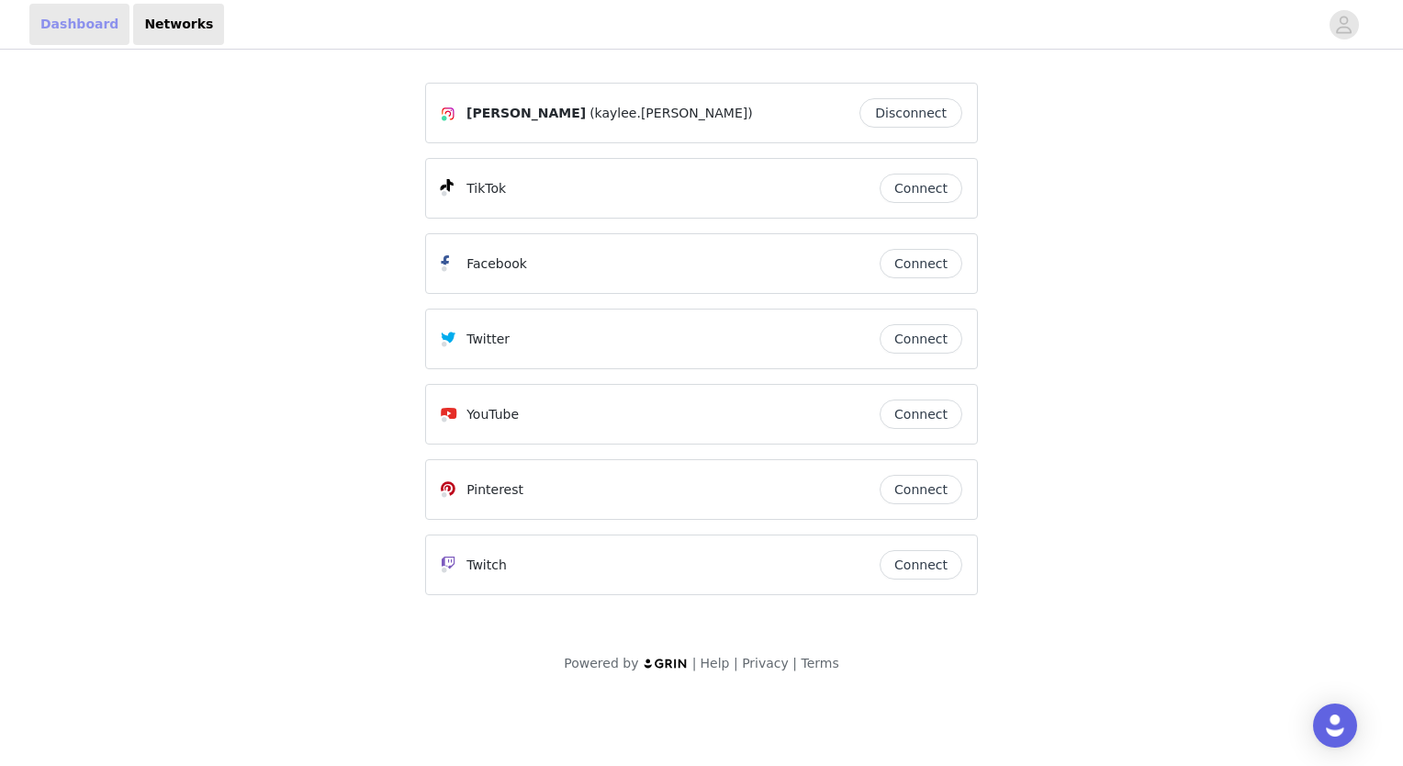
click at [67, 32] on link "Dashboard" at bounding box center [79, 24] width 100 height 41
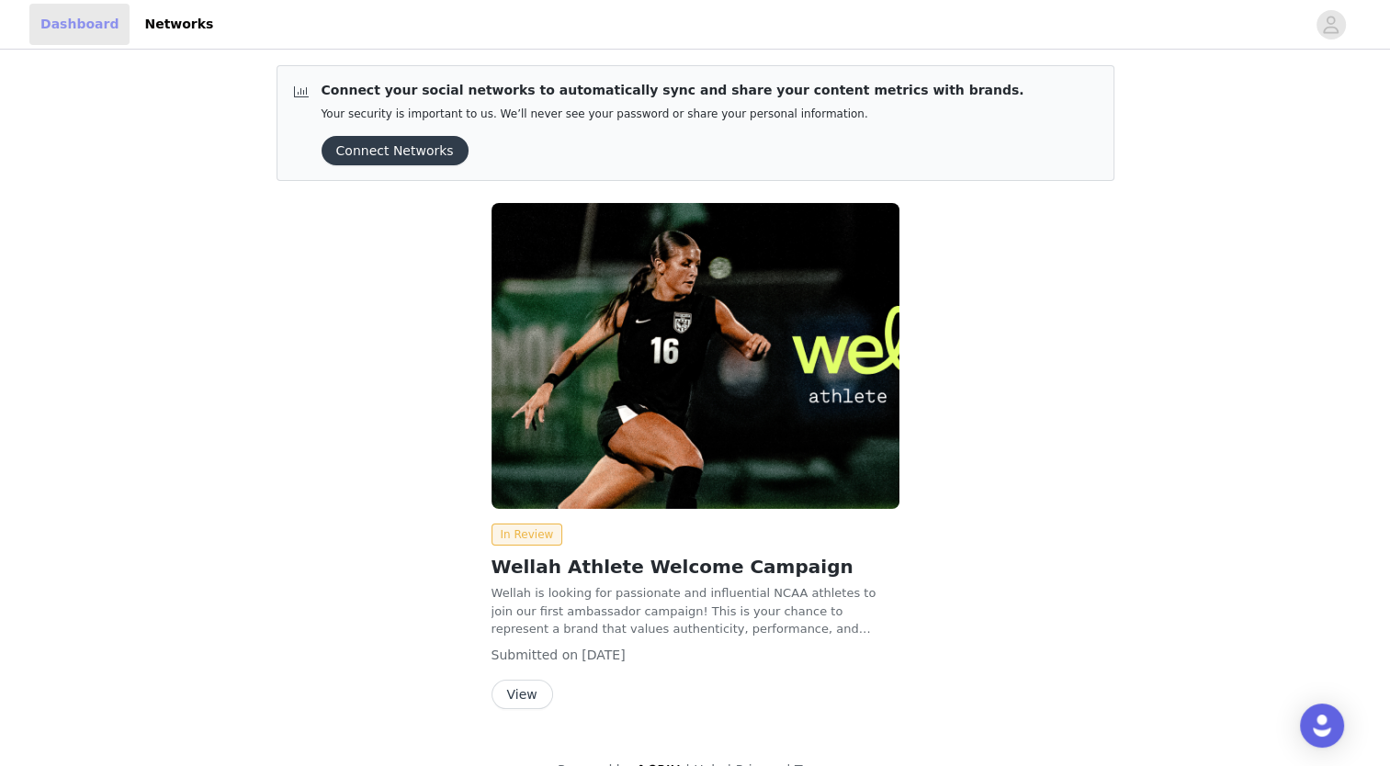
scroll to position [1, 0]
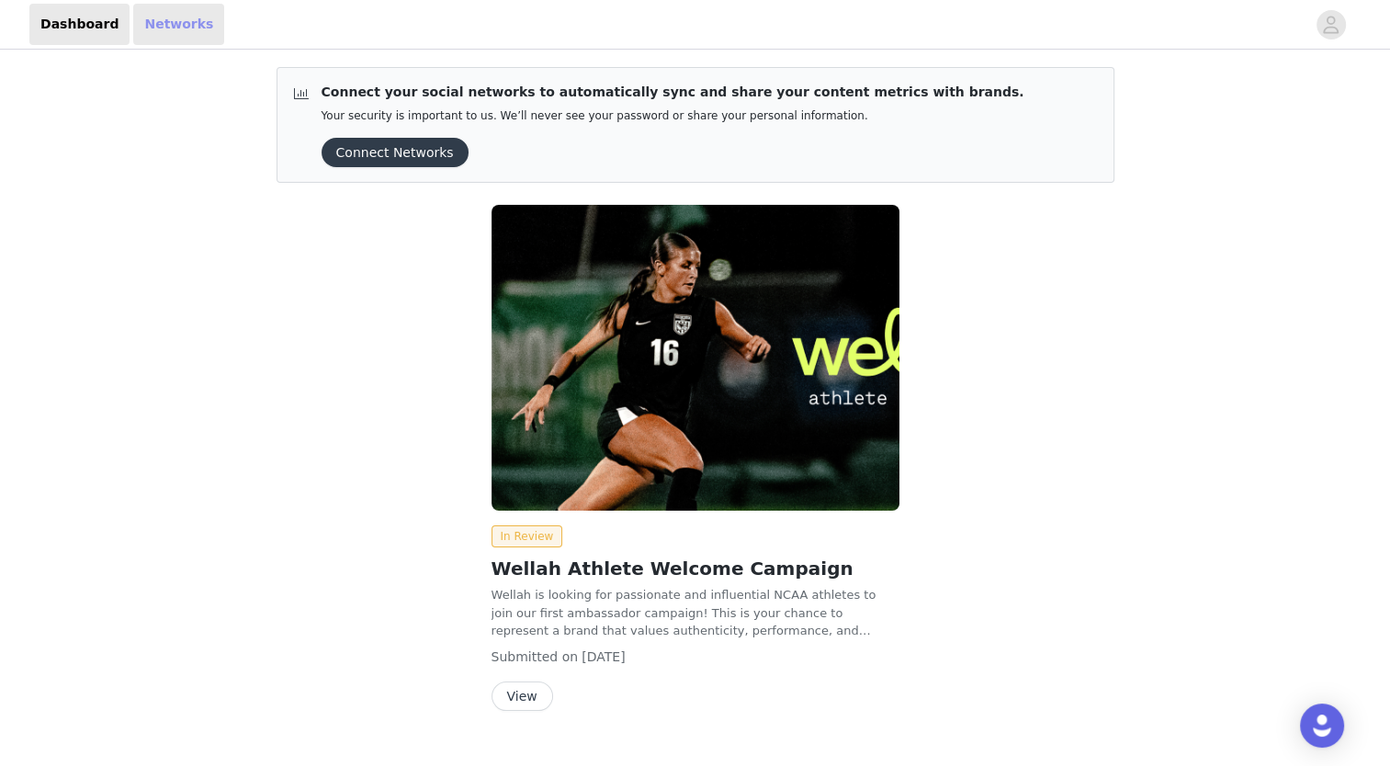
click at [154, 20] on link "Networks" at bounding box center [178, 24] width 91 height 41
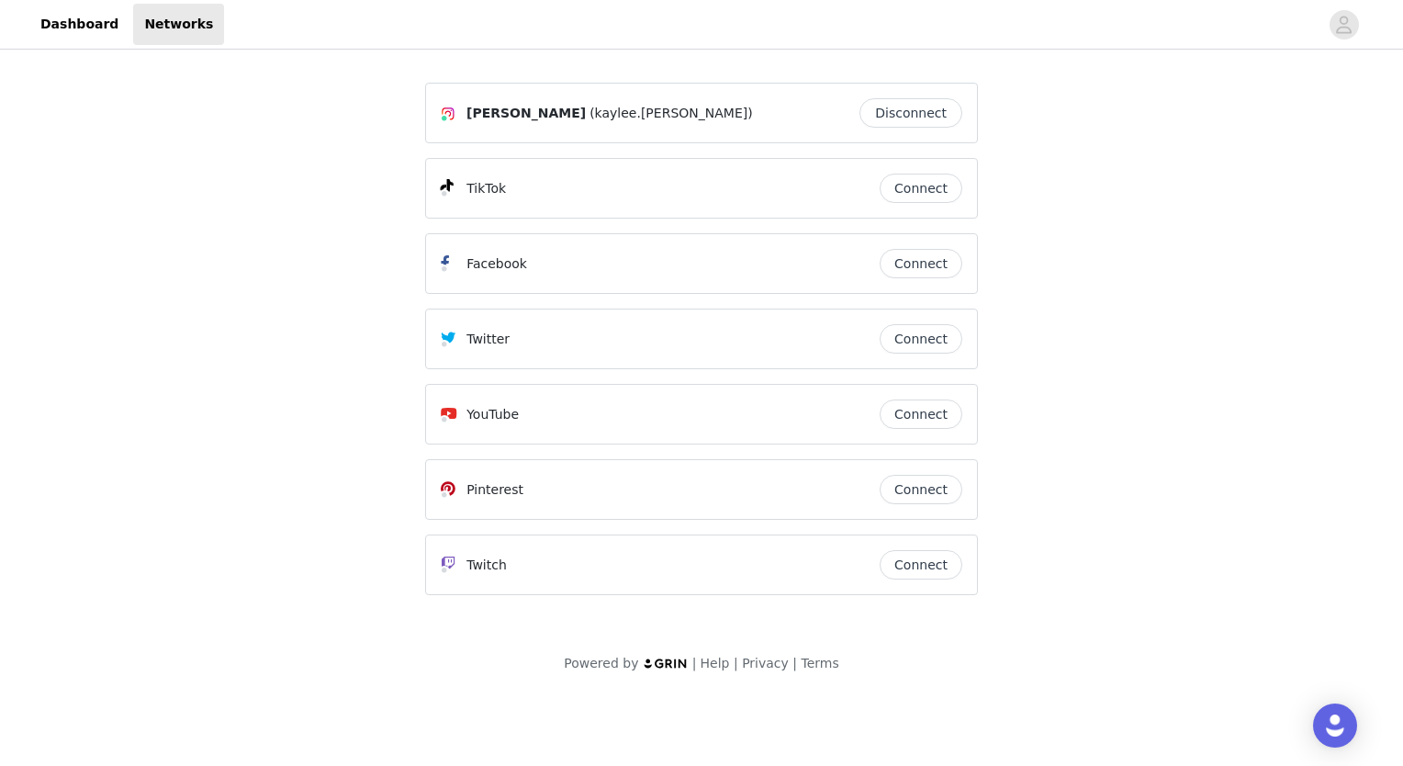
click at [929, 192] on button "Connect" at bounding box center [921, 188] width 83 height 29
click at [1092, 154] on div "[PERSON_NAME] (kaylee.[PERSON_NAME]) Disconnect TikTok Connect Facebook Connect…" at bounding box center [701, 374] width 1403 height 642
click at [59, 20] on link "Dashboard" at bounding box center [79, 24] width 100 height 41
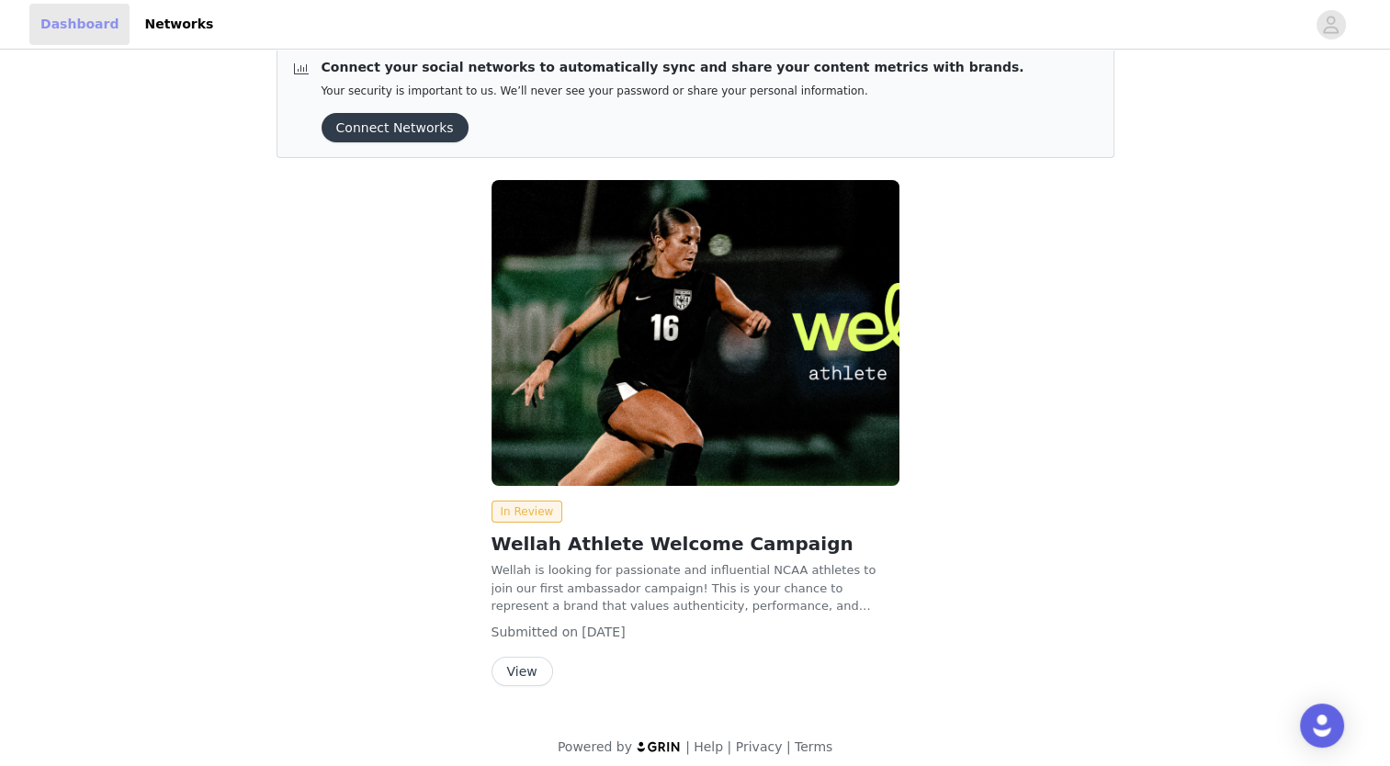
scroll to position [37, 0]
